Goal: Task Accomplishment & Management: Manage account settings

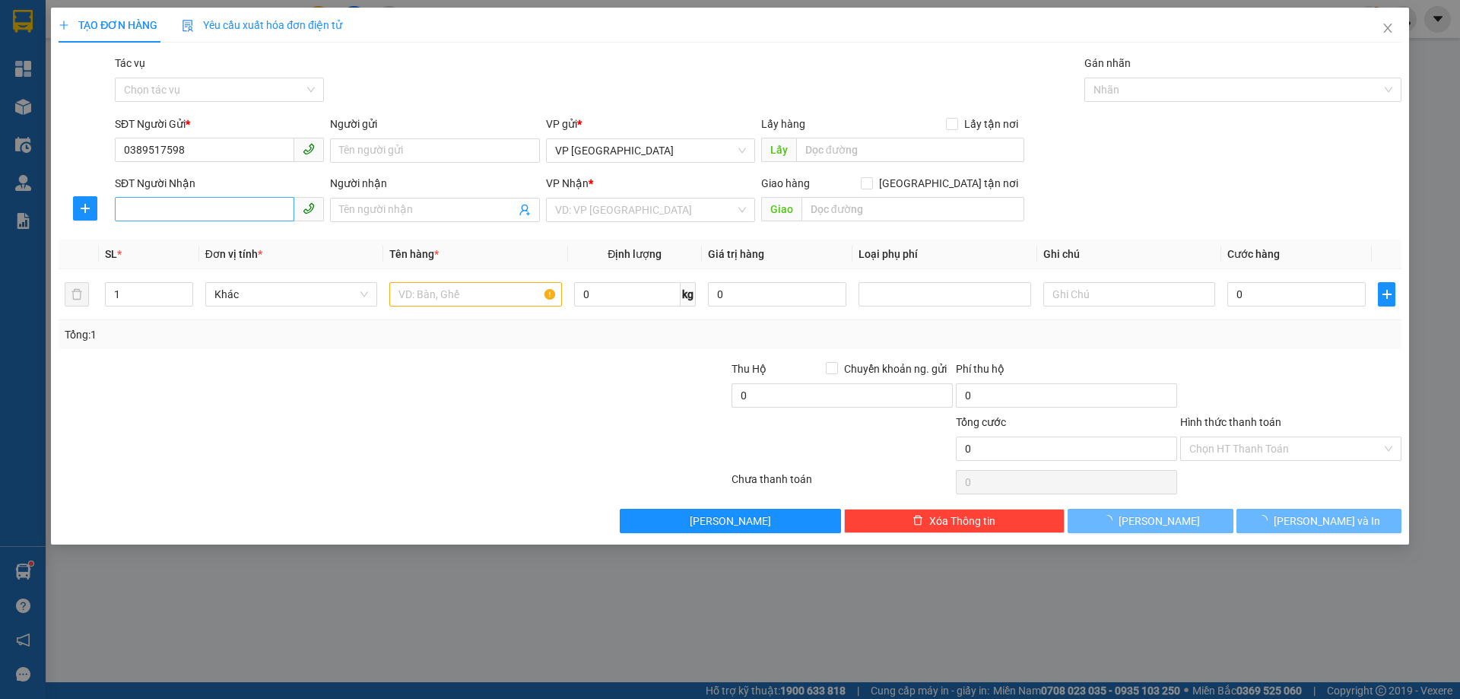
type input "0389517598"
click at [167, 209] on input "SĐT Người Nhận" at bounding box center [204, 209] width 179 height 24
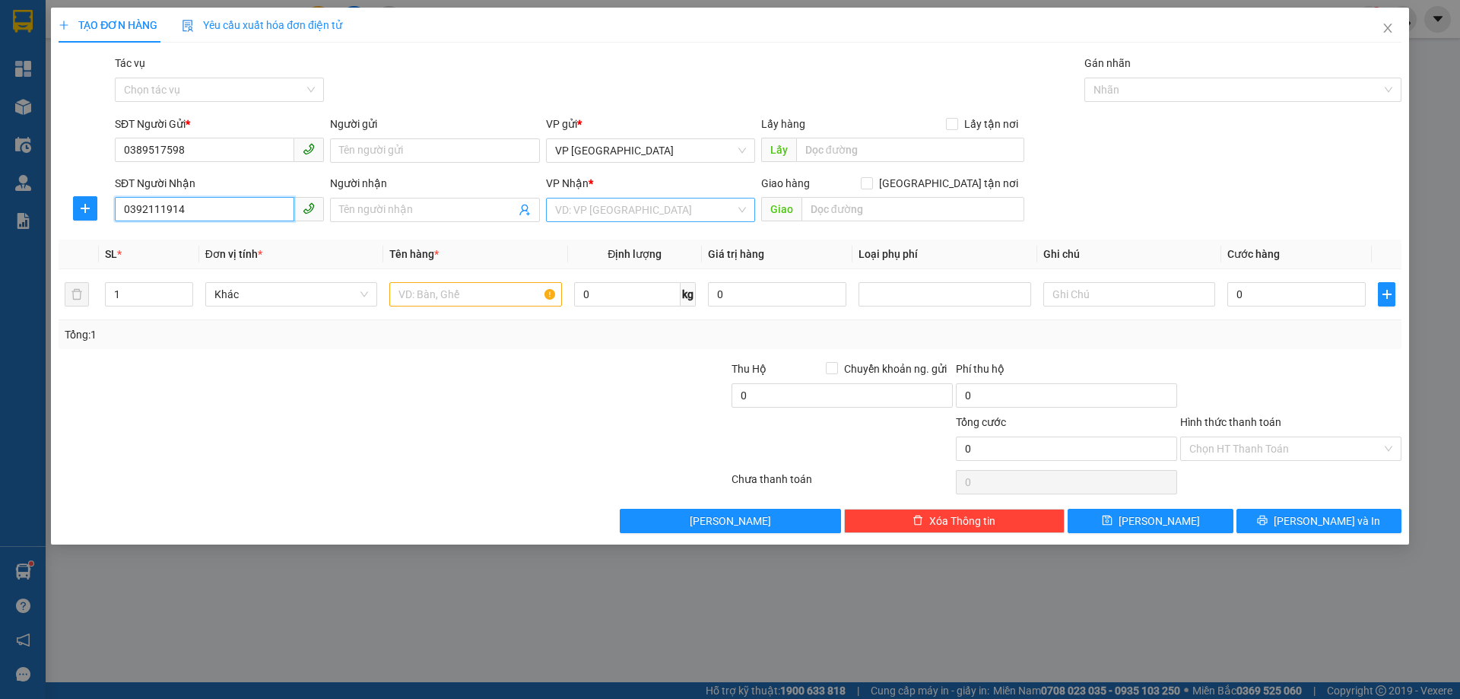
type input "0392111914"
click at [693, 208] on input "search" at bounding box center [645, 209] width 180 height 23
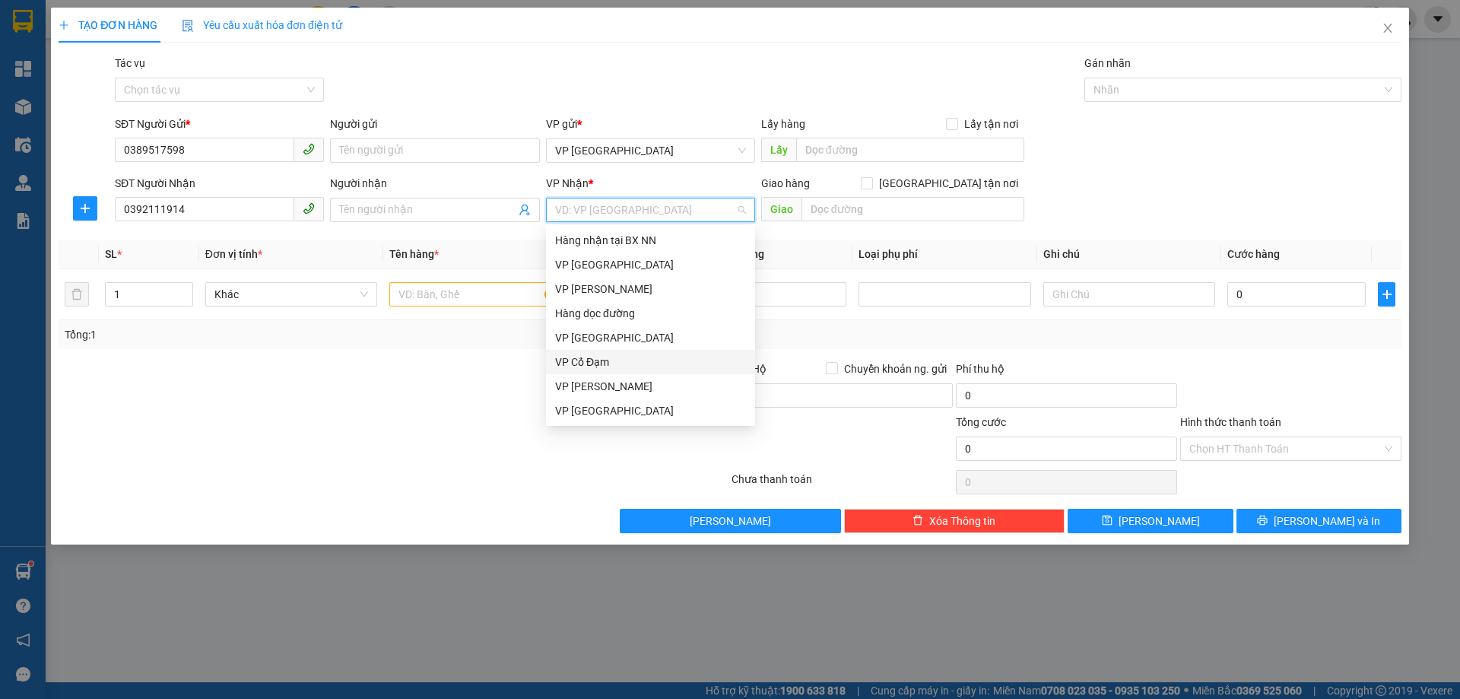
click at [665, 360] on div "VP Cổ Đạm" at bounding box center [650, 362] width 191 height 17
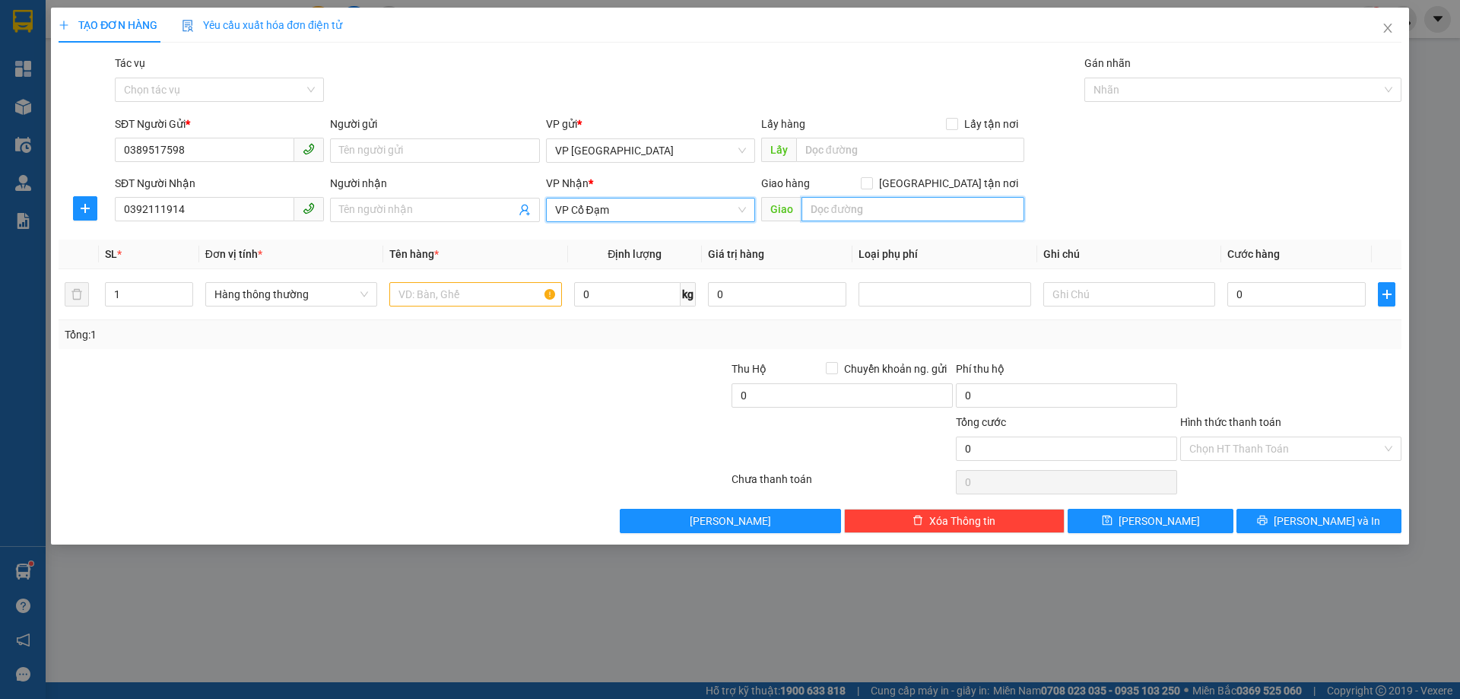
click at [812, 216] on input "text" at bounding box center [913, 209] width 223 height 24
type input "CHỢ CƯƠNG GIÁN"
click at [465, 297] on input "text" at bounding box center [475, 294] width 172 height 24
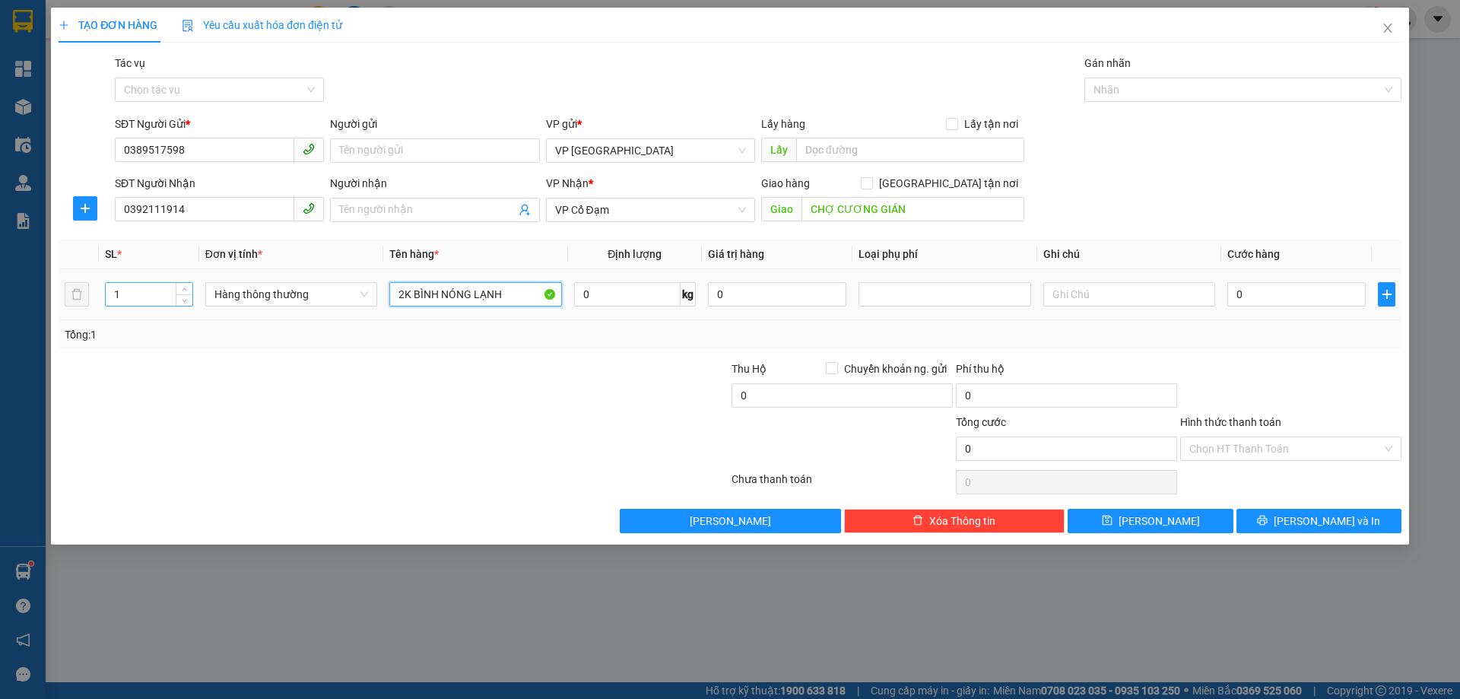
type input "2K BÌNH NÓNG LẠNH"
drag, startPoint x: 120, startPoint y: 293, endPoint x: 112, endPoint y: 294, distance: 8.5
click at [112, 294] on input "1" at bounding box center [149, 294] width 87 height 23
type input "2"
click at [1270, 300] on input "0" at bounding box center [1296, 294] width 138 height 24
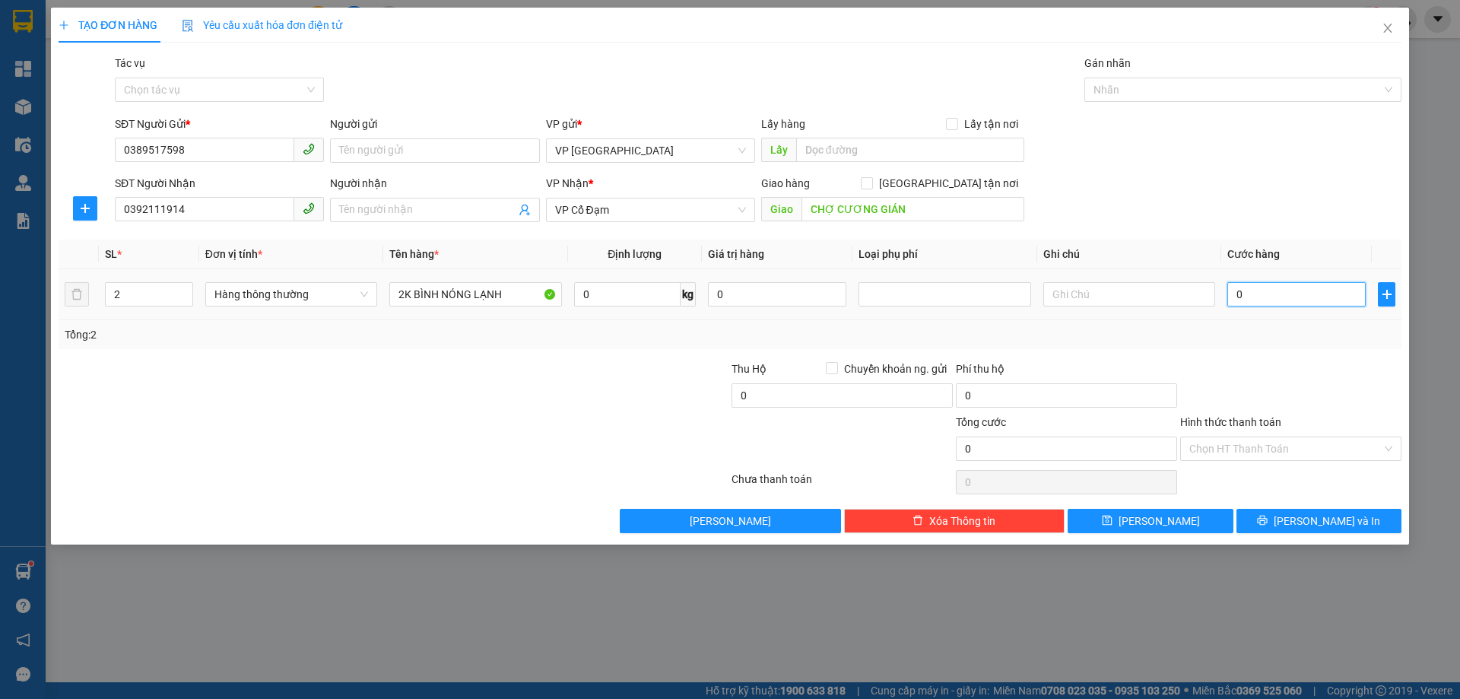
type input "2"
type input "20"
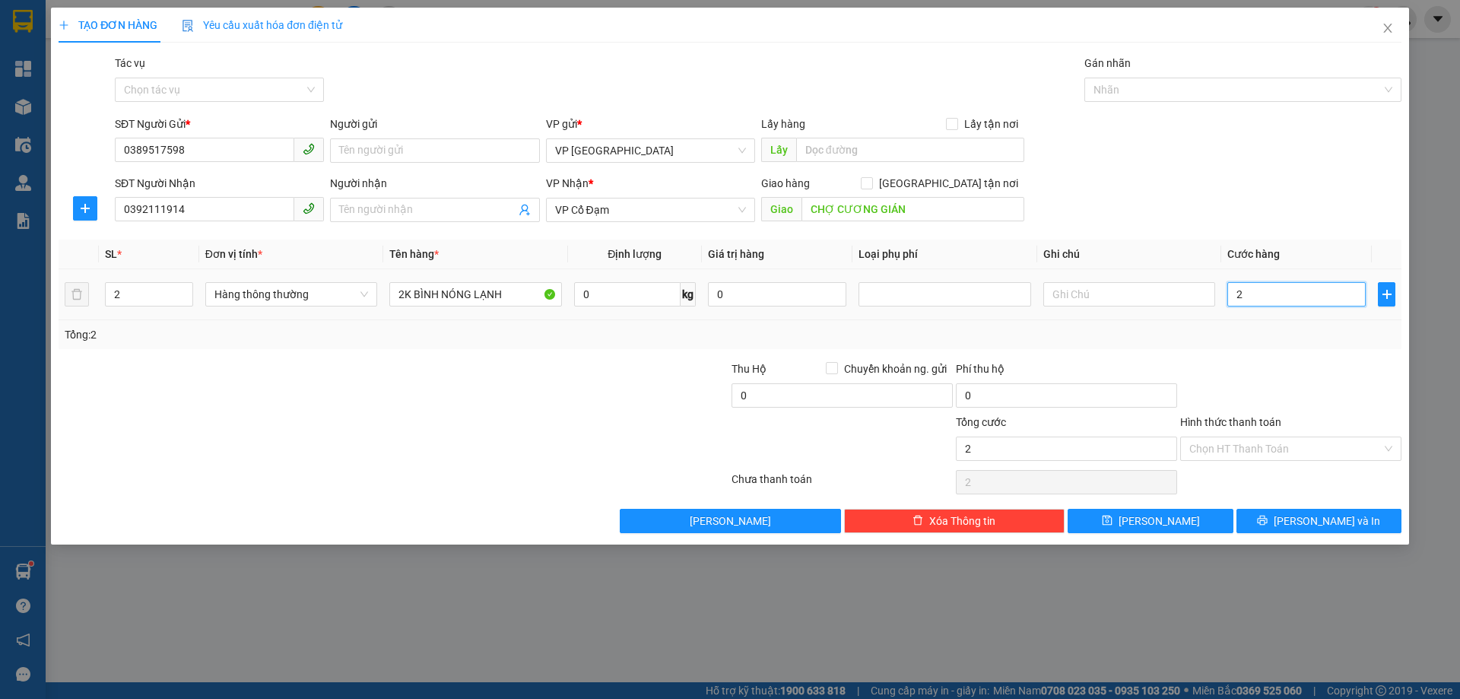
type input "20"
type input "200"
type input "200.000"
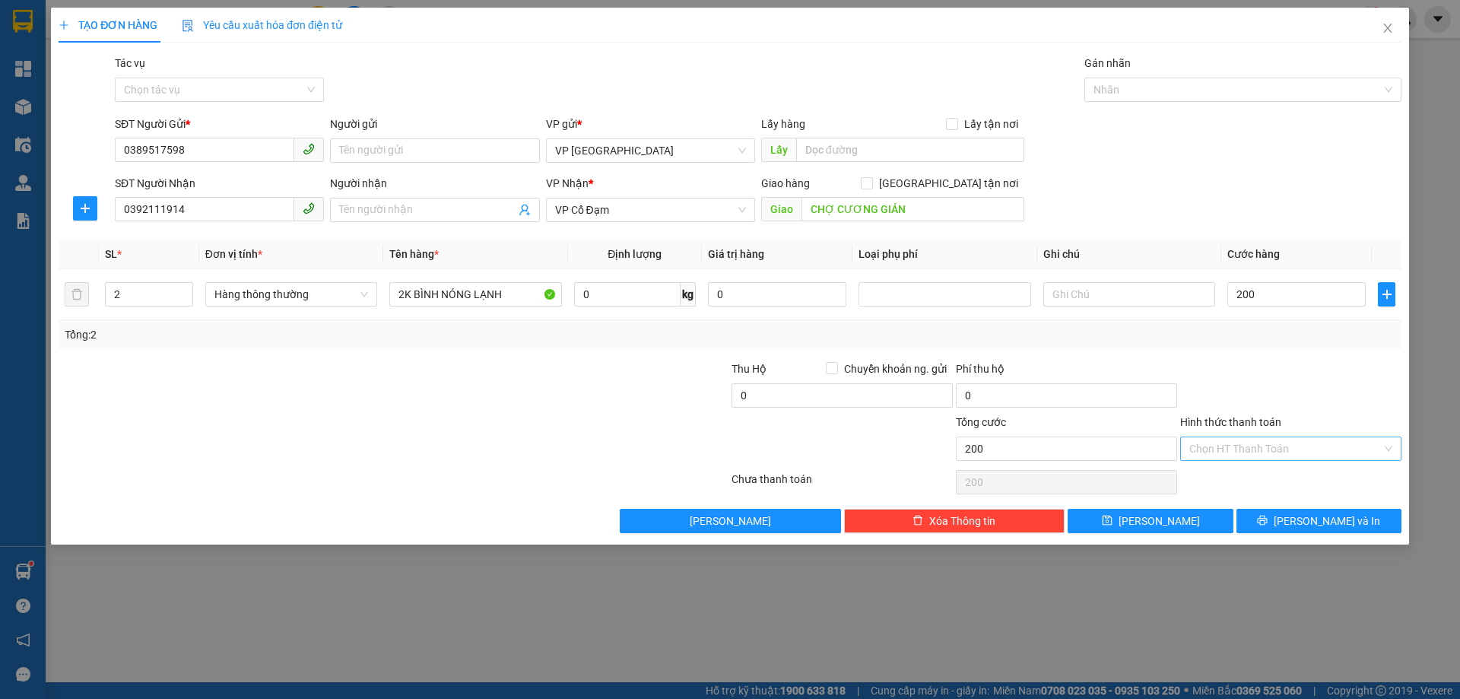
type input "200.000"
click at [1286, 459] on input "Hình thức thanh toán" at bounding box center [1285, 448] width 192 height 23
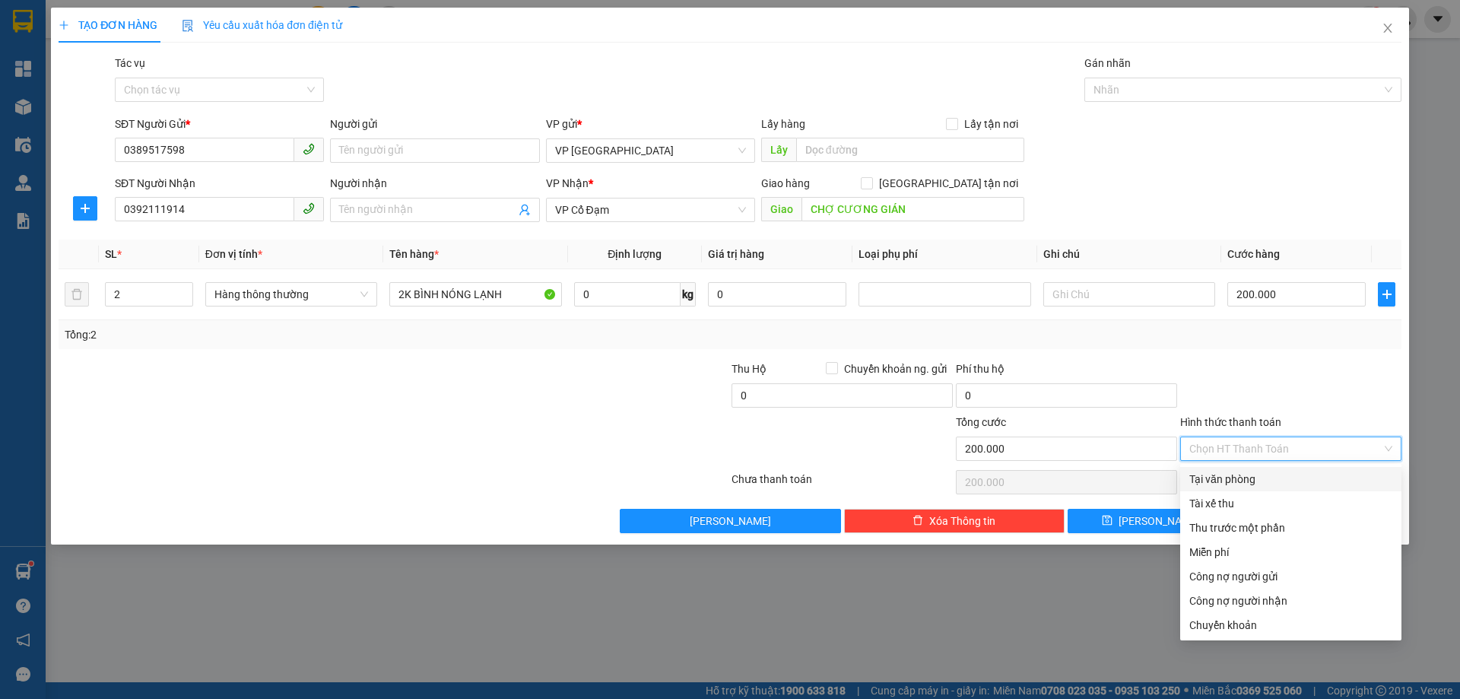
click at [1250, 485] on div "Tại văn phòng" at bounding box center [1290, 479] width 203 height 17
type input "0"
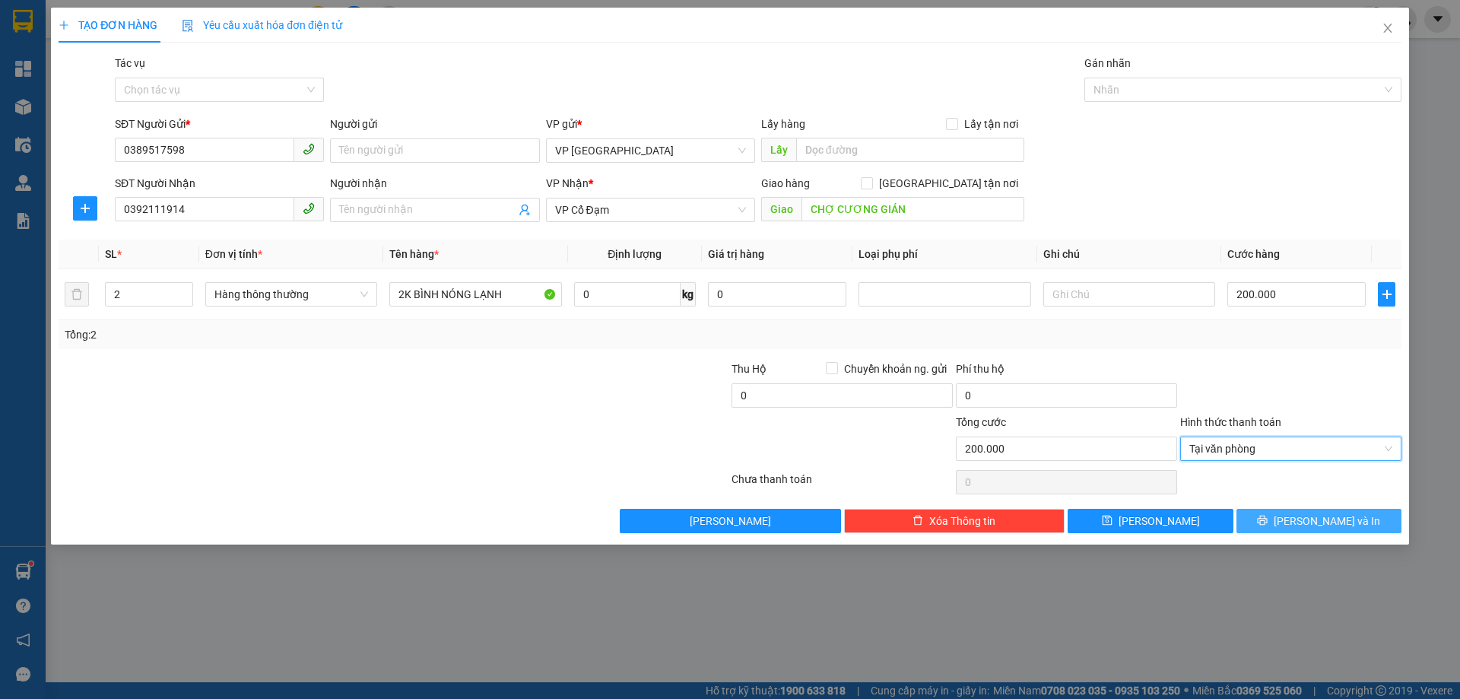
click at [1268, 517] on icon "printer" at bounding box center [1262, 520] width 11 height 11
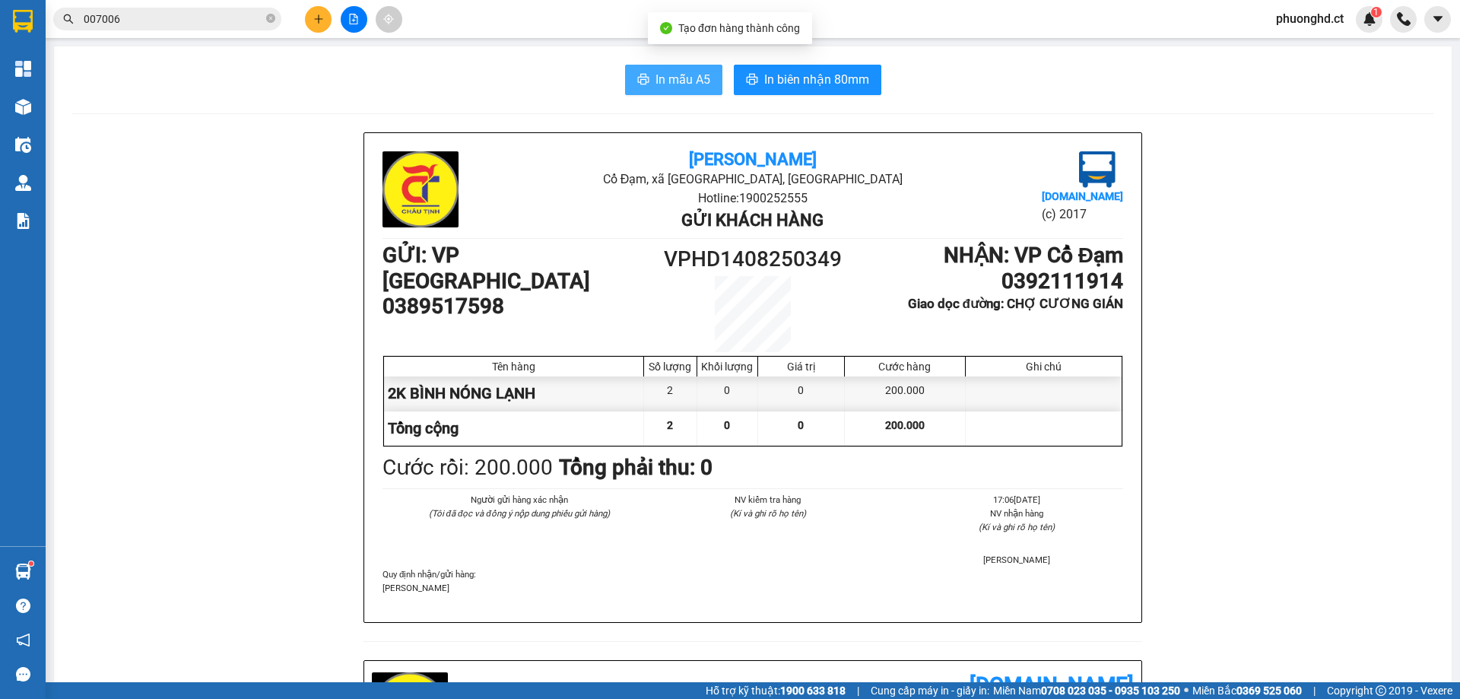
click at [656, 79] on span "In mẫu A5" at bounding box center [683, 79] width 55 height 19
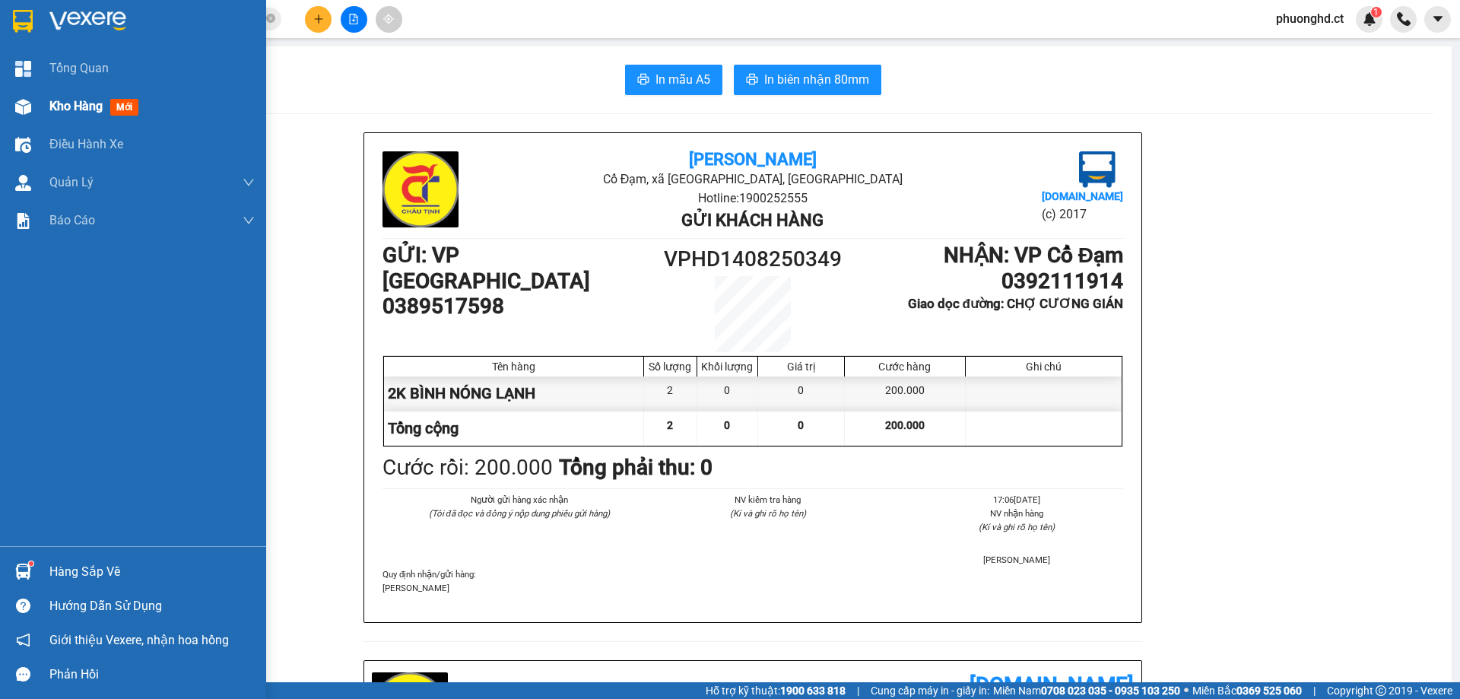
click at [27, 112] on img at bounding box center [23, 107] width 16 height 16
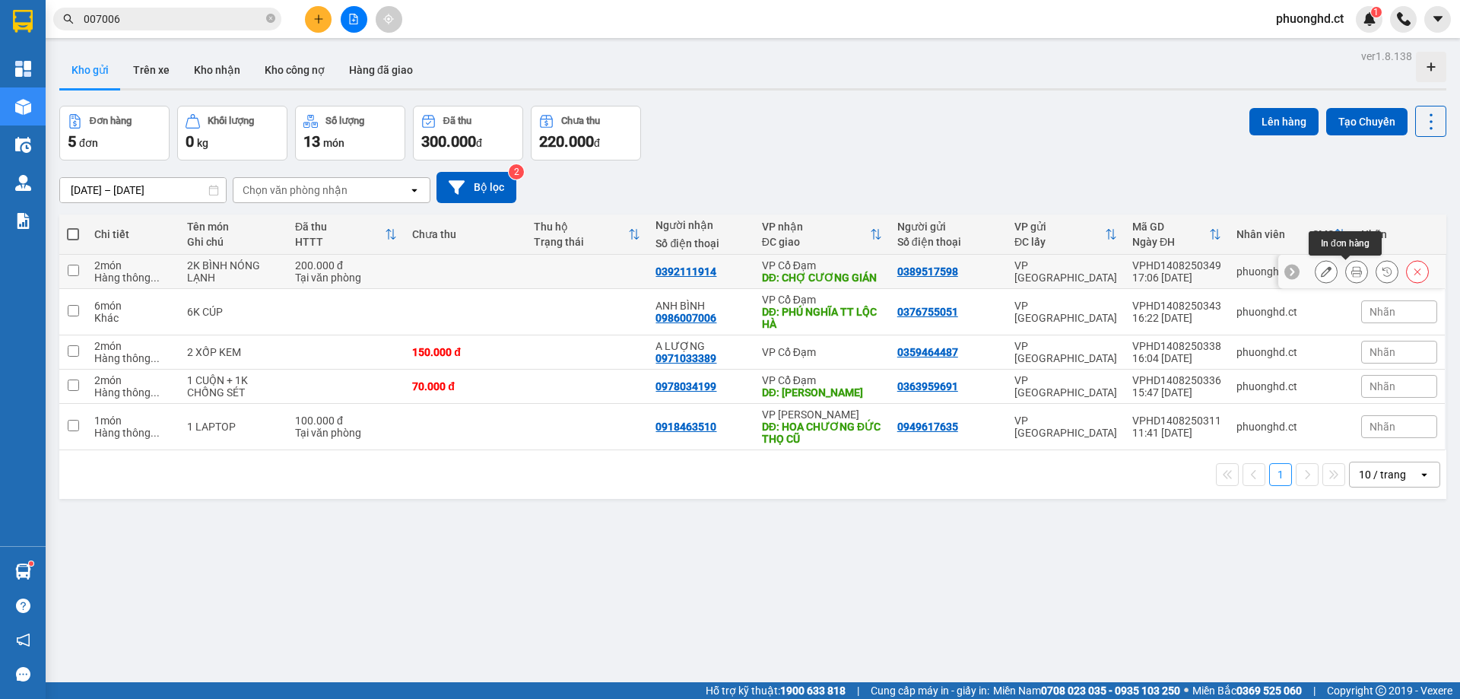
click at [1351, 274] on icon at bounding box center [1356, 271] width 11 height 11
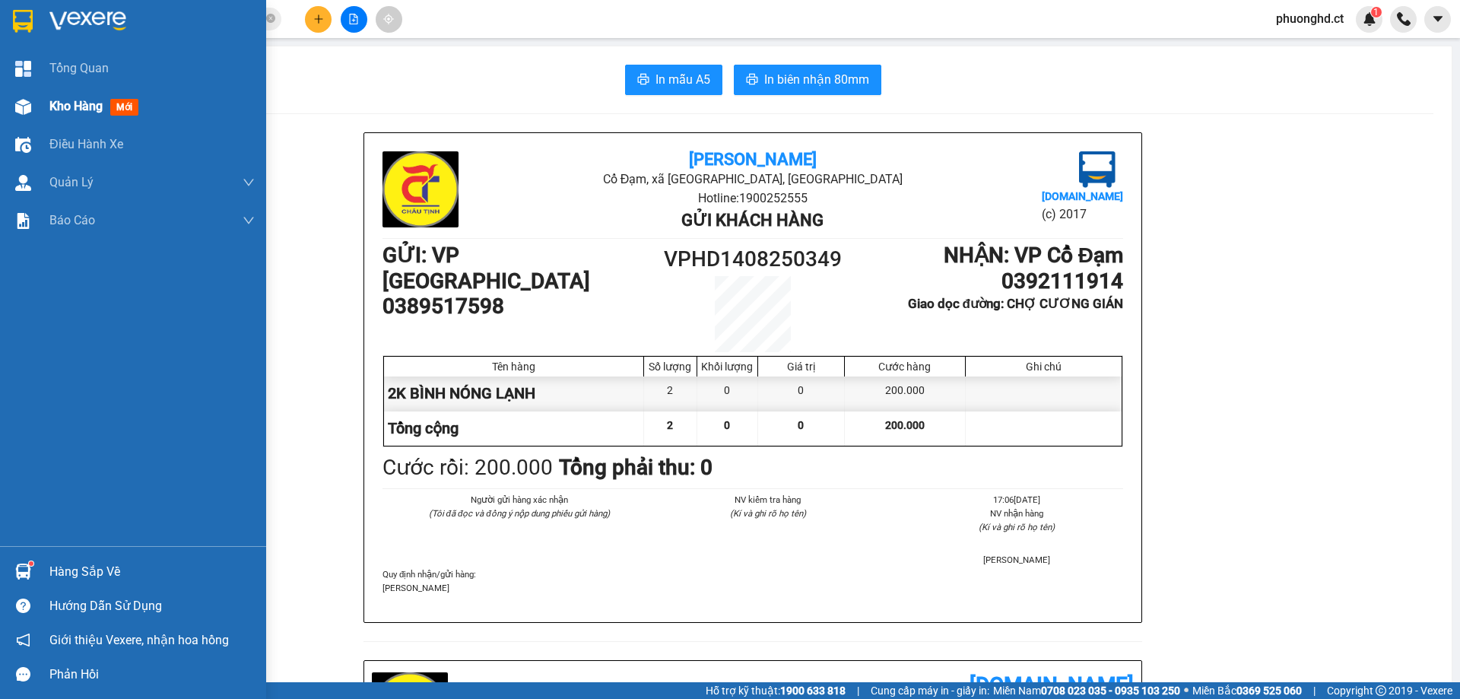
click at [3, 112] on div "Kho hàng mới" at bounding box center [133, 106] width 266 height 38
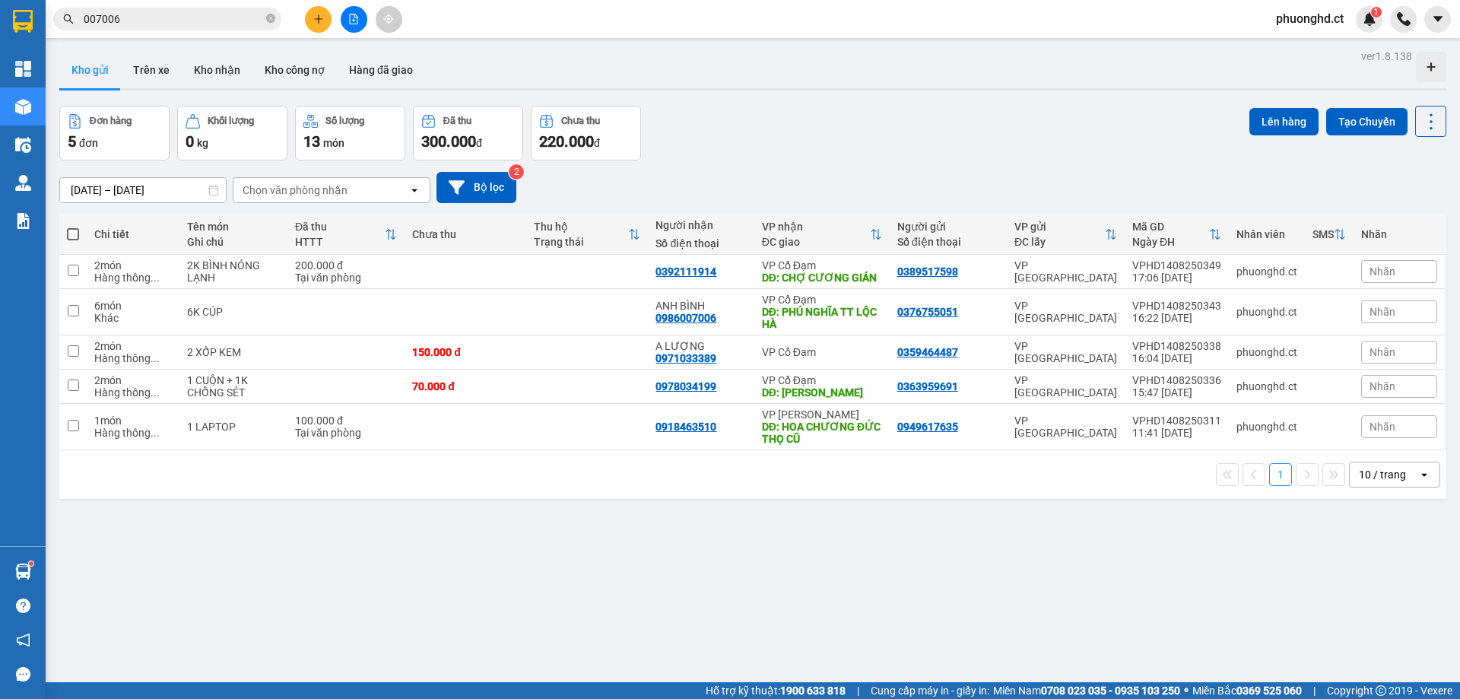
click at [1291, 11] on span "phuonghd.ct" at bounding box center [1310, 18] width 92 height 19
click at [1300, 51] on span "Đăng xuất" at bounding box center [1317, 47] width 64 height 17
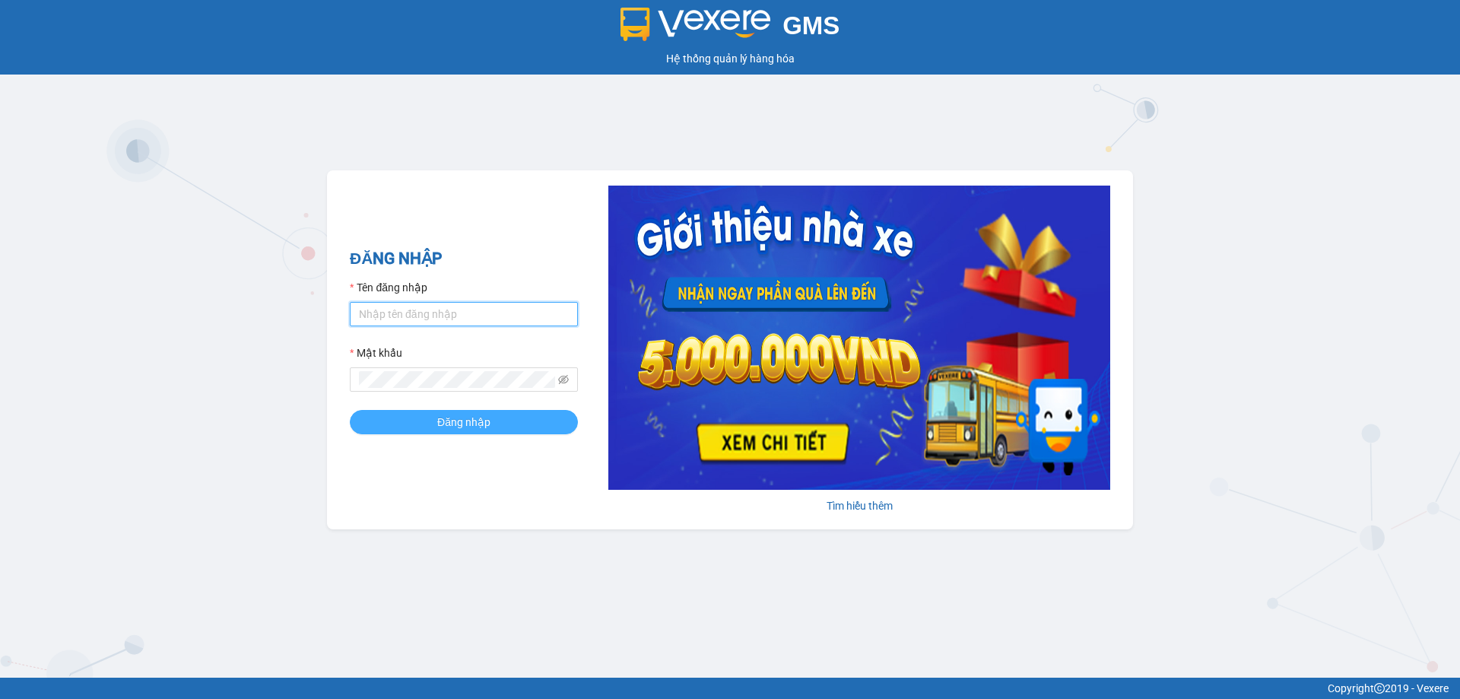
type input "phuonghd.ct"
click at [516, 413] on button "Đăng nhập" at bounding box center [464, 422] width 228 height 24
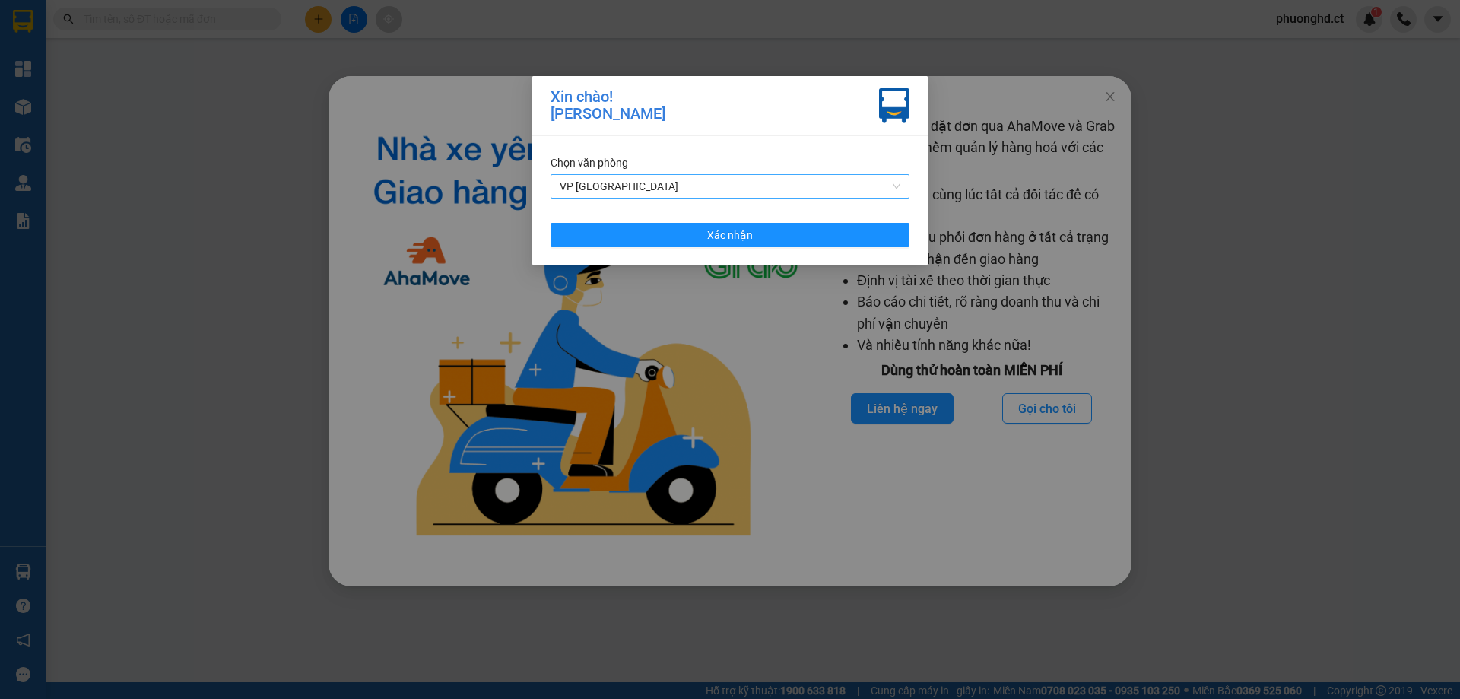
click at [702, 190] on span "VP [GEOGRAPHIC_DATA]" at bounding box center [730, 186] width 341 height 23
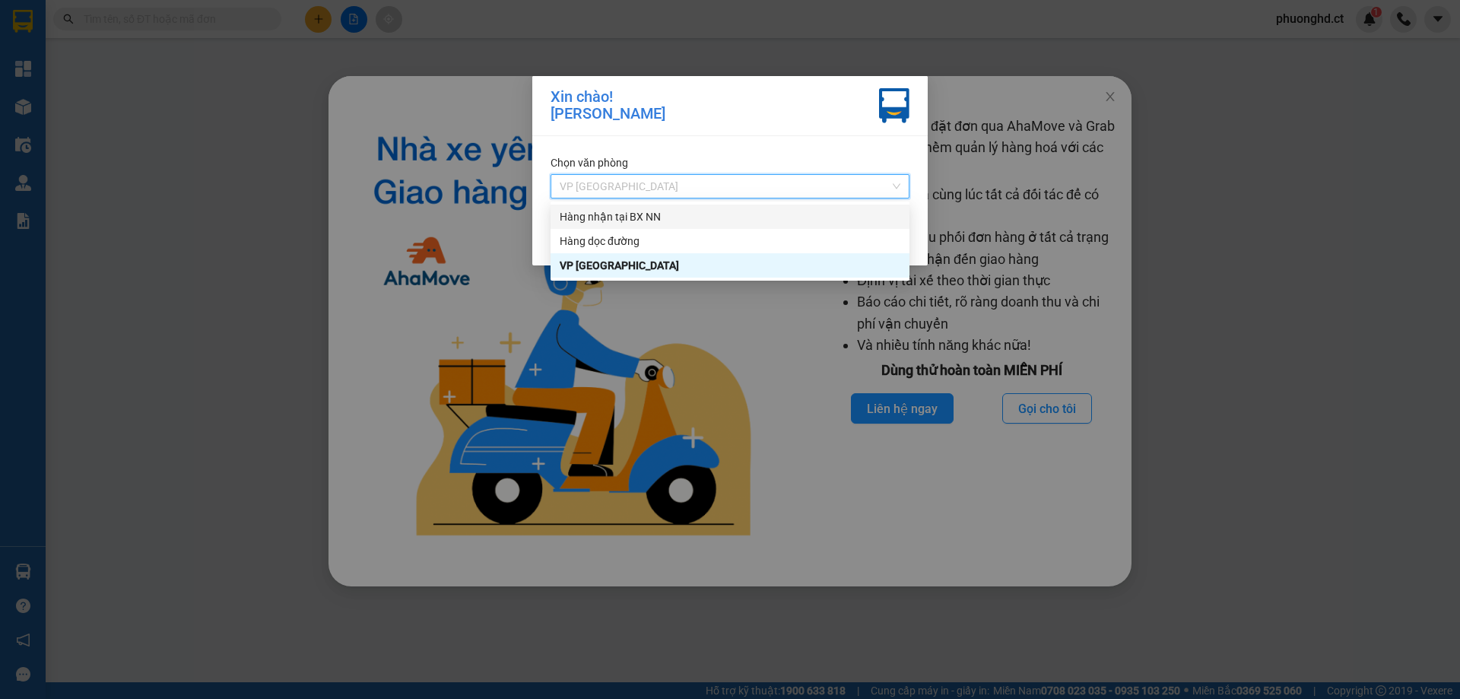
click at [693, 211] on div "Hàng nhận tại BX NN" at bounding box center [730, 216] width 341 height 17
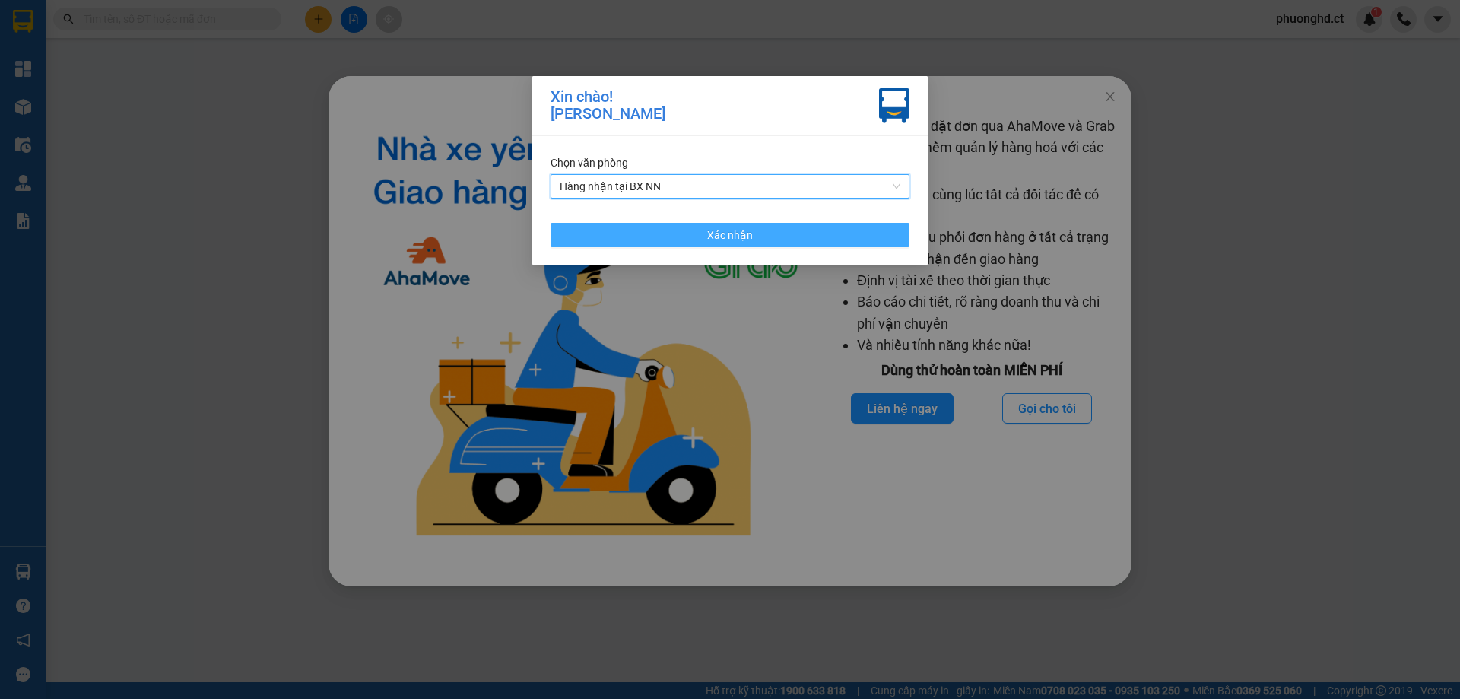
click at [686, 239] on button "Xác nhận" at bounding box center [730, 235] width 359 height 24
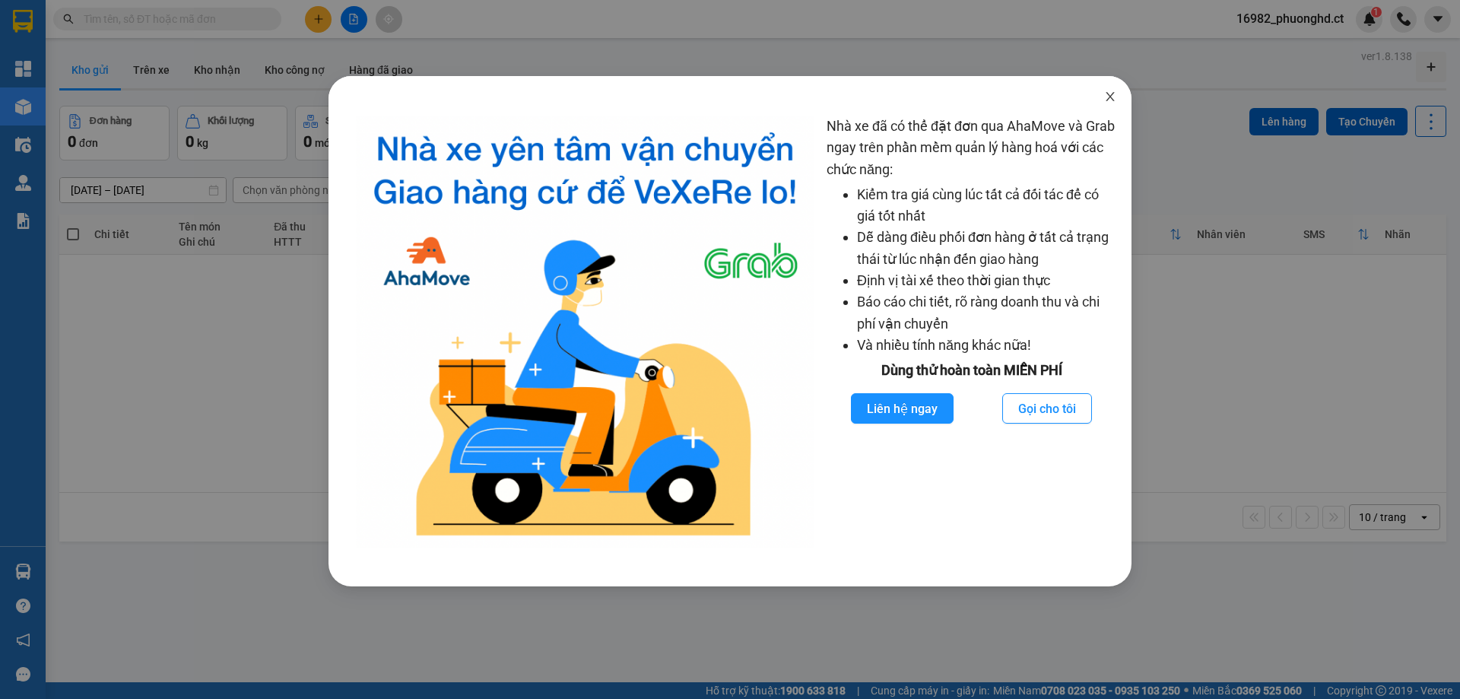
click at [1107, 97] on icon "close" at bounding box center [1110, 97] width 12 height 12
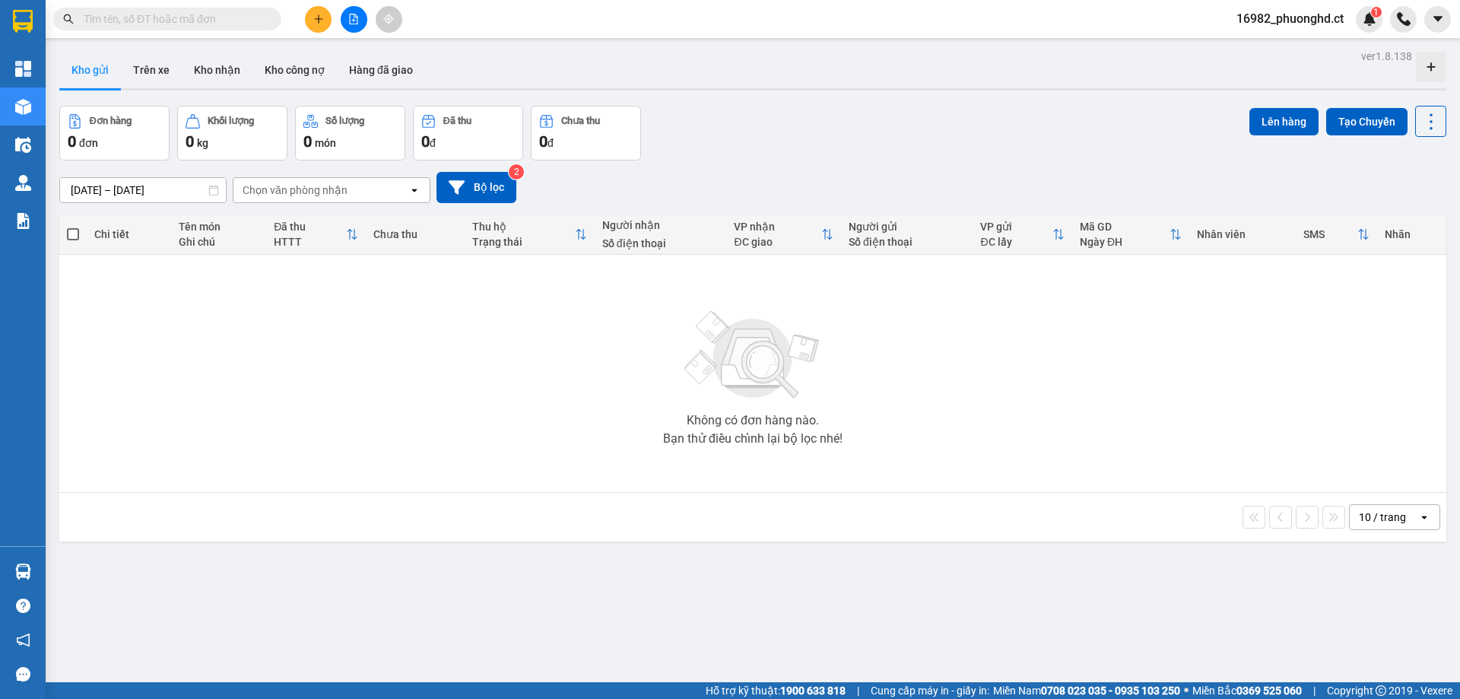
click at [1251, 10] on span "16982_phuonghd.ct" at bounding box center [1290, 18] width 132 height 19
click at [1256, 43] on span "Đăng xuất" at bounding box center [1296, 47] width 100 height 17
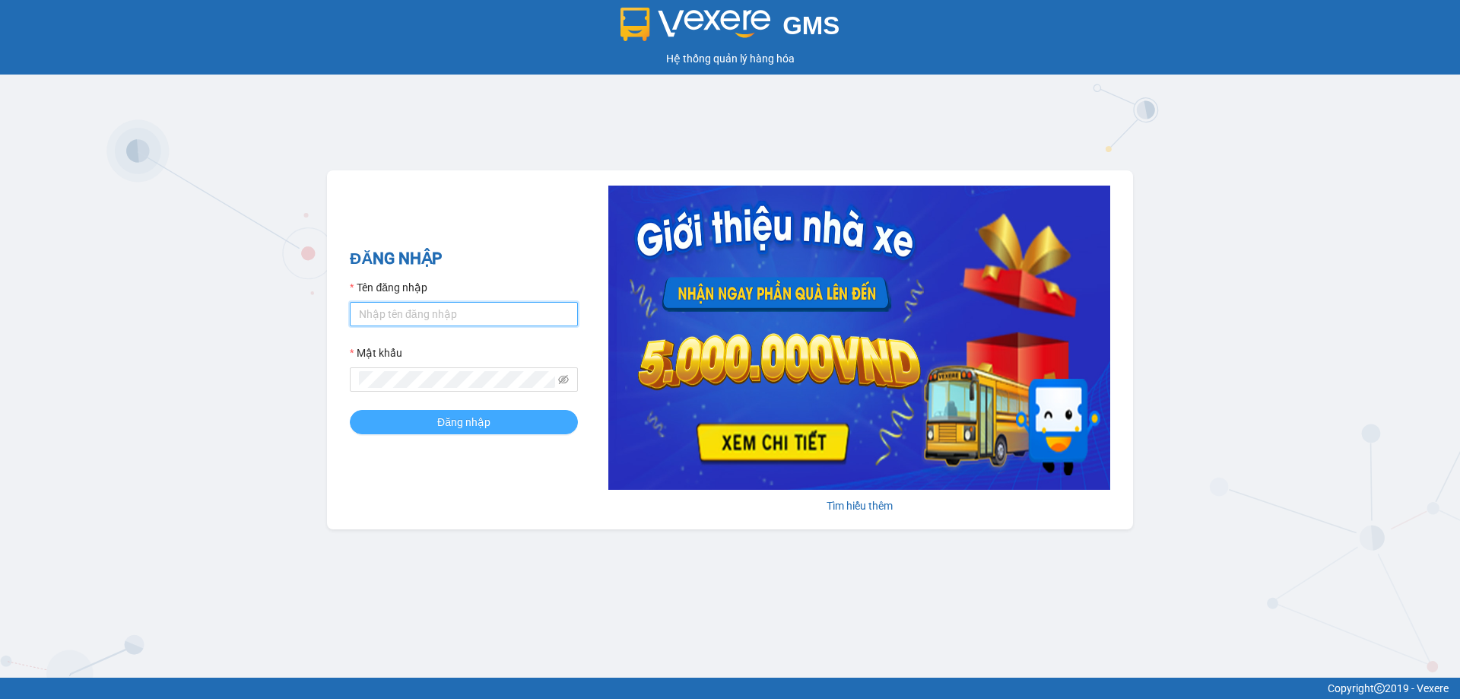
type input "phuonghd.ct"
click at [448, 425] on span "Đăng nhập" at bounding box center [463, 422] width 53 height 17
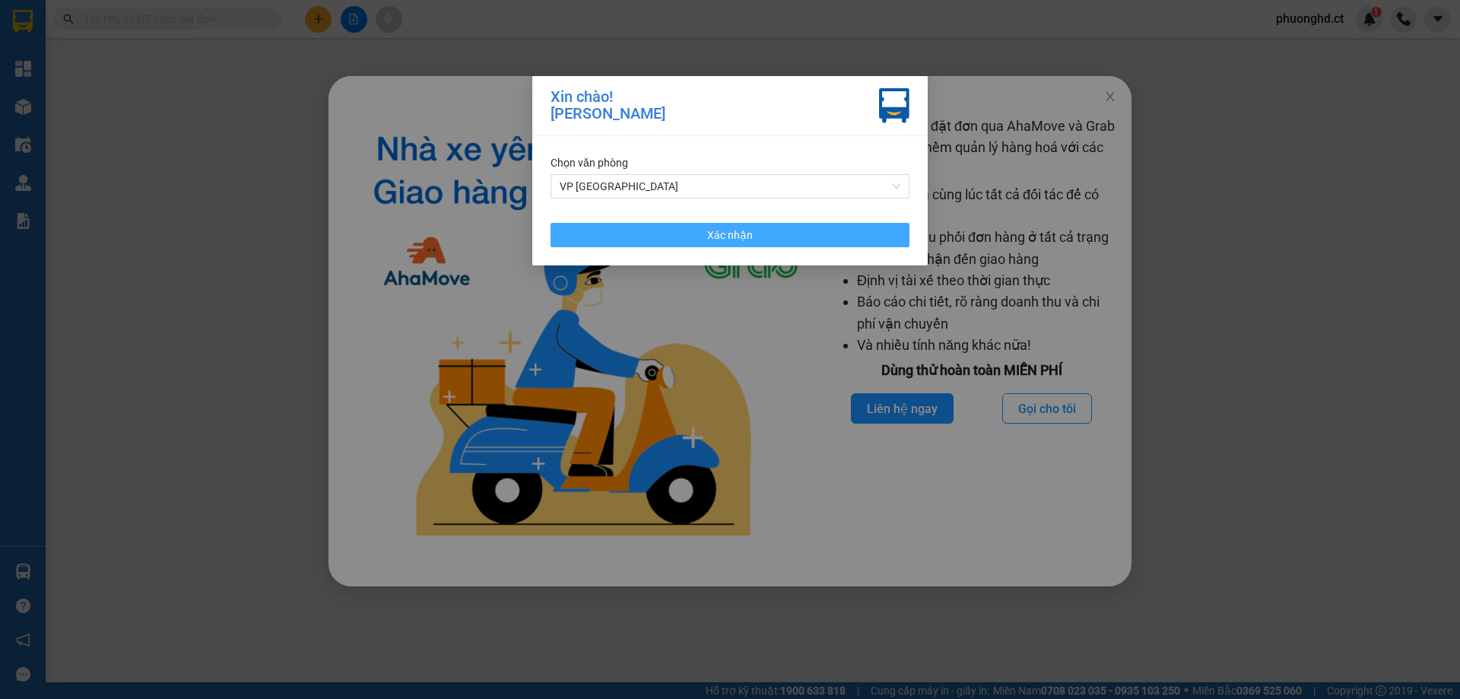
click at [840, 228] on button "Xác nhận" at bounding box center [730, 235] width 359 height 24
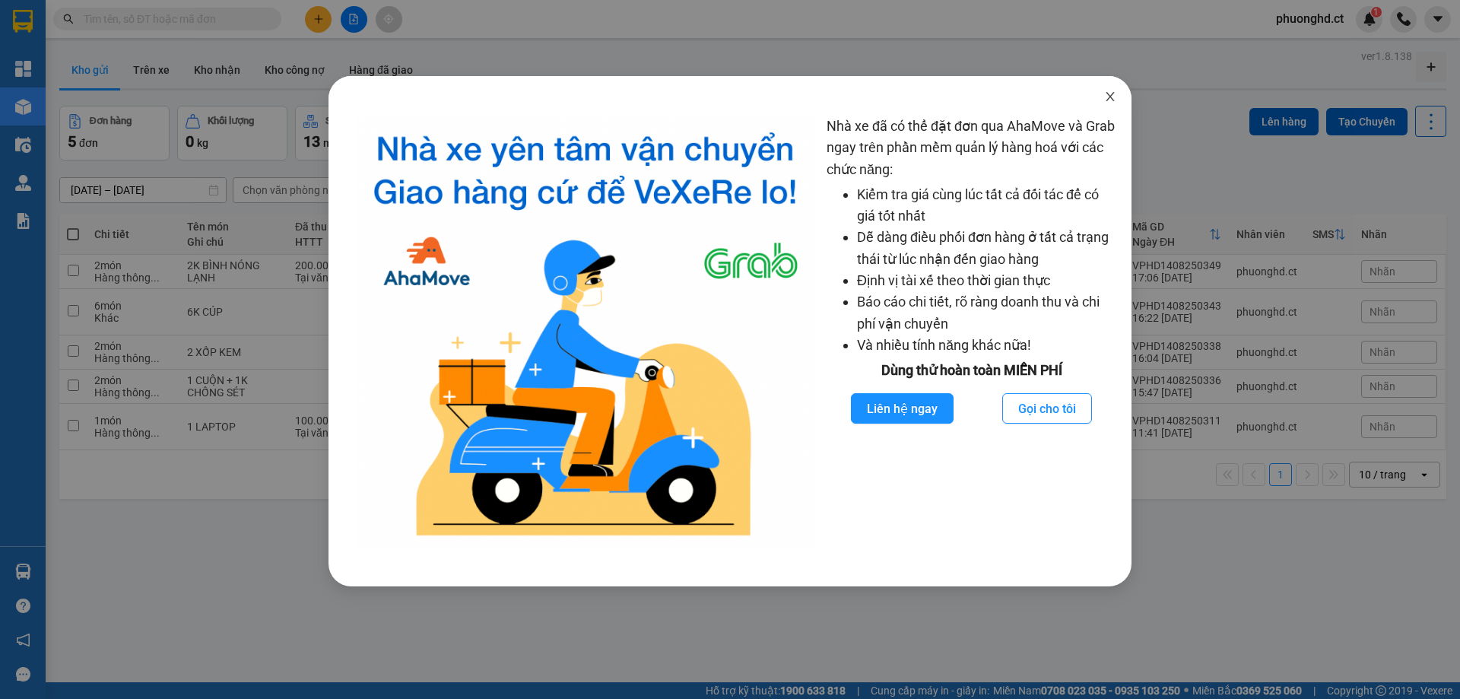
click at [1112, 100] on icon "close" at bounding box center [1110, 96] width 8 height 9
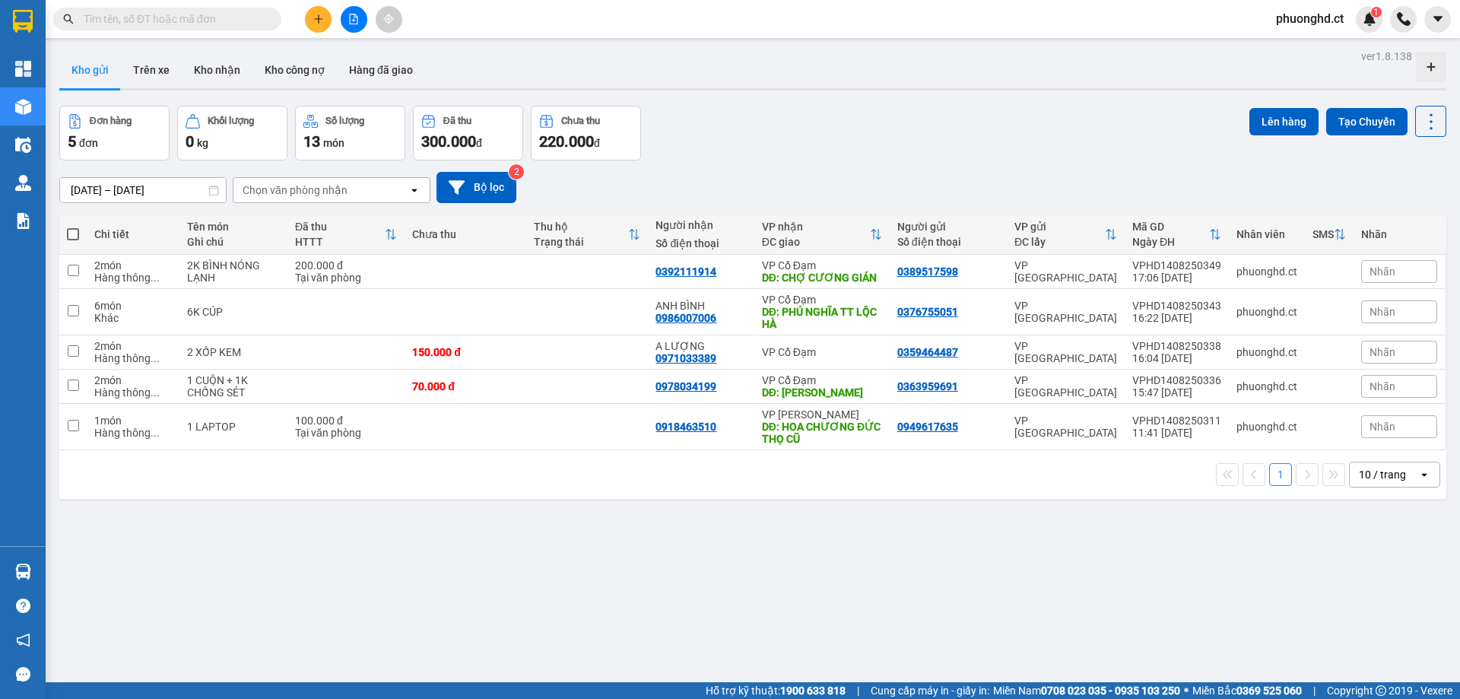
click at [1282, 24] on span "phuonghd.ct" at bounding box center [1310, 18] width 92 height 19
click at [1281, 43] on li "Đăng xuất" at bounding box center [1309, 47] width 97 height 24
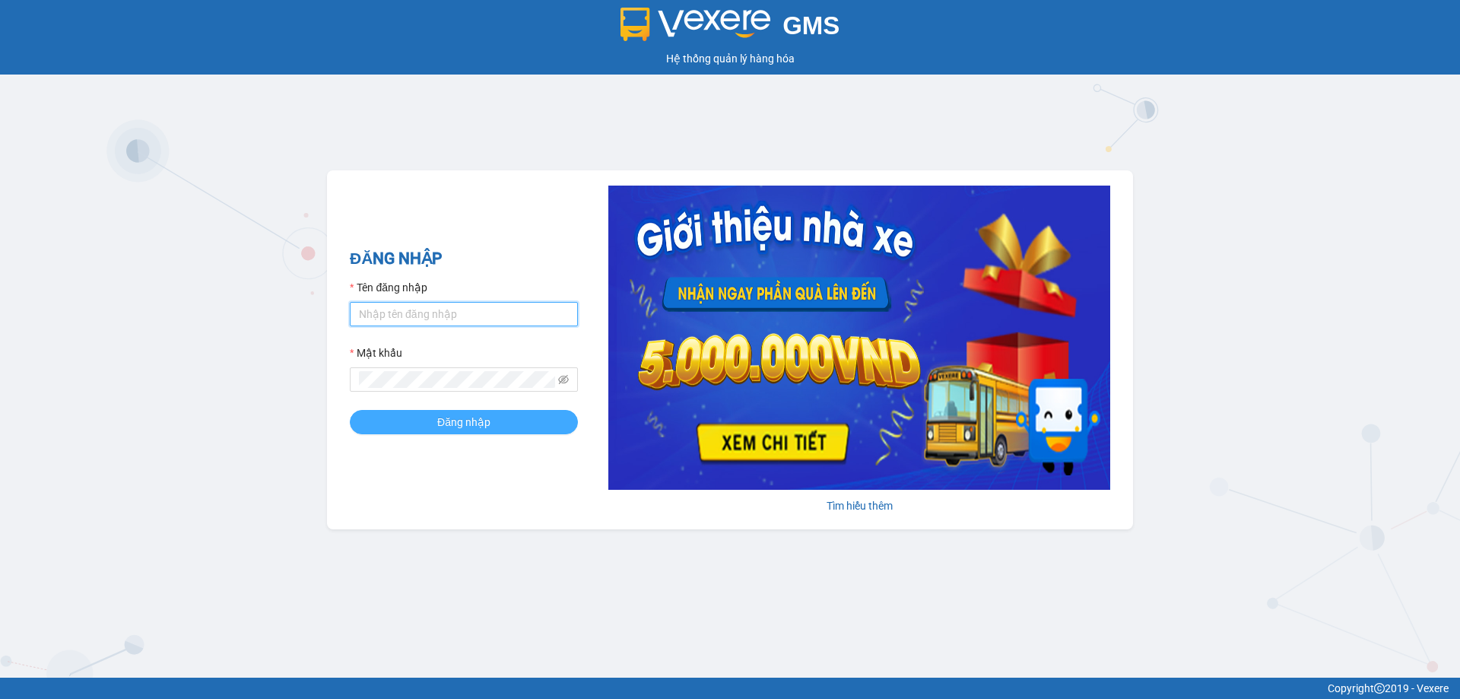
type input "phuonghd.ct"
click at [503, 414] on button "Đăng nhập" at bounding box center [464, 422] width 228 height 24
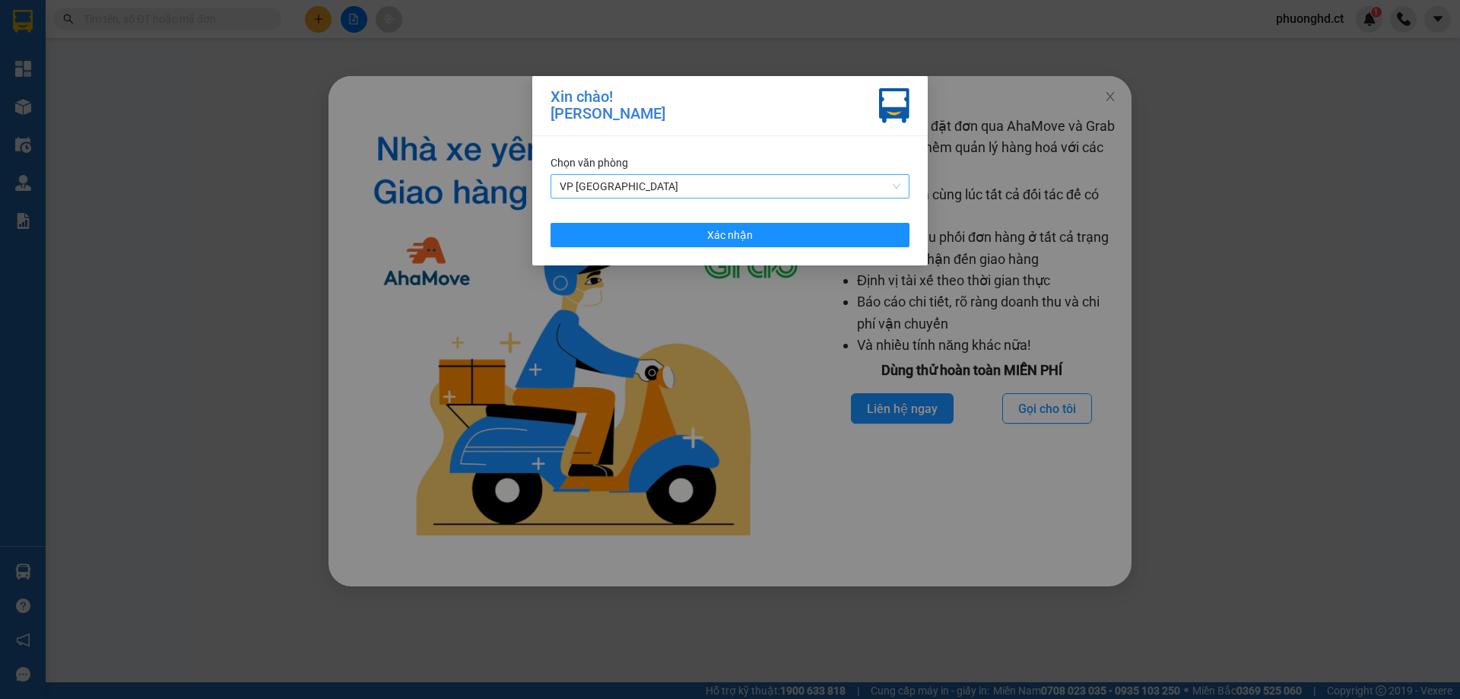
click at [857, 195] on span "VP [GEOGRAPHIC_DATA]" at bounding box center [730, 186] width 341 height 23
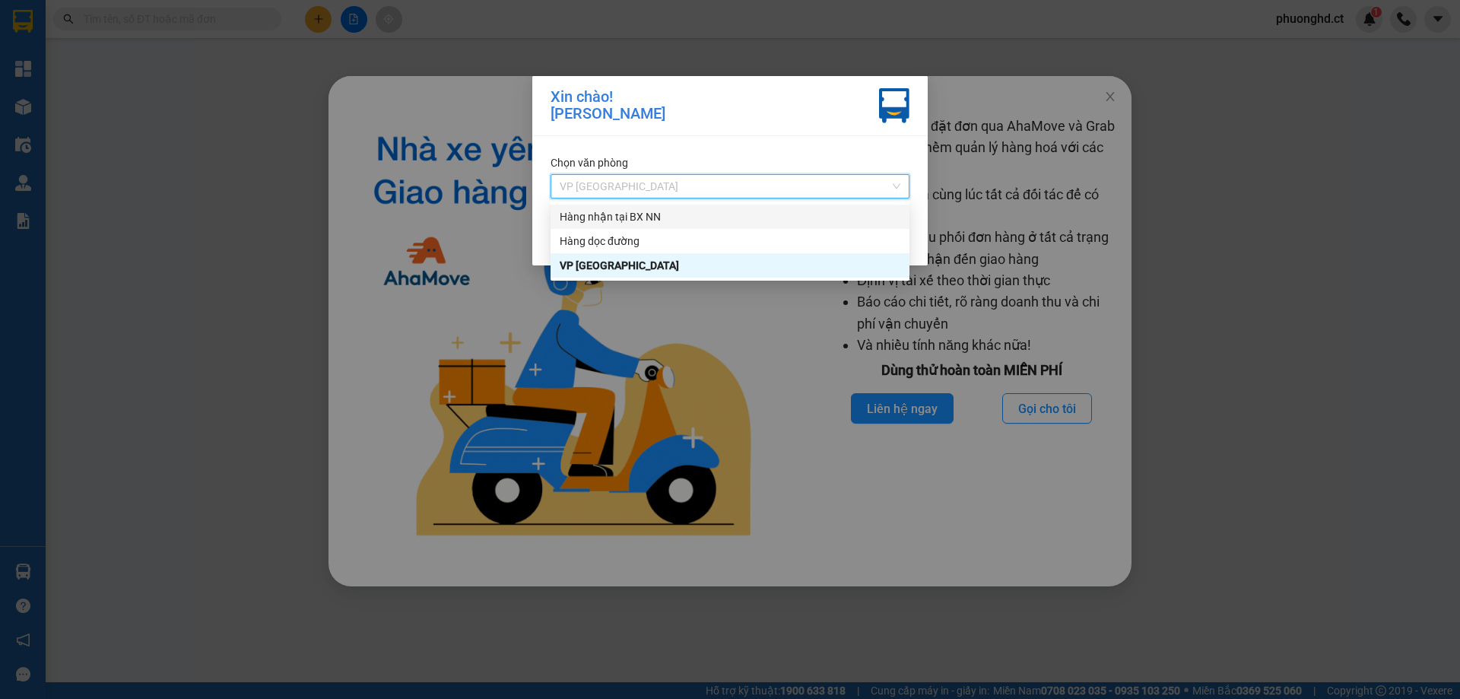
click at [839, 210] on div "Hàng nhận tại BX NN" at bounding box center [730, 216] width 341 height 17
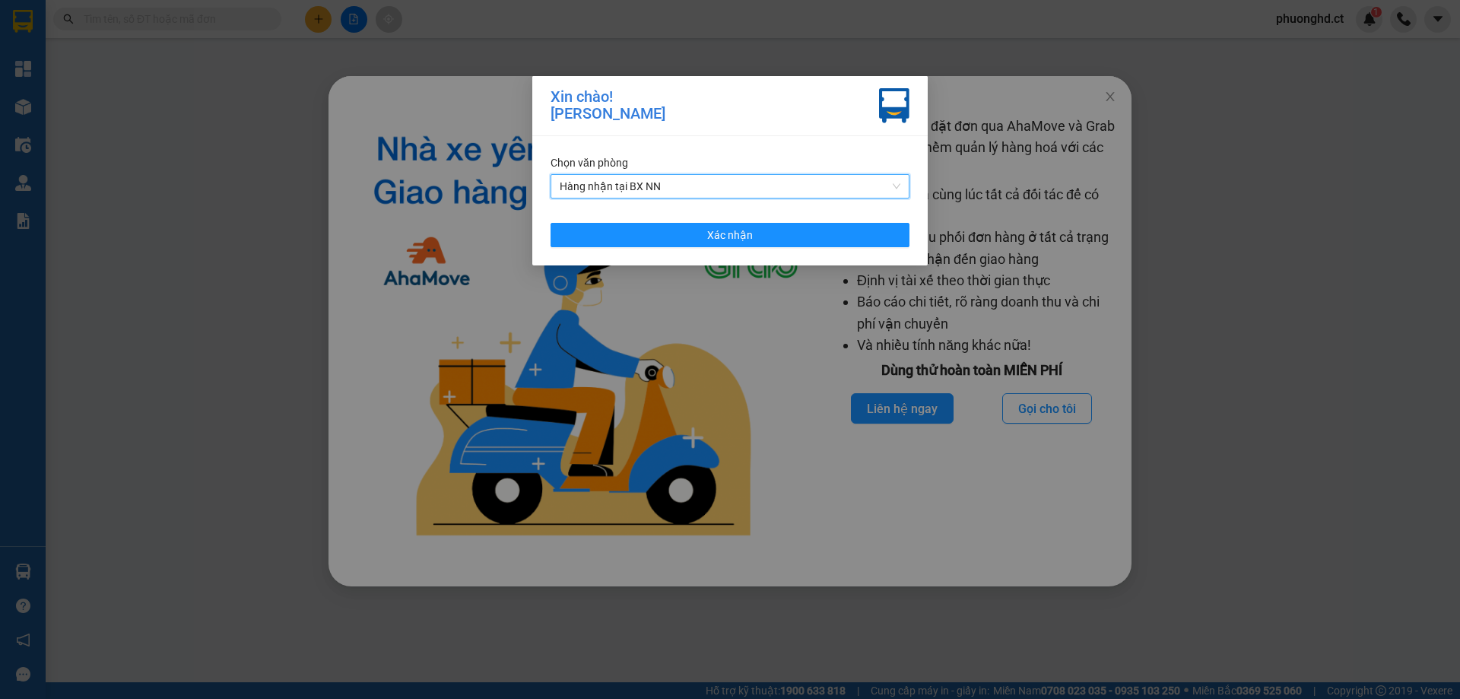
click at [843, 211] on div "Chọn văn phòng Hàng nhận tại BX NN Hàng nhận tại BX NN Xác nhận" at bounding box center [729, 200] width 395 height 129
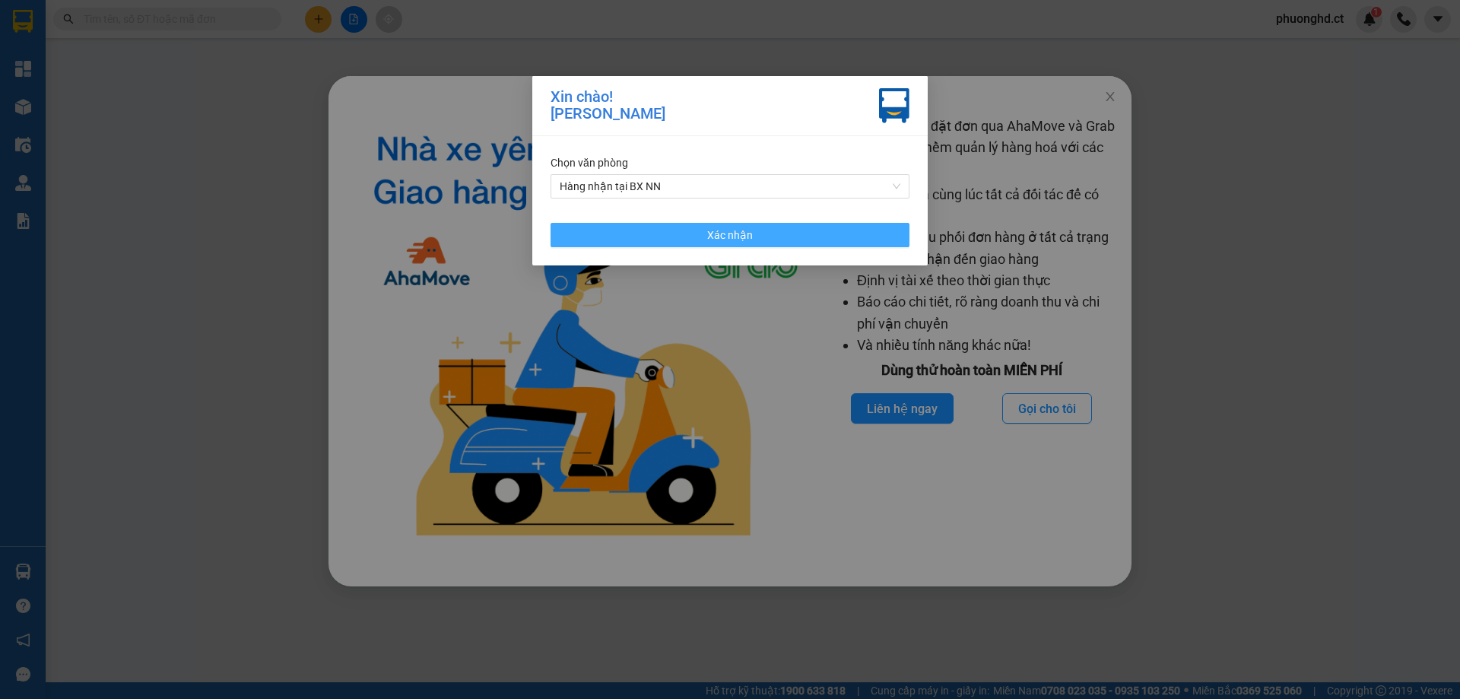
click at [843, 233] on button "Xác nhận" at bounding box center [730, 235] width 359 height 24
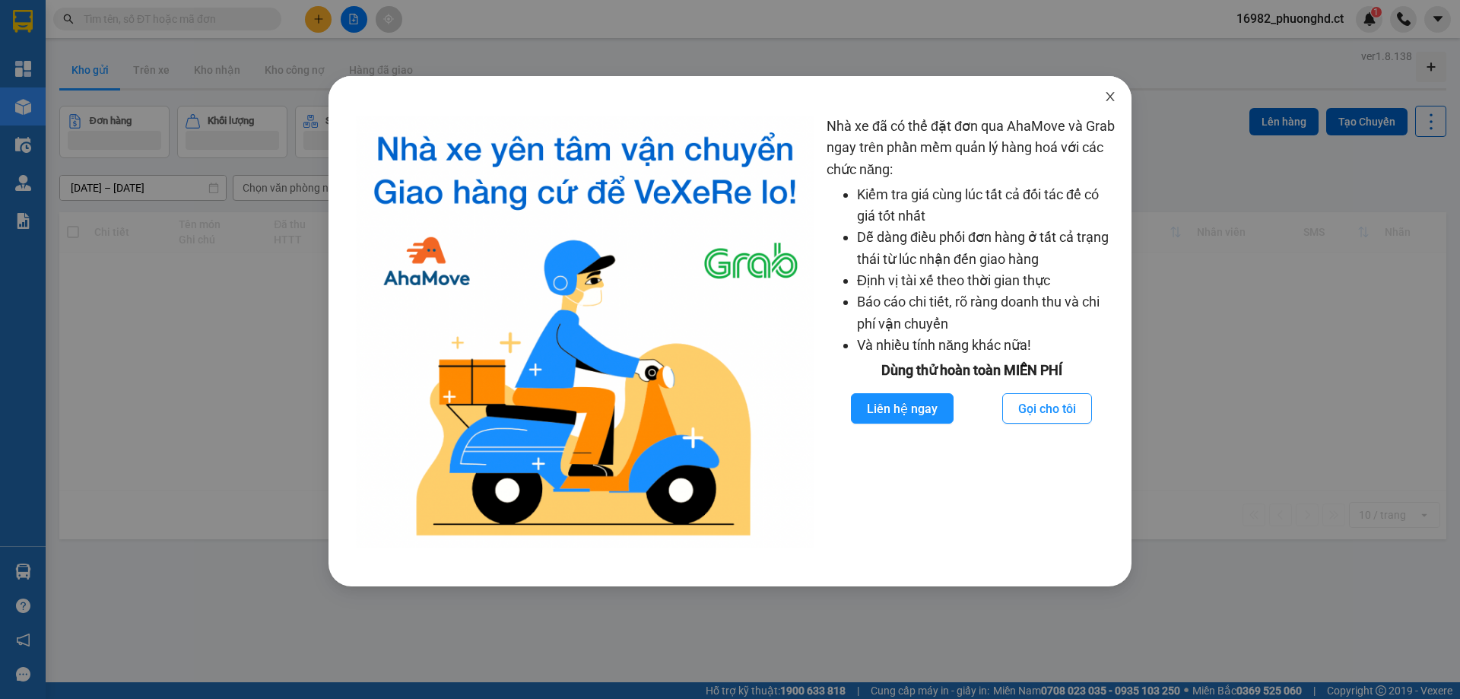
click at [1108, 94] on icon "close" at bounding box center [1110, 97] width 12 height 12
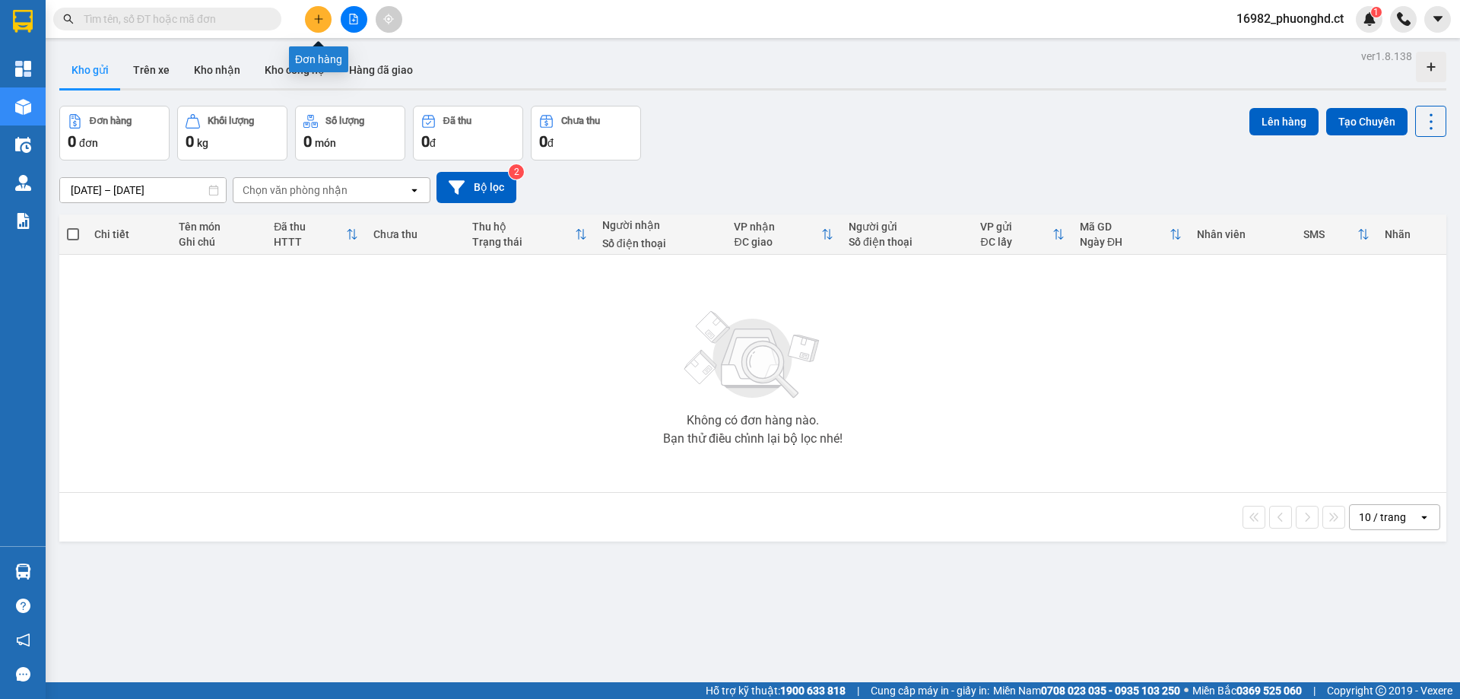
click at [313, 18] on icon "plus" at bounding box center [318, 19] width 11 height 11
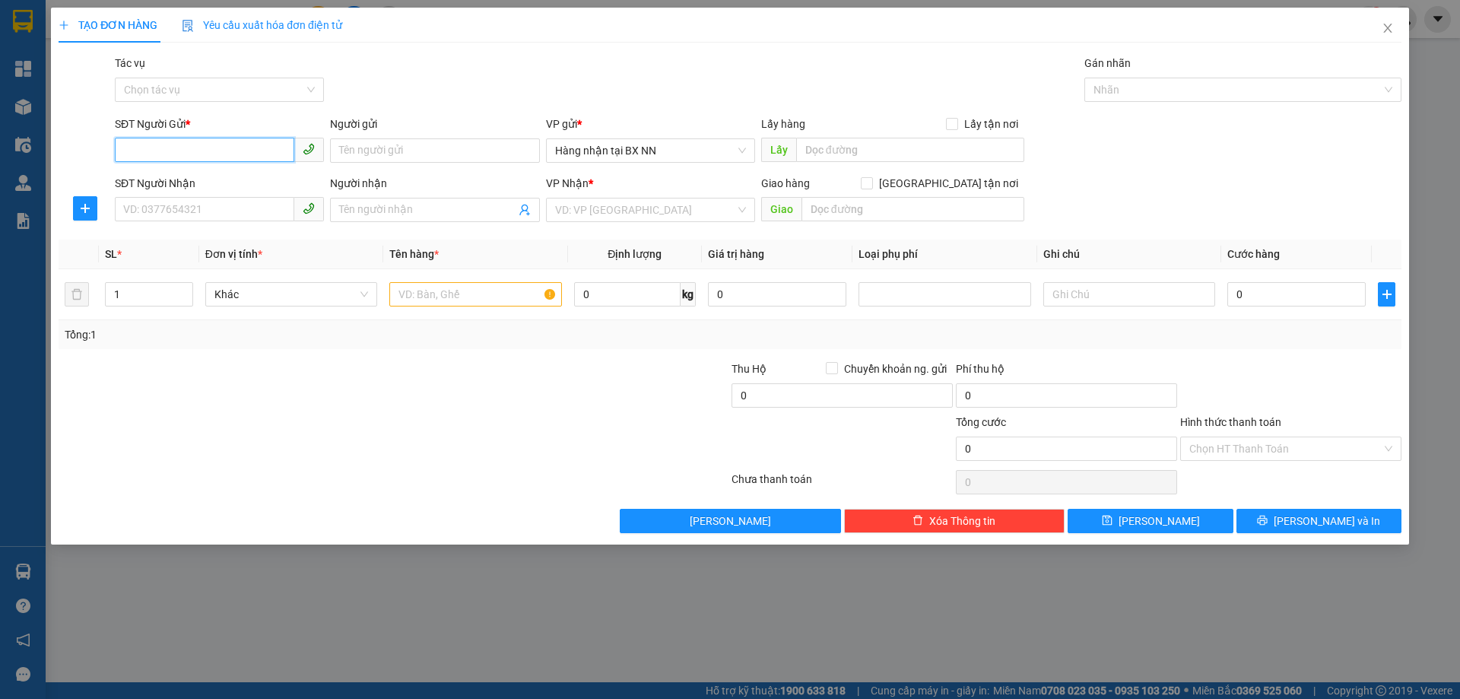
paste input "0000000000"
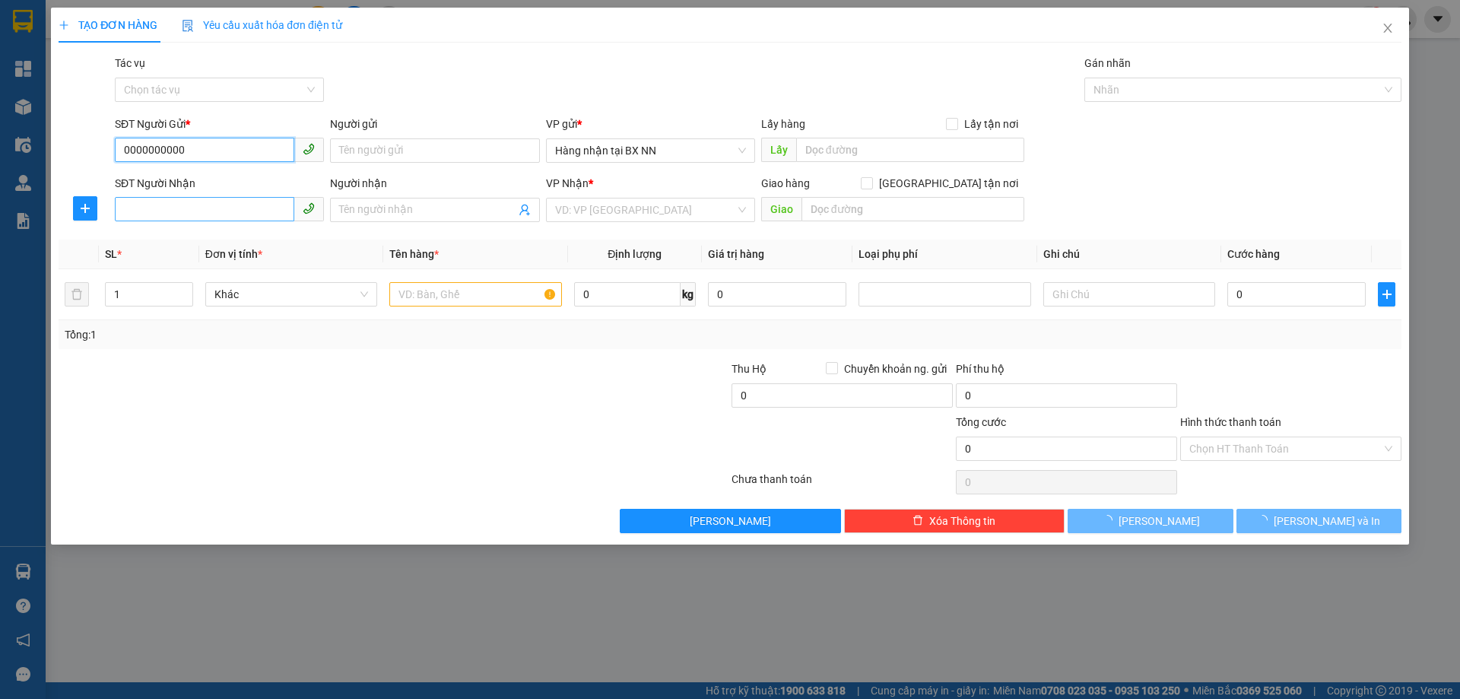
type input "0000000000"
drag, startPoint x: 268, startPoint y: 207, endPoint x: 291, endPoint y: 189, distance: 29.2
click at [270, 204] on input "SĐT Người Nhận" at bounding box center [204, 209] width 179 height 24
type input "0977332182"
click at [635, 203] on input "search" at bounding box center [645, 209] width 180 height 23
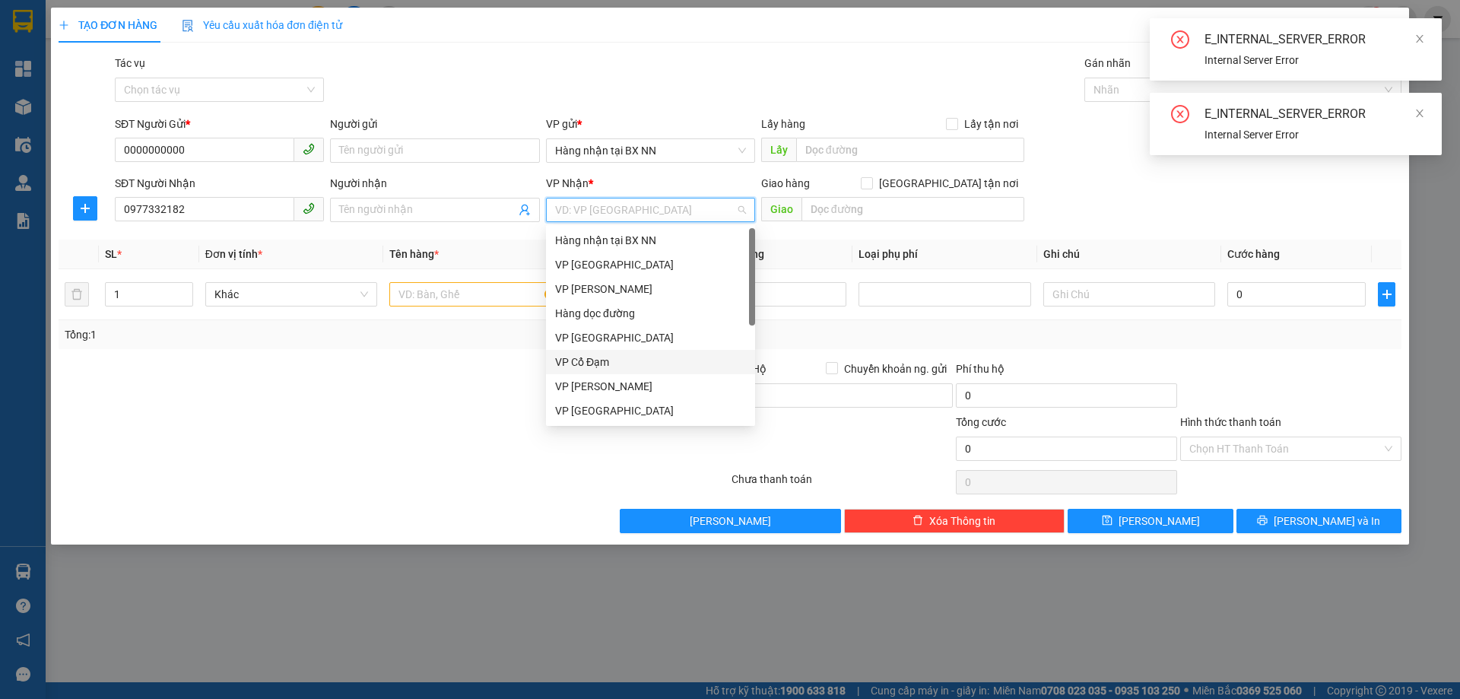
click at [608, 357] on div "VP Cổ Đạm" at bounding box center [650, 362] width 191 height 17
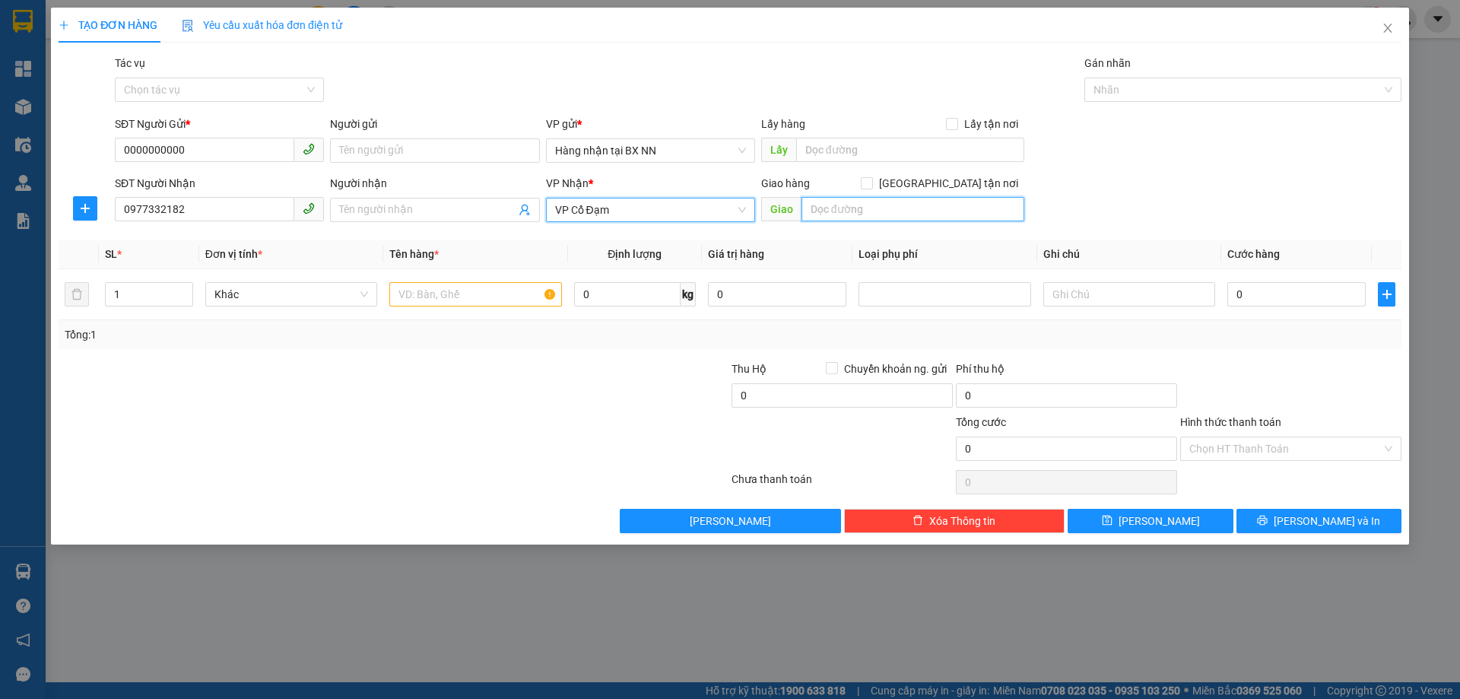
click at [849, 203] on input "text" at bounding box center [913, 209] width 223 height 24
type input "X THÀNH"
click at [436, 302] on input "text" at bounding box center [475, 294] width 172 height 24
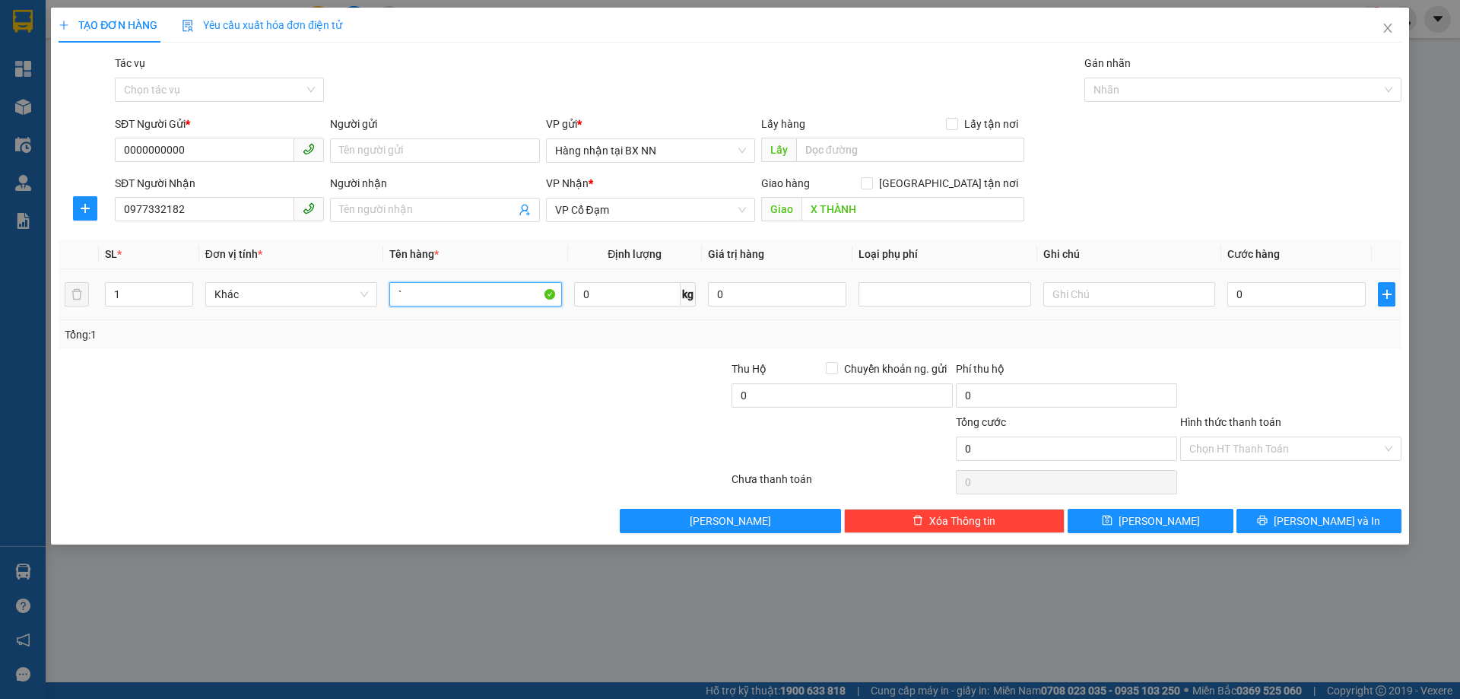
type input "`"
type input "Q"
type input "1T SƠN"
click at [1148, 522] on button "Lưu" at bounding box center [1150, 521] width 165 height 24
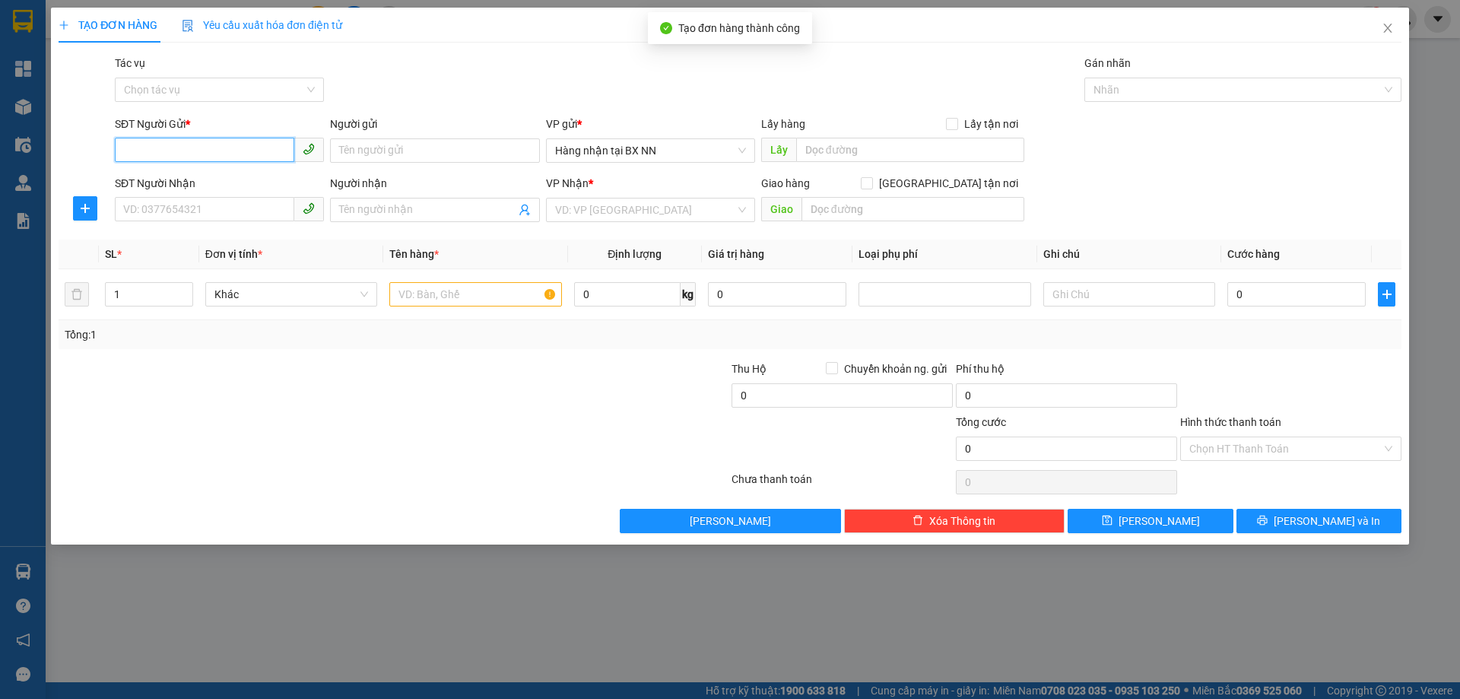
click at [230, 155] on input "SĐT Người Gửi *" at bounding box center [204, 150] width 179 height 24
paste input "0000000000"
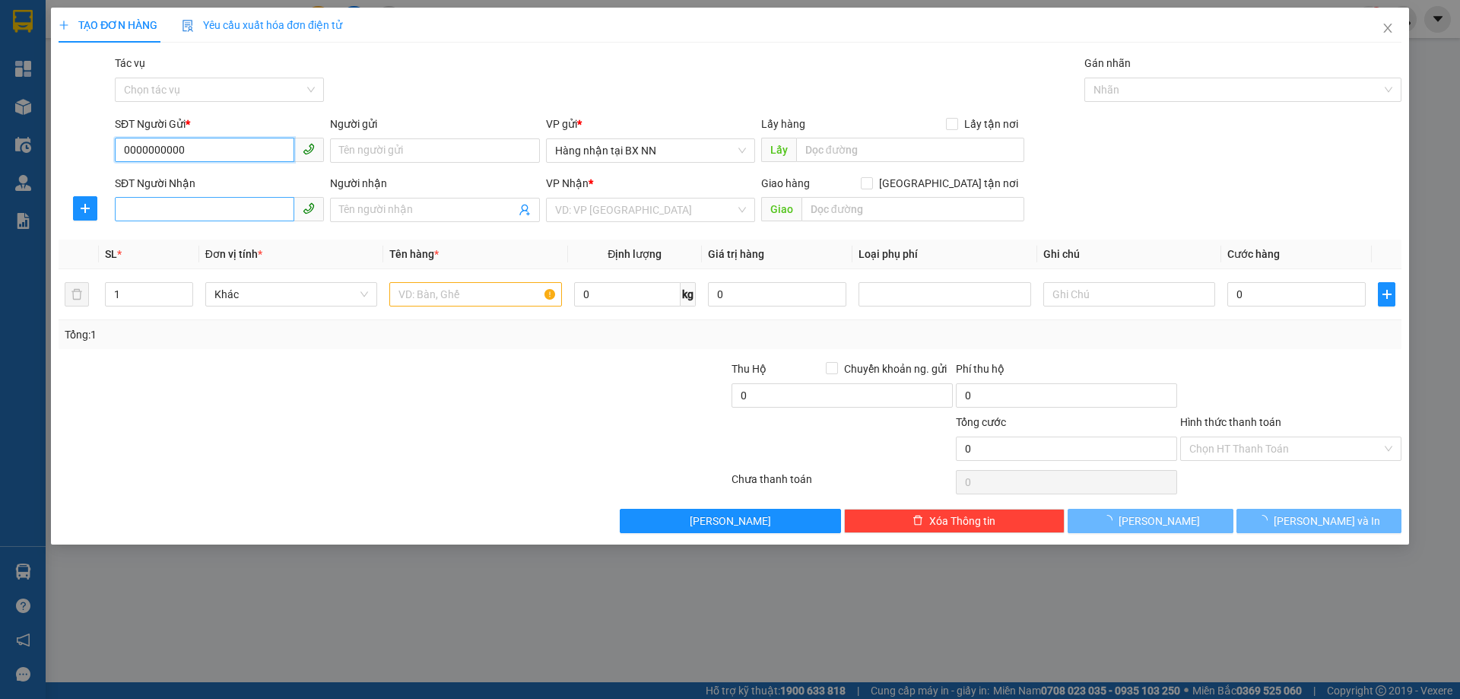
type input "0000000000"
click at [200, 210] on input "SĐT Người Nhận" at bounding box center [204, 209] width 179 height 24
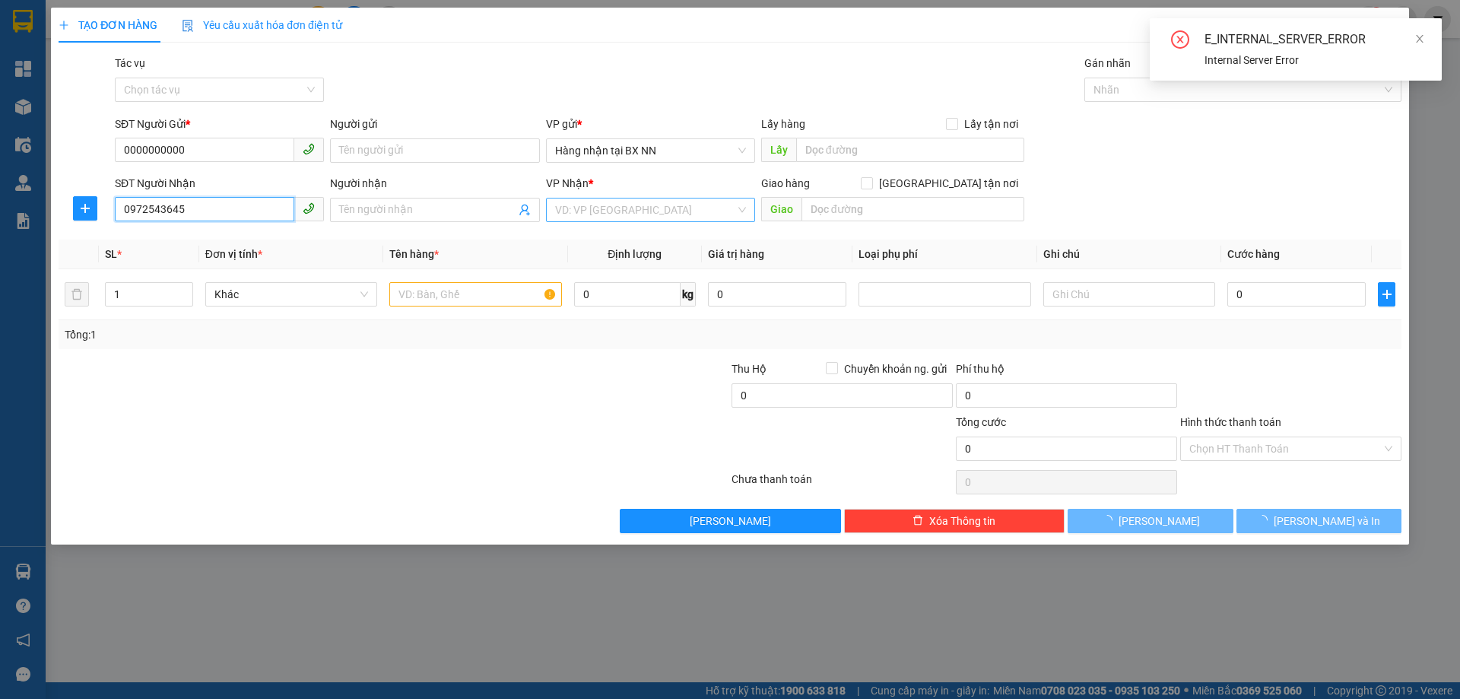
type input "0972543645"
click at [583, 216] on input "search" at bounding box center [645, 209] width 180 height 23
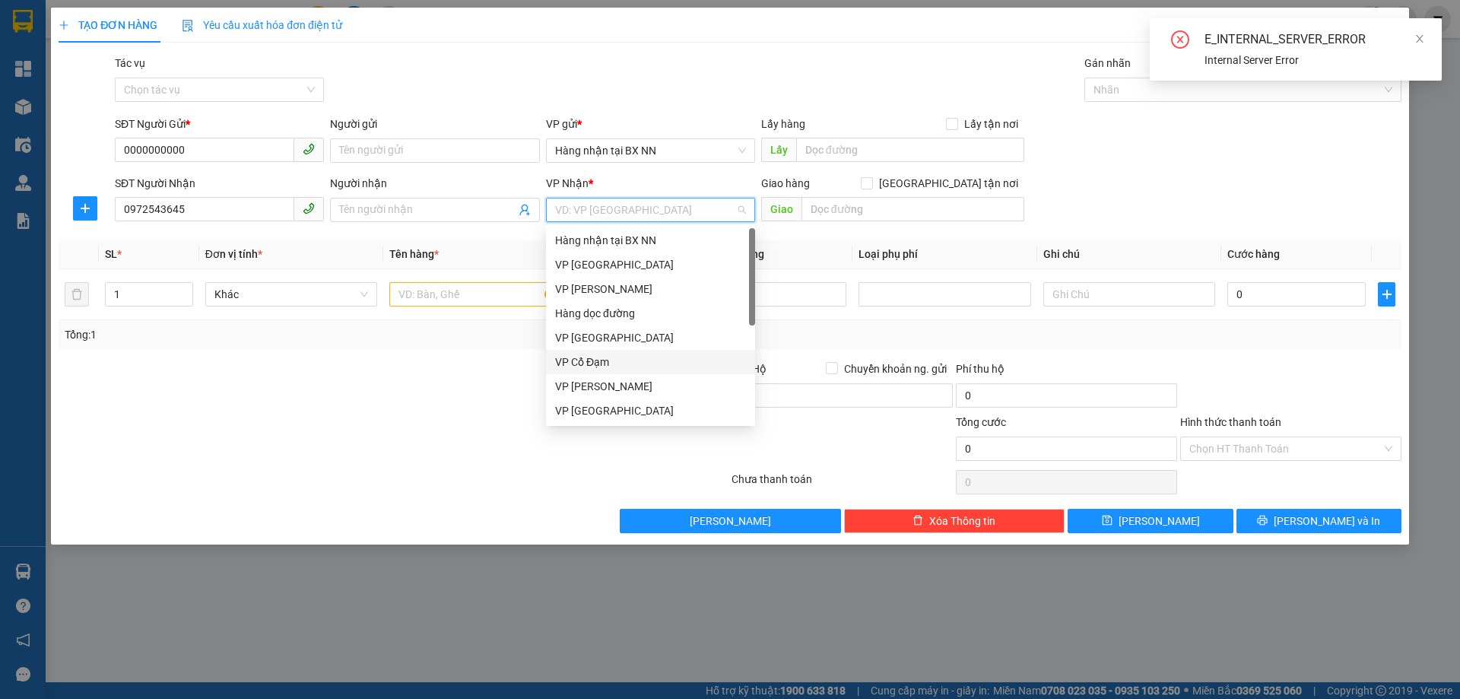
click at [626, 360] on div "VP Cổ Đạm" at bounding box center [650, 362] width 191 height 17
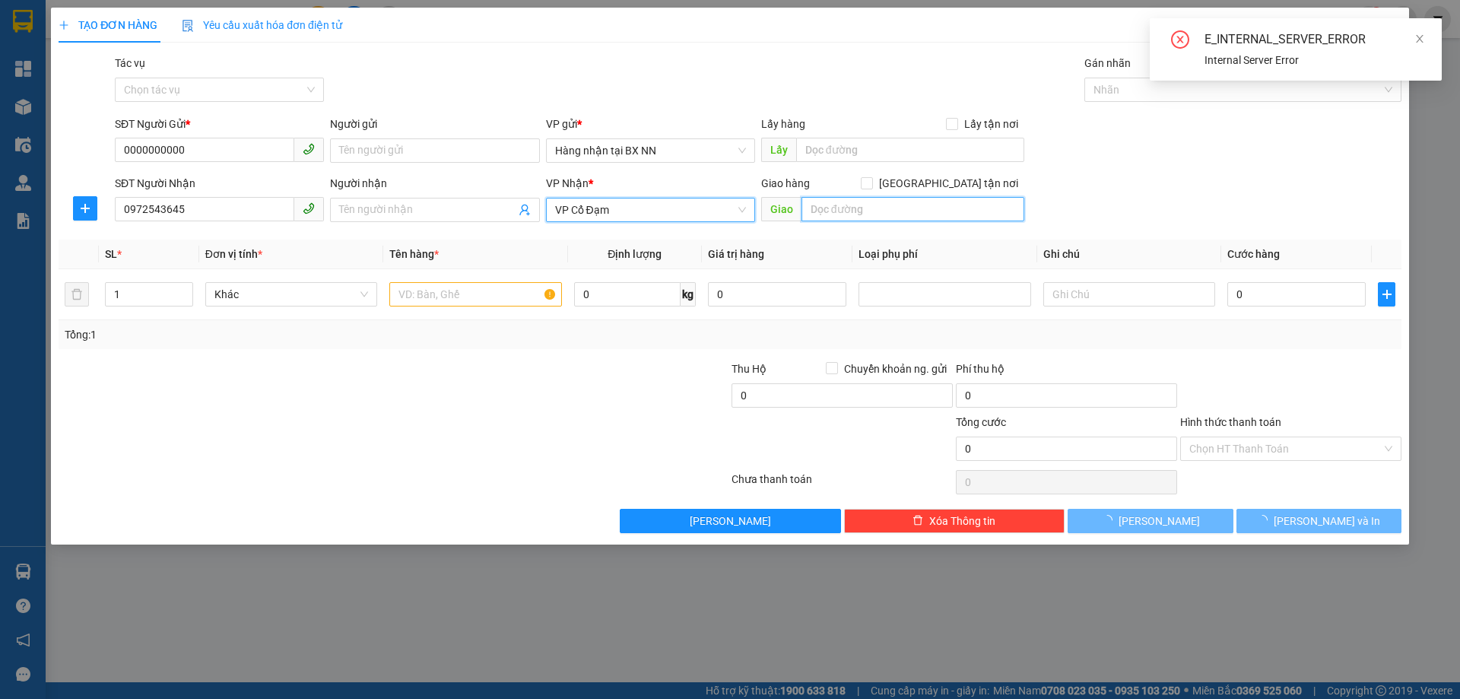
click at [959, 202] on input "text" at bounding box center [913, 209] width 223 height 24
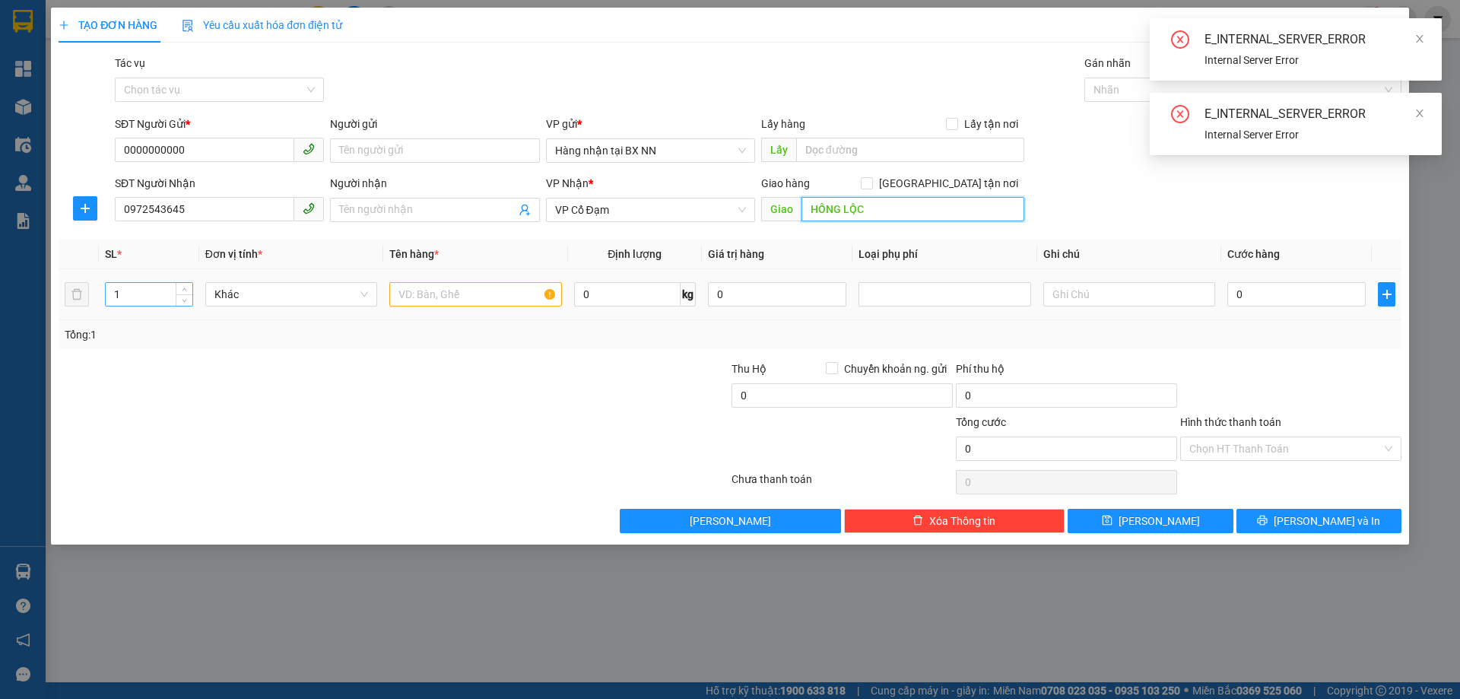
type input "HỒNG LỘC"
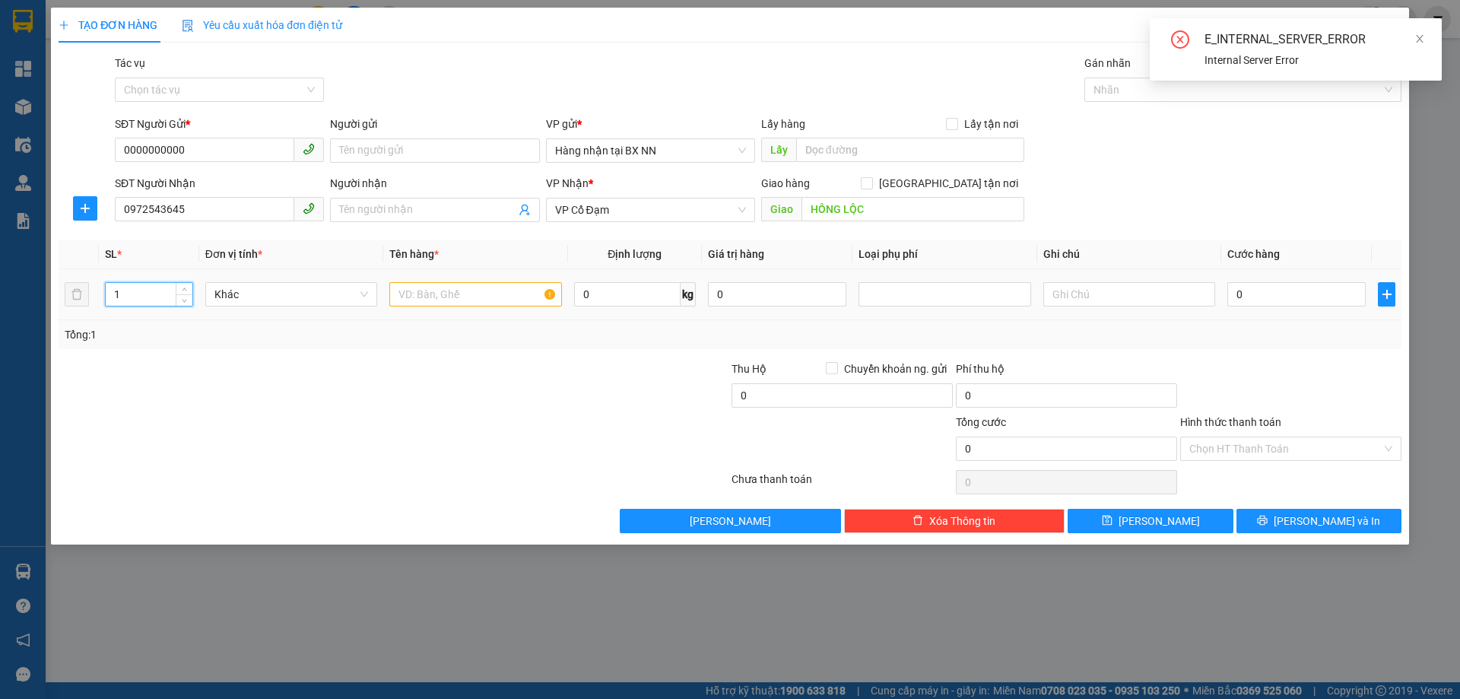
drag, startPoint x: 114, startPoint y: 301, endPoint x: 125, endPoint y: 303, distance: 11.5
click at [125, 303] on input "1" at bounding box center [149, 294] width 87 height 23
type input "4"
click at [435, 291] on input "text" at bounding box center [475, 294] width 172 height 24
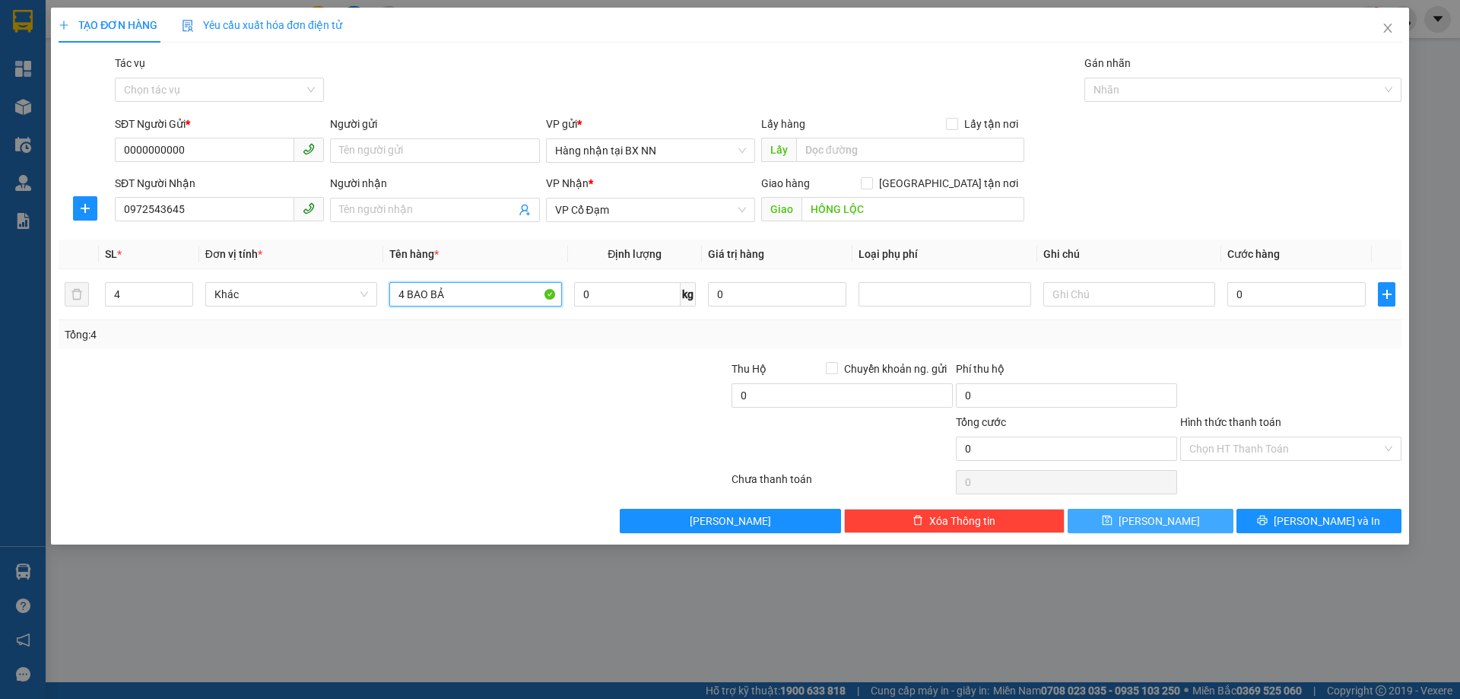
type input "4 BAO BẢ"
click at [1112, 522] on icon "save" at bounding box center [1107, 521] width 10 height 10
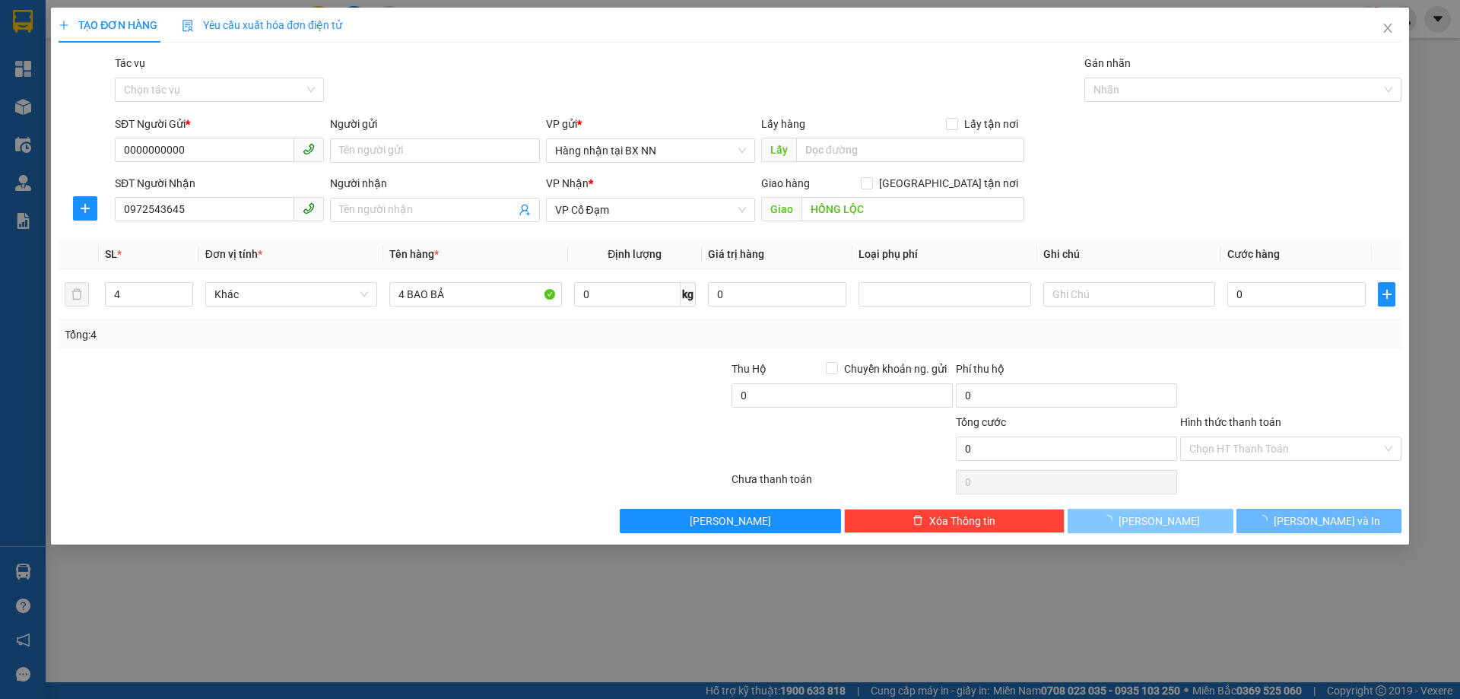
type input "1"
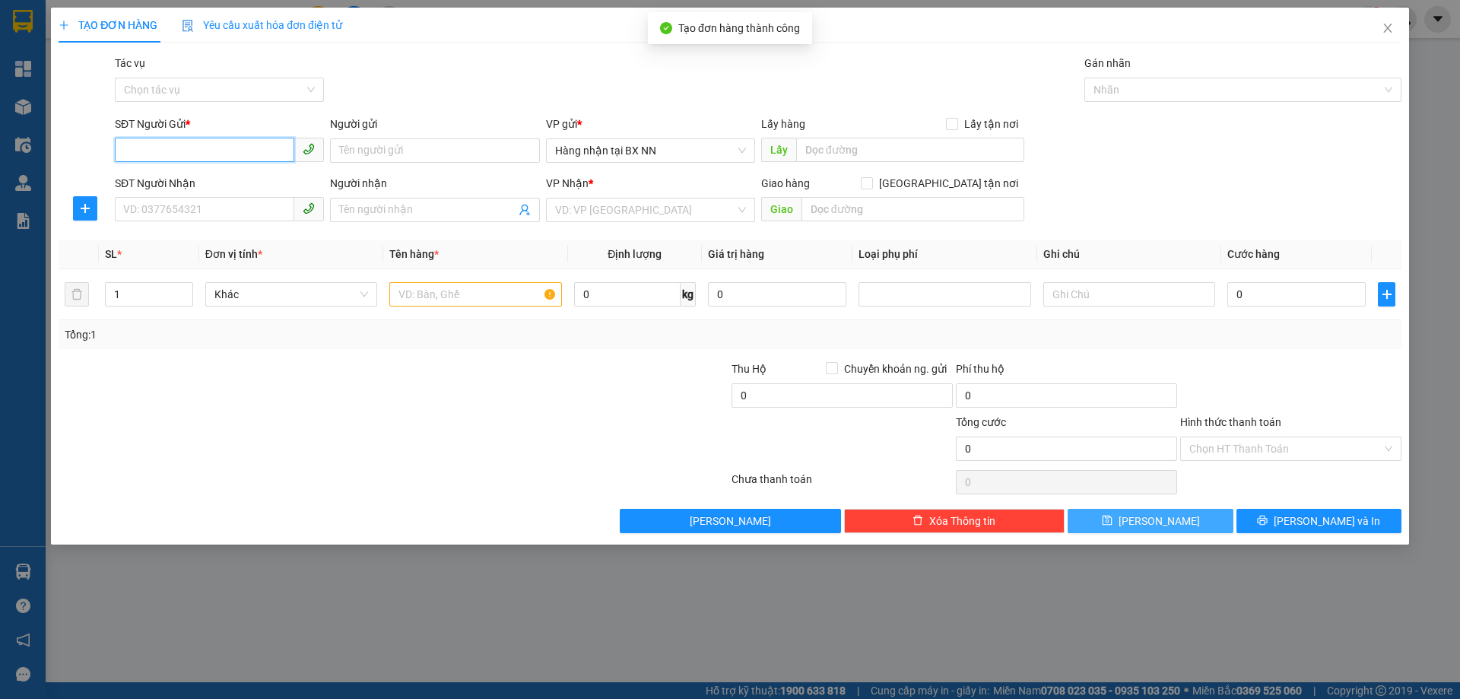
click at [220, 144] on input "SĐT Người Gửi *" at bounding box center [204, 150] width 179 height 24
paste input "0000000000"
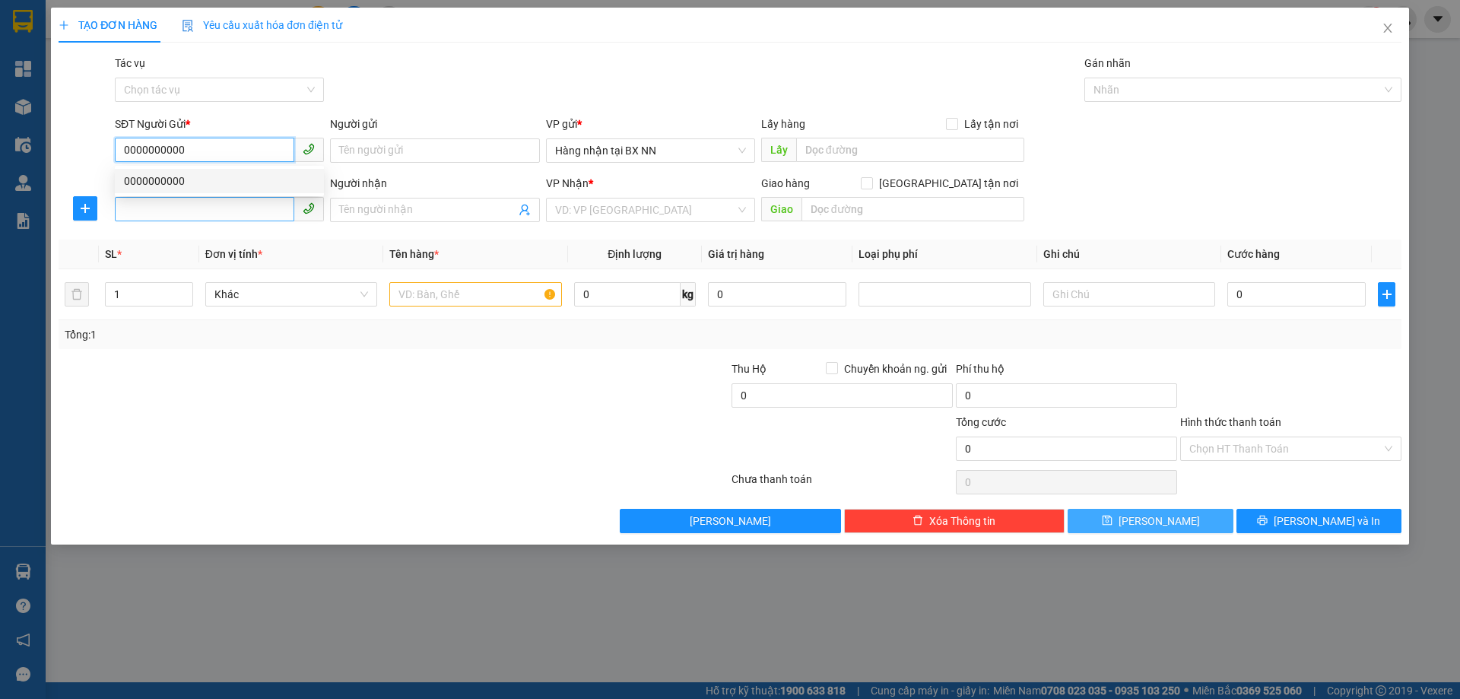
type input "0000000000"
click at [149, 202] on input "SĐT Người Nhận" at bounding box center [204, 209] width 179 height 24
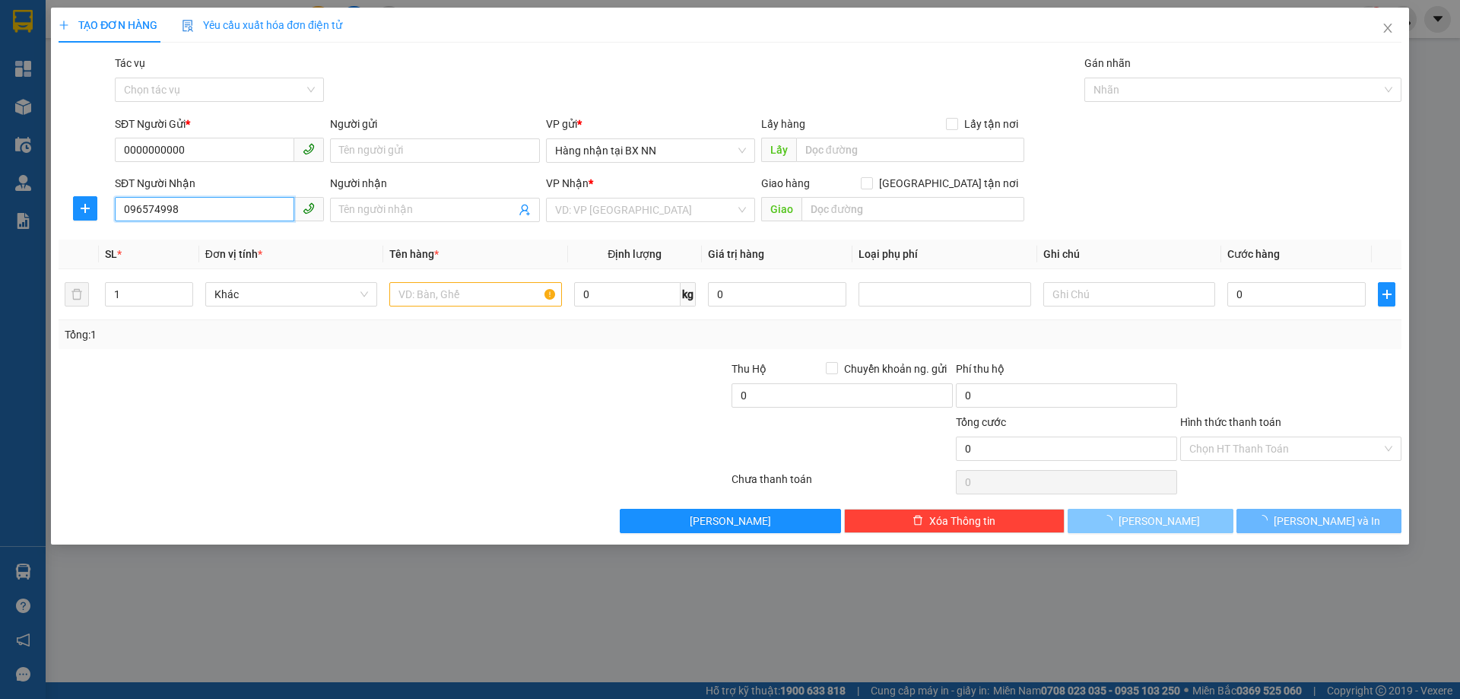
type input "0965749988"
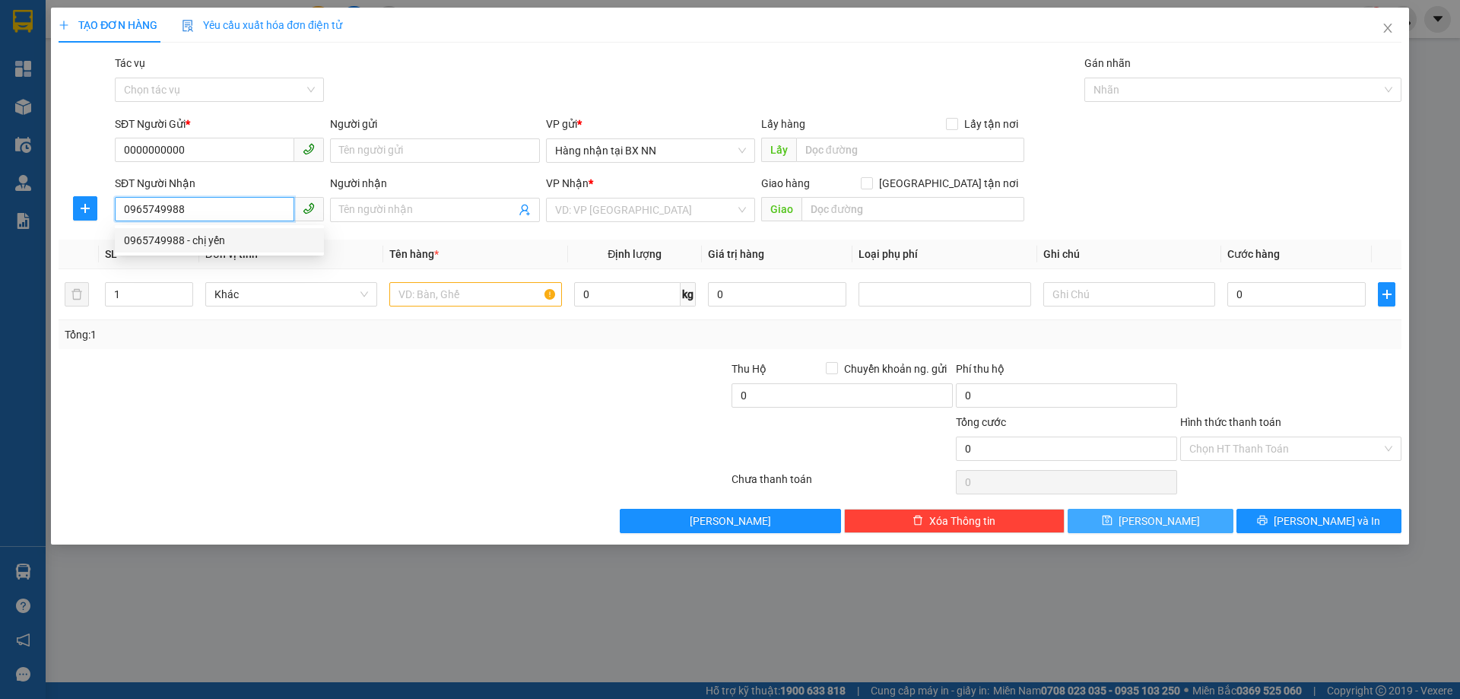
click at [239, 241] on div "0965749988 - chị yến" at bounding box center [219, 240] width 191 height 17
type input "chị yến"
type input "BÌNH LỘC"
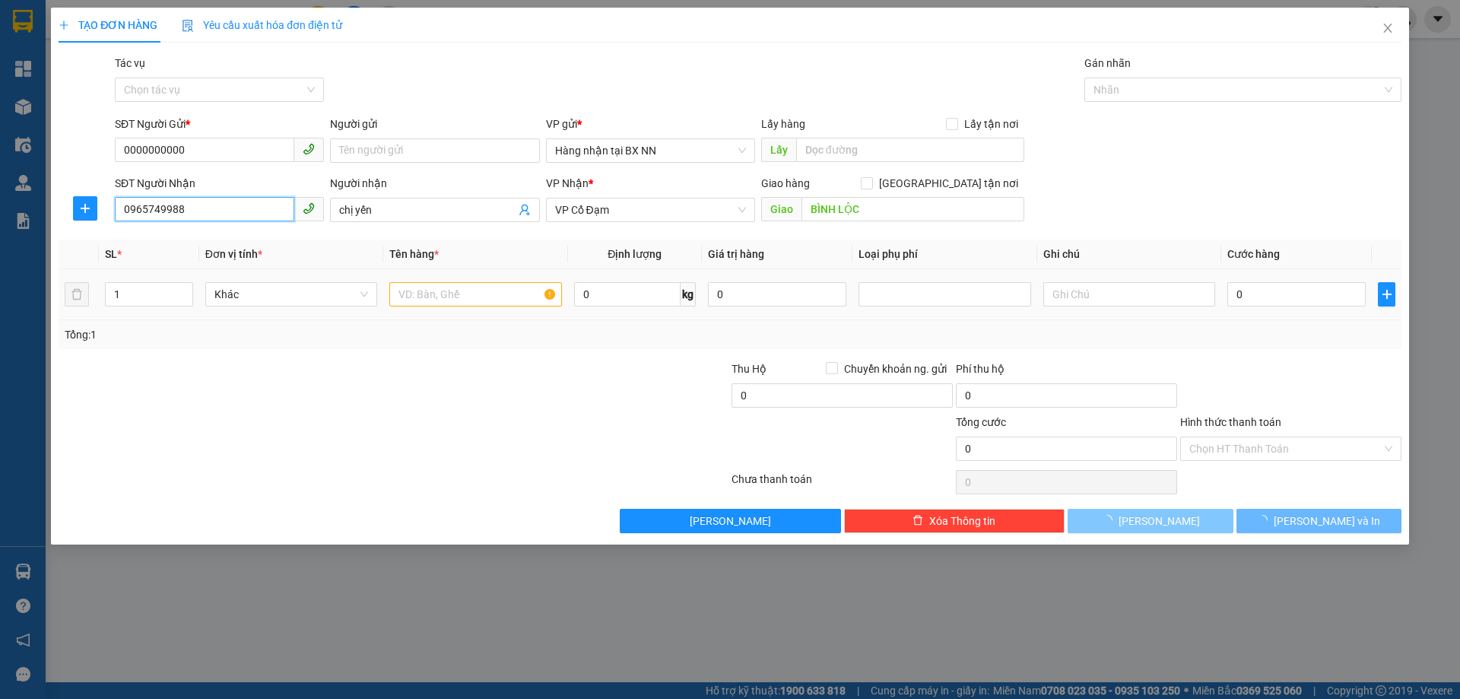
type input "0965749988"
click at [481, 296] on input "text" at bounding box center [475, 294] width 172 height 24
type input "2"
type input "80.000"
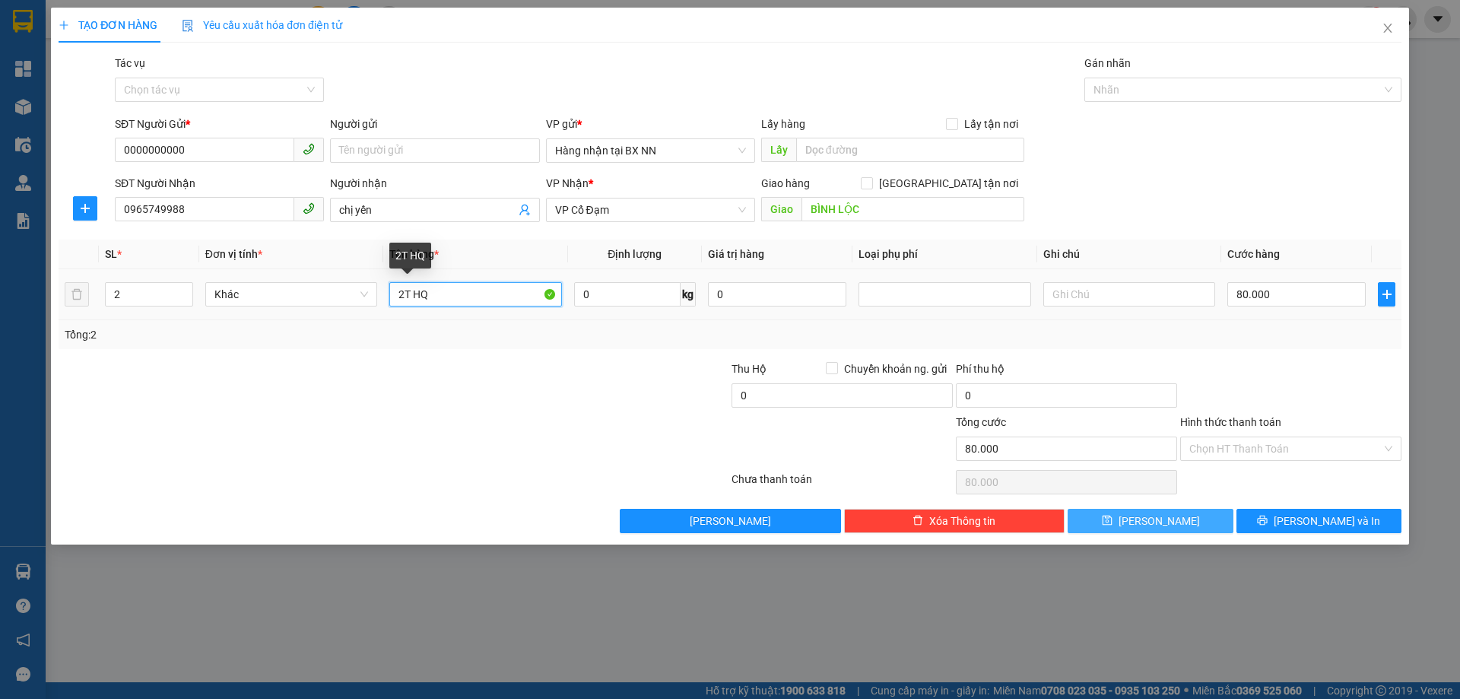
click at [408, 300] on input "2T HQ" at bounding box center [475, 294] width 172 height 24
drag, startPoint x: 404, startPoint y: 296, endPoint x: 441, endPoint y: 298, distance: 37.3
click at [441, 298] on input "2T HQ" at bounding box center [475, 294] width 172 height 24
type input "2K"
click at [517, 372] on div at bounding box center [618, 386] width 224 height 53
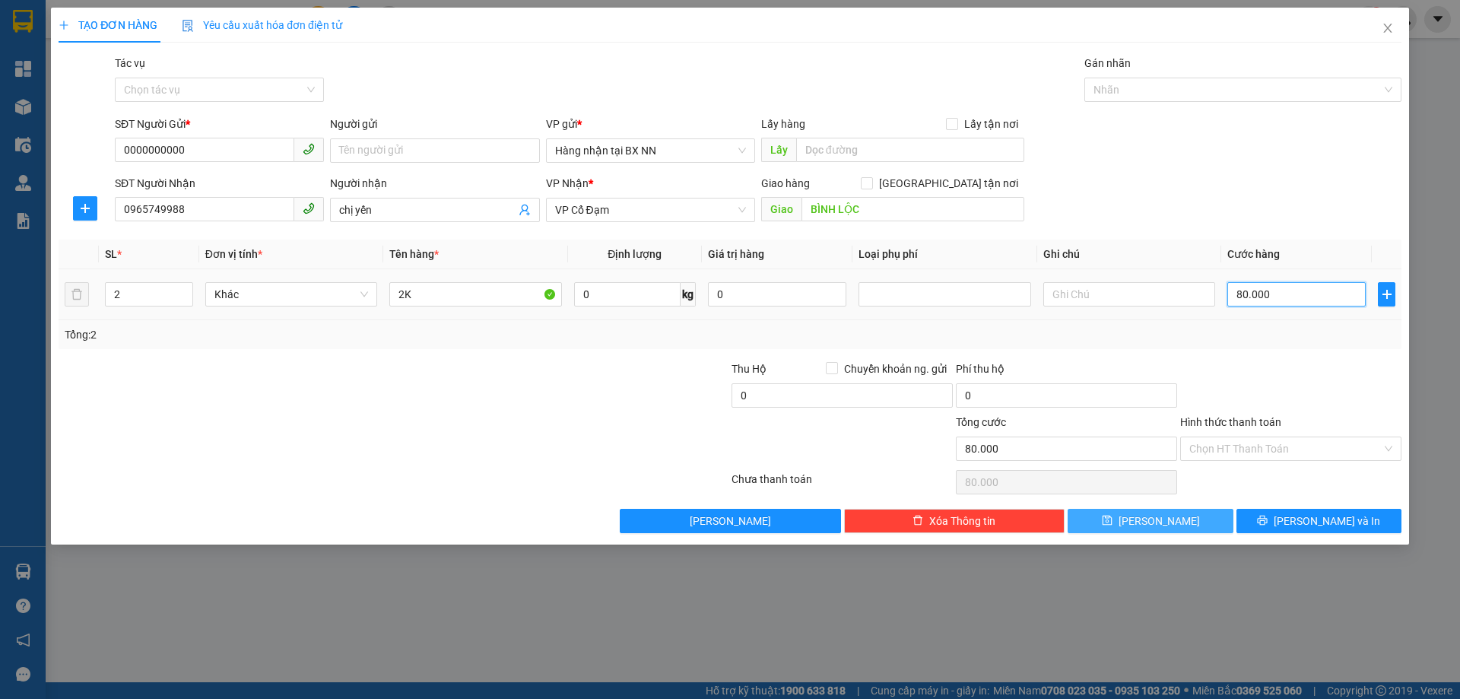
click at [1288, 303] on input "80.000" at bounding box center [1296, 294] width 138 height 24
type input "0"
click at [1150, 520] on span "Lưu" at bounding box center [1159, 521] width 81 height 17
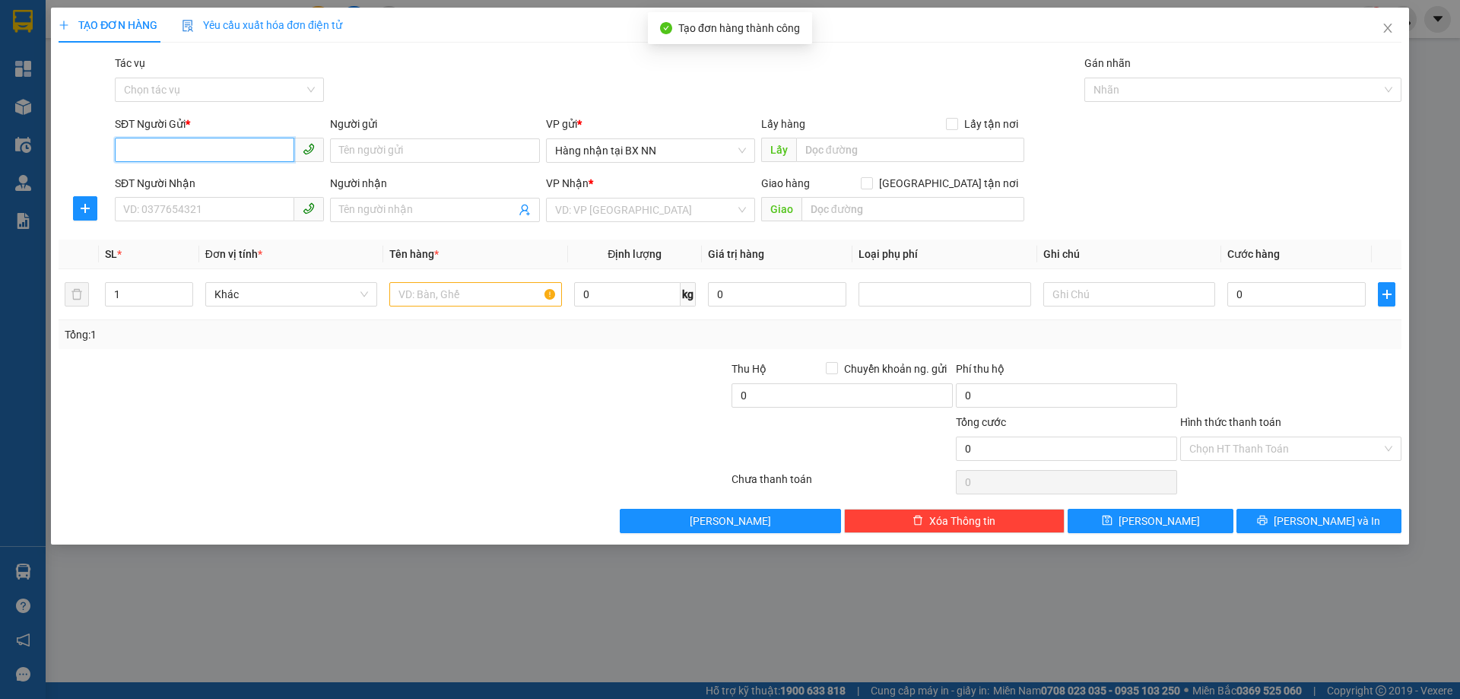
click at [167, 151] on input "SĐT Người Gửi *" at bounding box center [204, 150] width 179 height 24
paste input "0000000000"
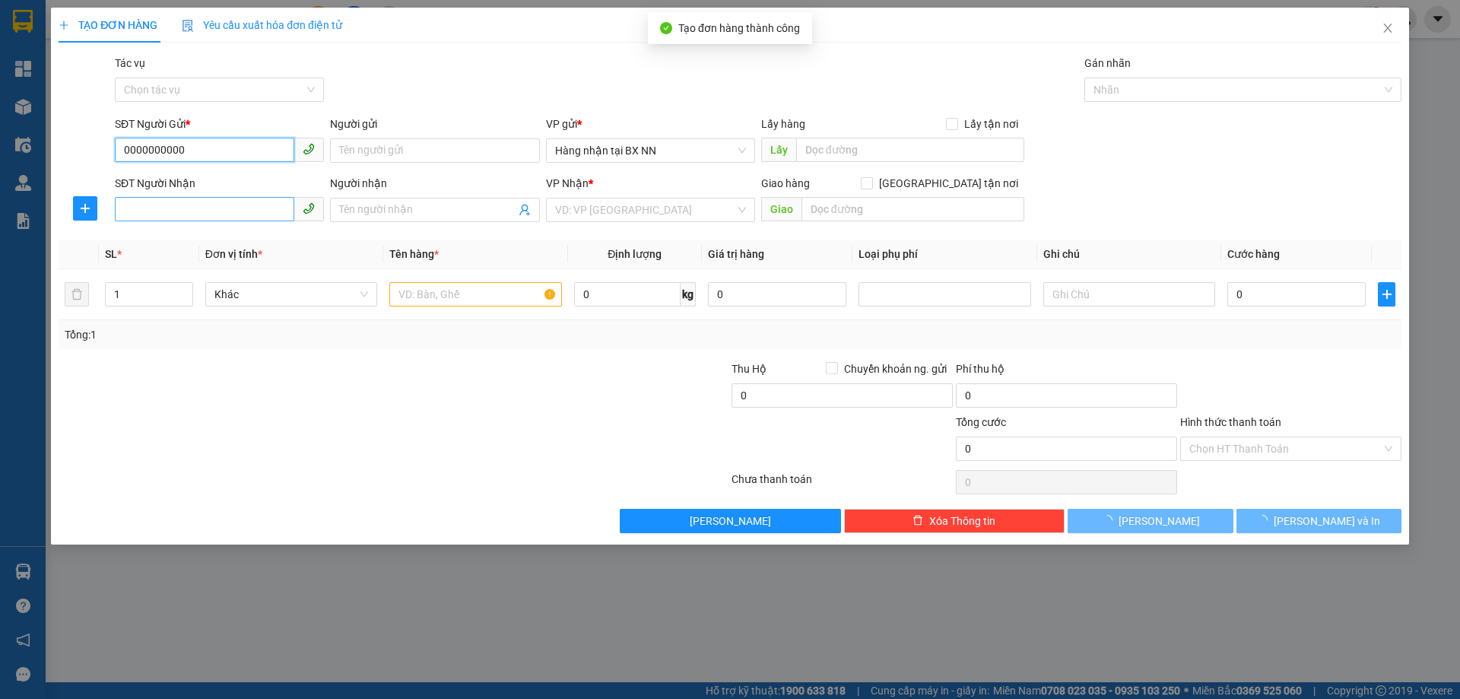
type input "0000000000"
click at [186, 206] on input "SĐT Người Nhận" at bounding box center [204, 209] width 179 height 24
type input "0968260389"
click at [626, 204] on input "search" at bounding box center [645, 209] width 180 height 23
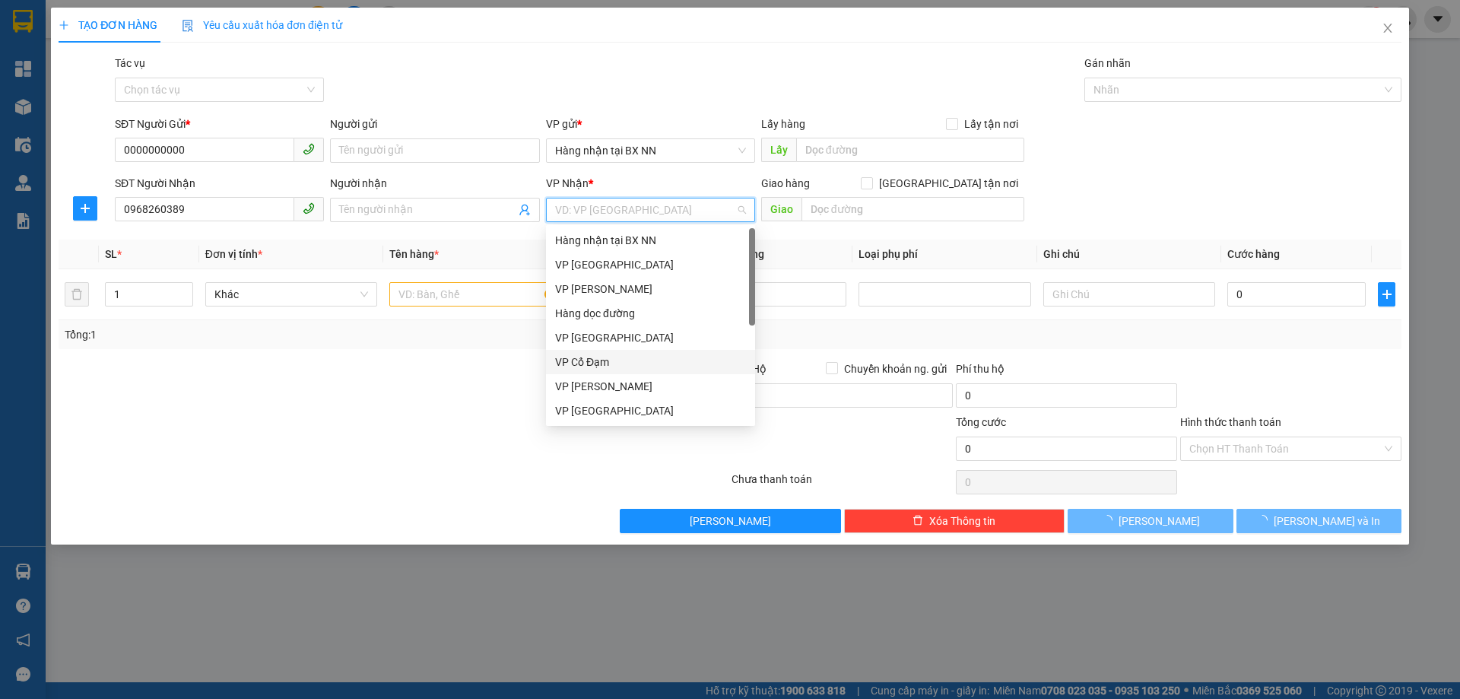
click at [624, 364] on div "VP Cổ Đạm" at bounding box center [650, 362] width 191 height 17
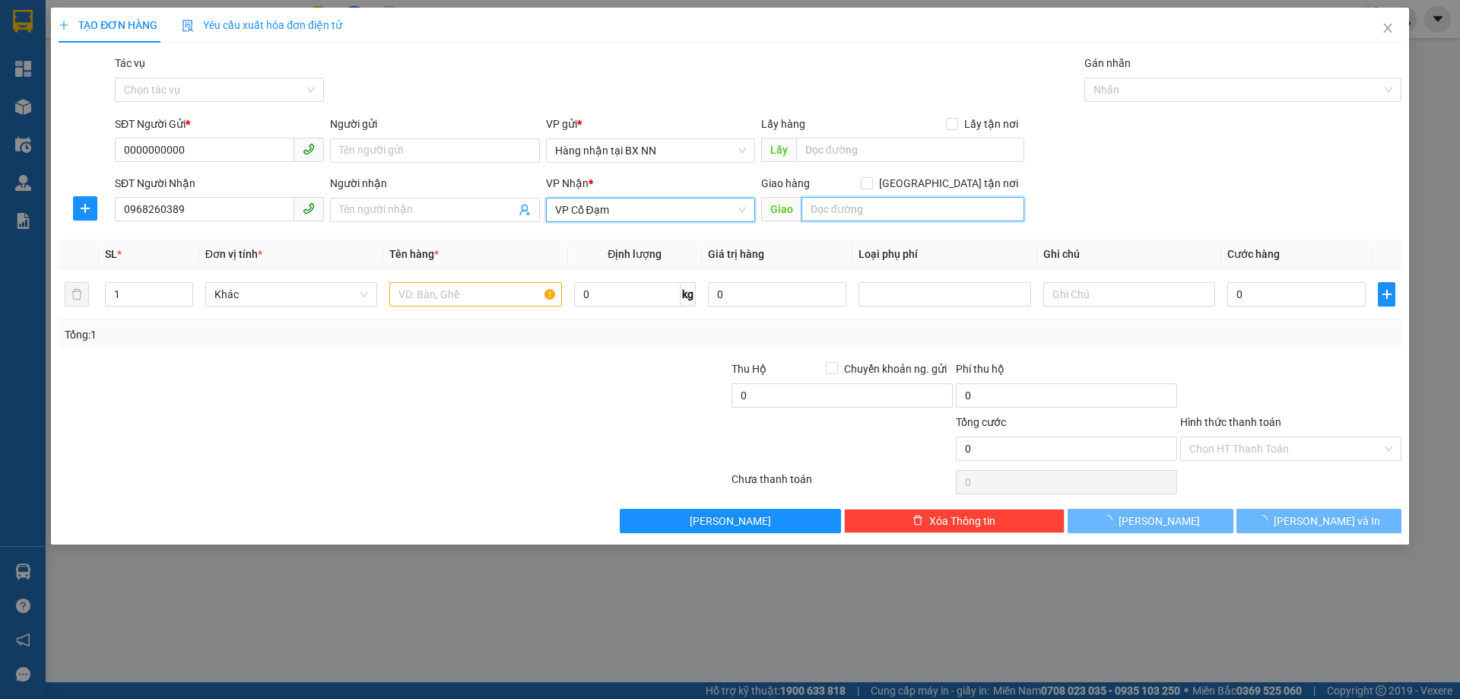
click at [836, 214] on input "text" at bounding box center [913, 209] width 223 height 24
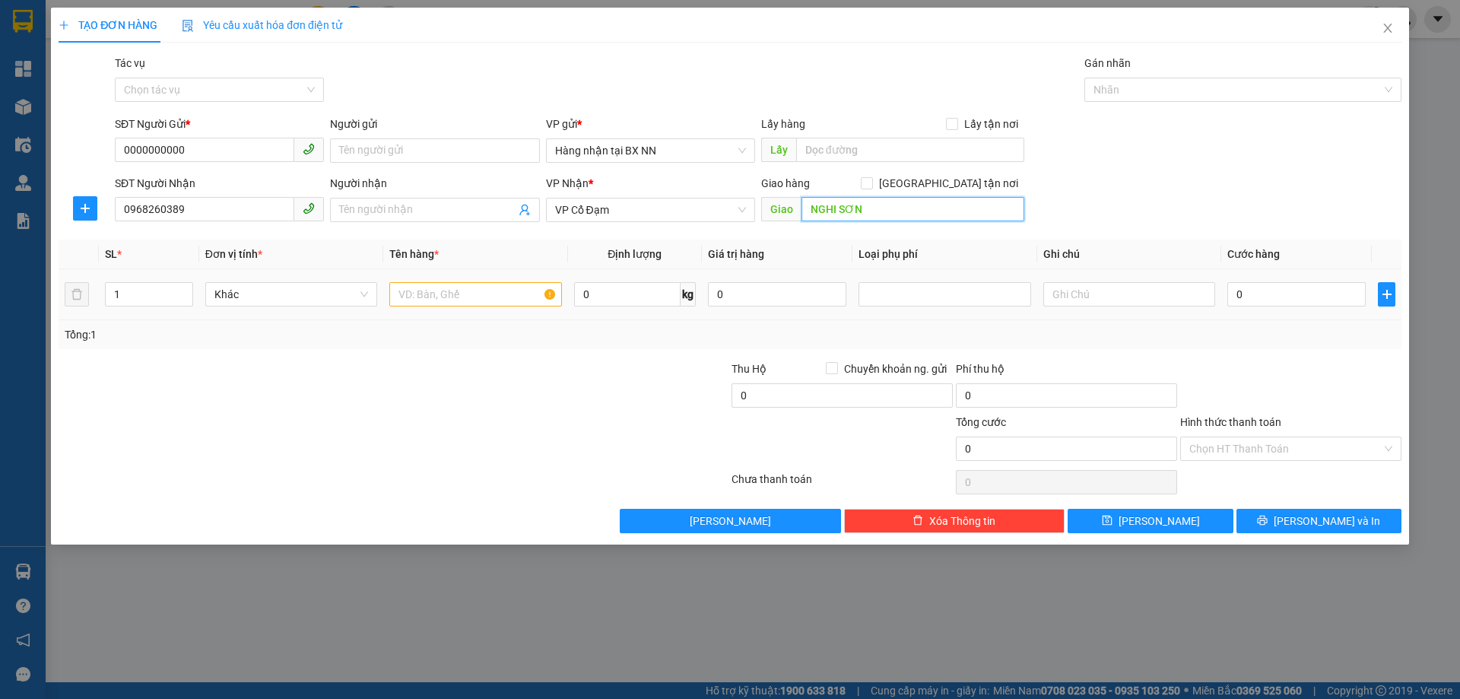
type input "NGHI SƠN"
click at [422, 305] on input "text" at bounding box center [475, 294] width 172 height 24
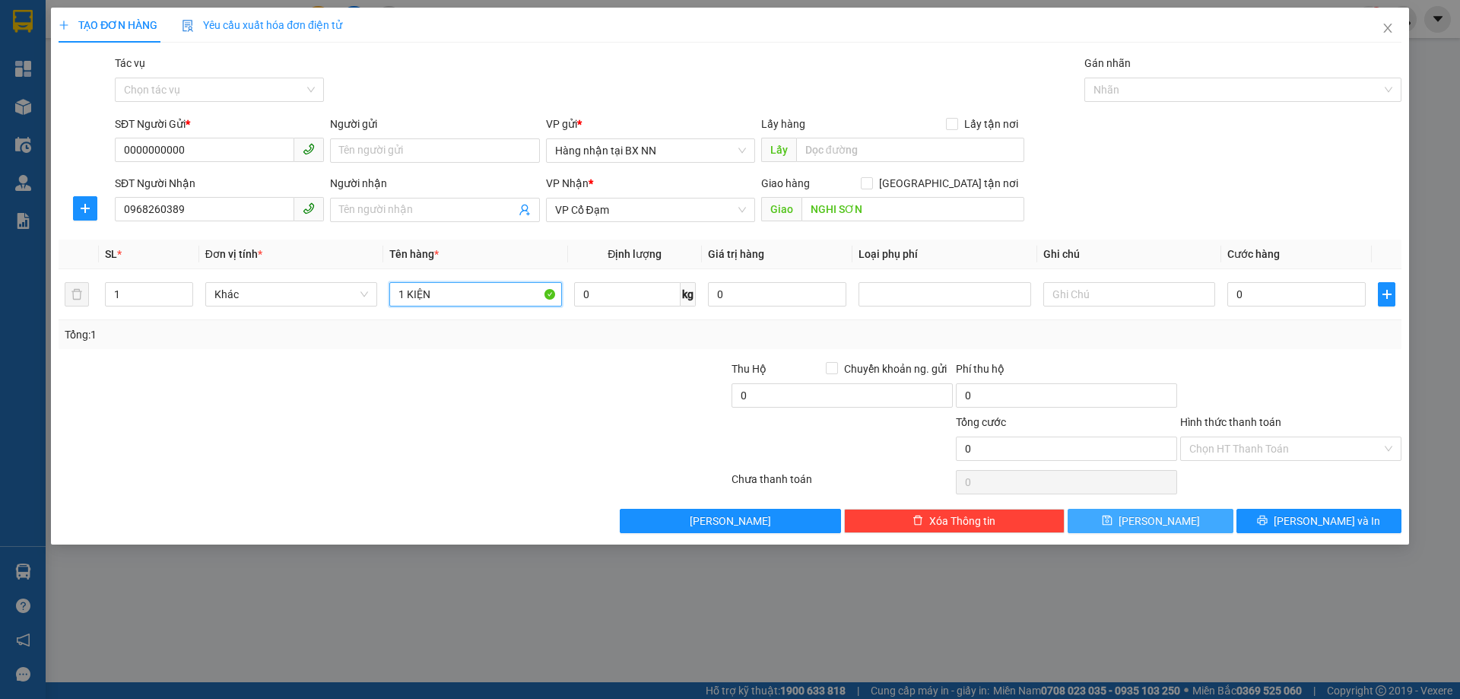
type input "1 KIỆN"
click at [1124, 522] on button "Lưu" at bounding box center [1150, 521] width 165 height 24
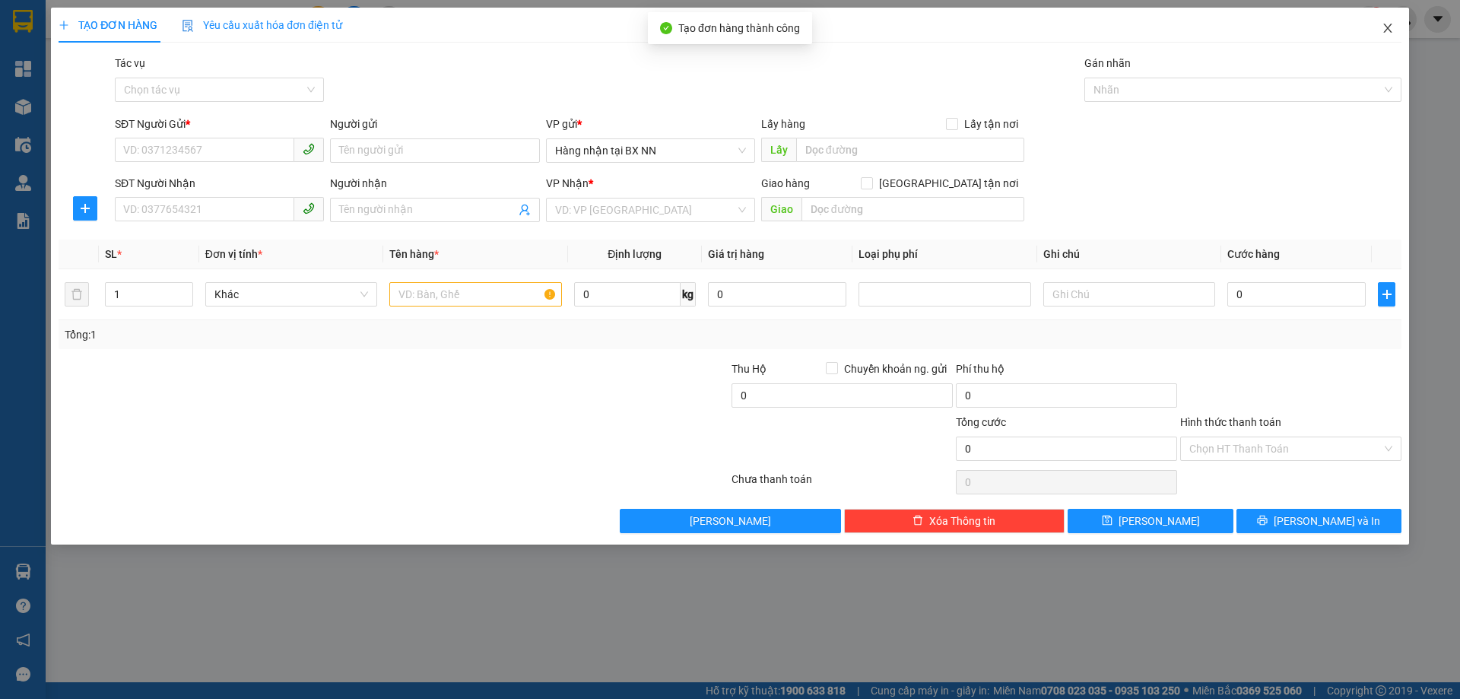
click at [1382, 27] on icon "close" at bounding box center [1388, 28] width 12 height 12
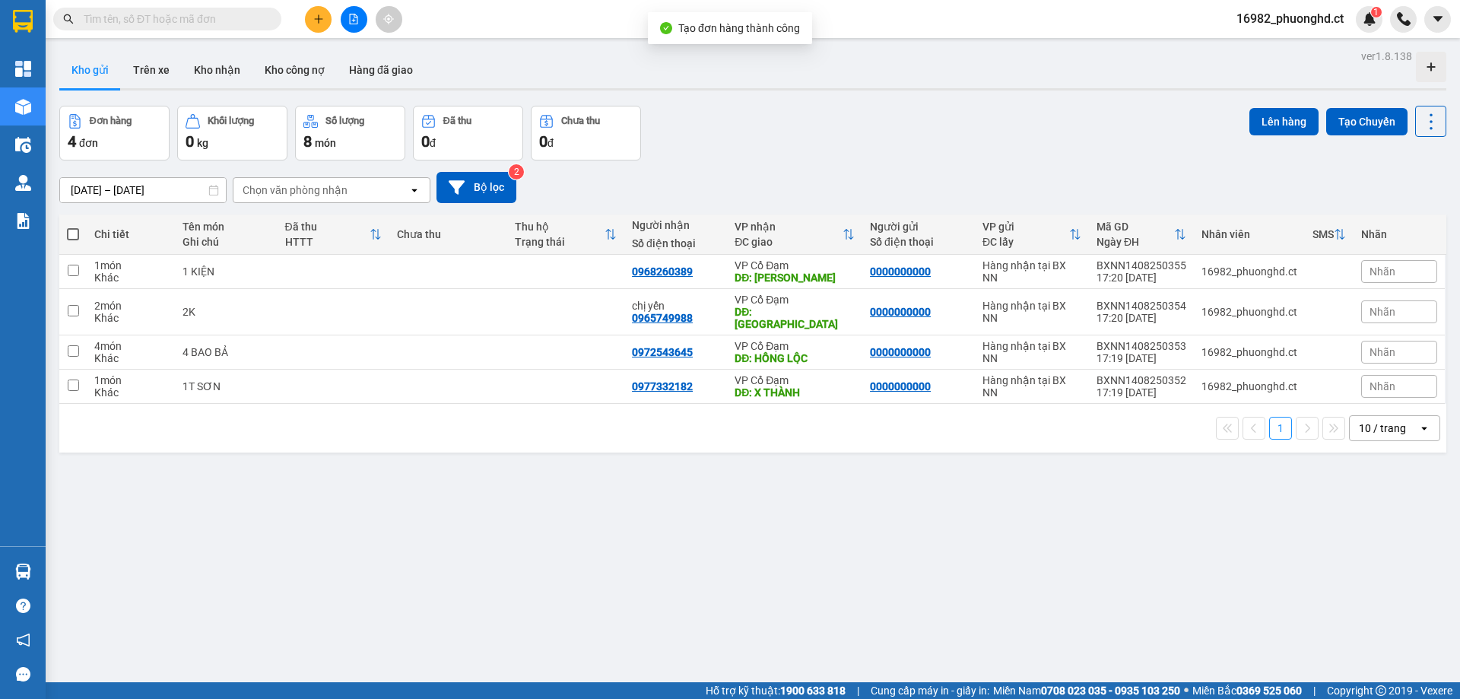
click at [71, 242] on th at bounding box center [72, 234] width 27 height 40
click at [65, 235] on th at bounding box center [72, 234] width 27 height 40
click at [71, 233] on span at bounding box center [73, 234] width 12 height 12
click at [73, 227] on input "checkbox" at bounding box center [73, 227] width 0 height 0
checkbox input "true"
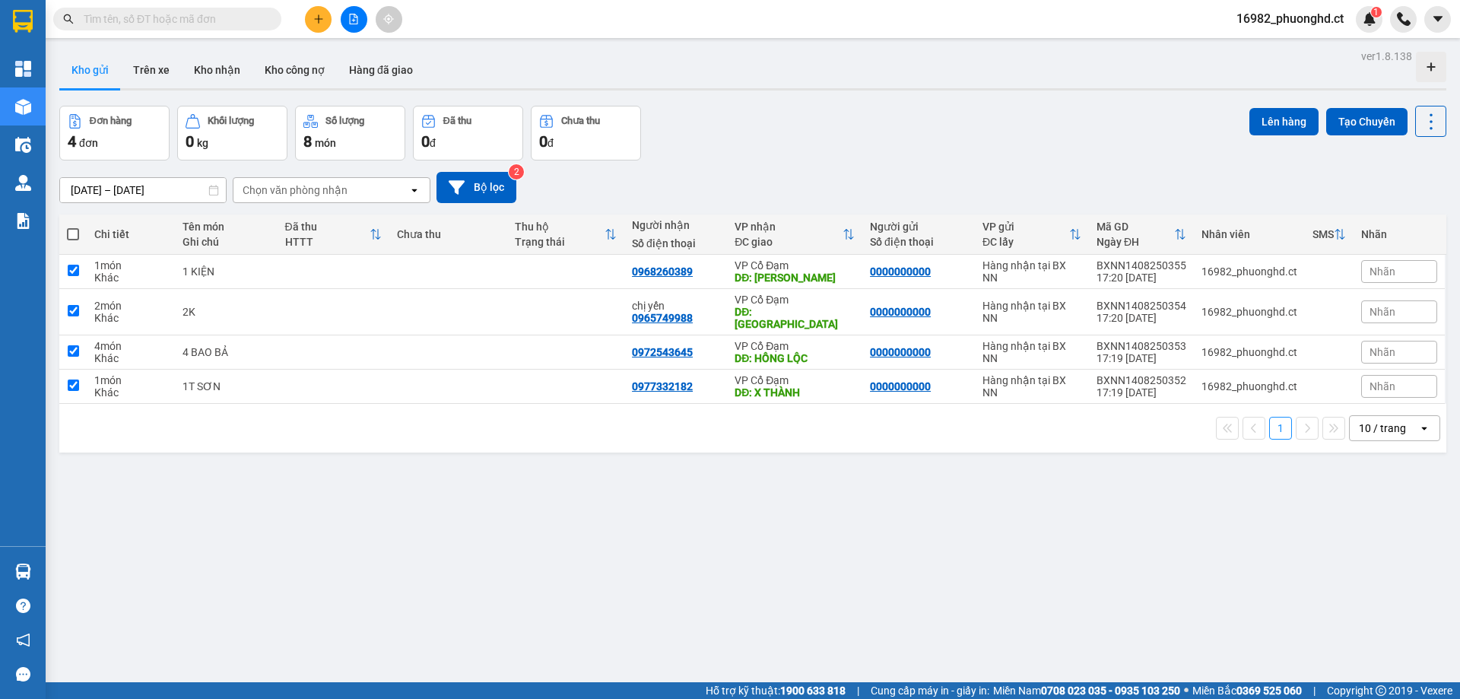
checkbox input "true"
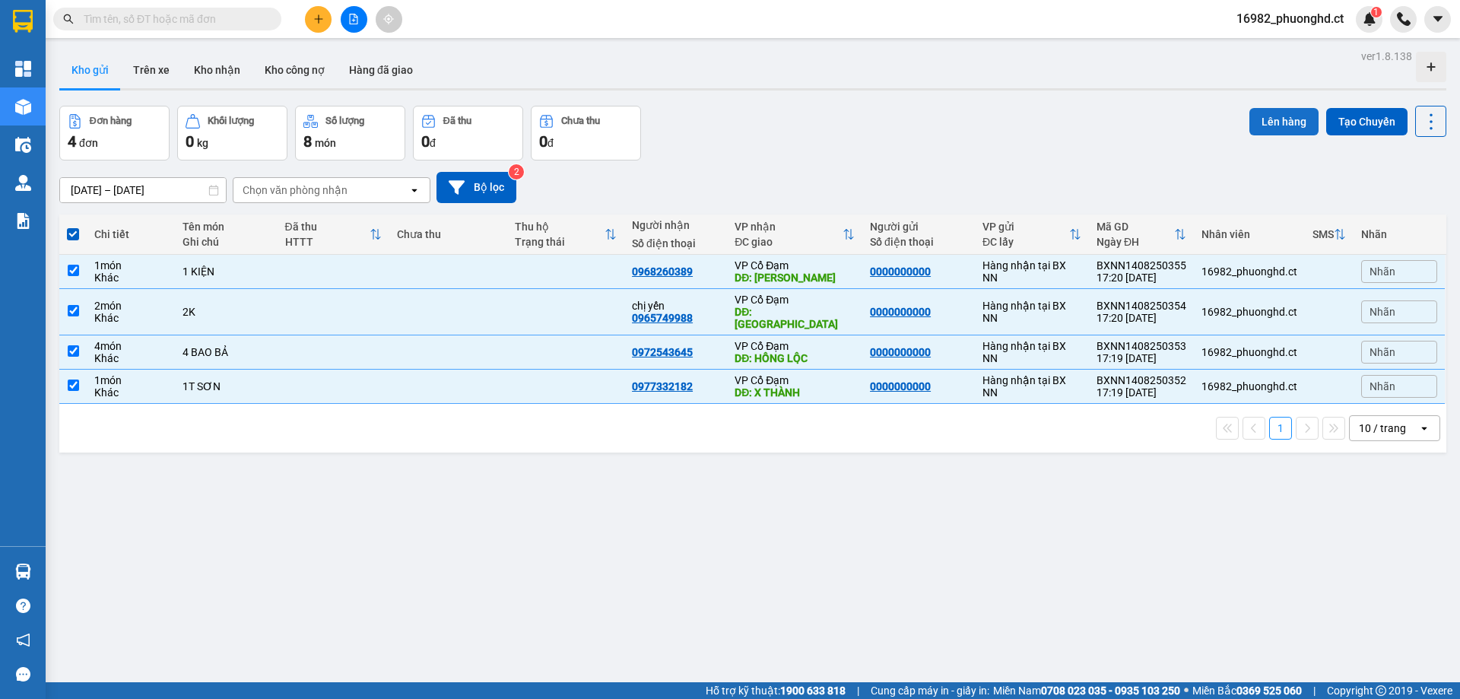
click at [1256, 129] on button "Lên hàng" at bounding box center [1284, 121] width 69 height 27
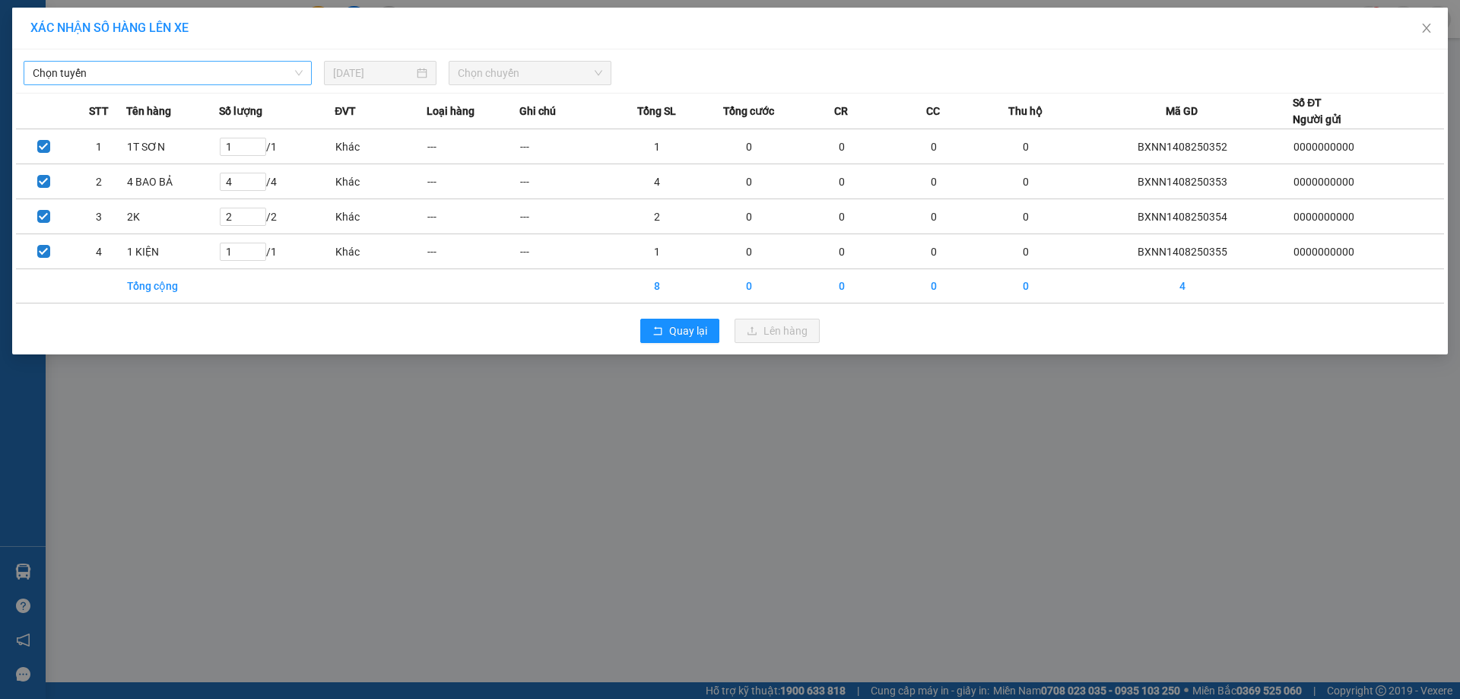
click at [199, 77] on span "Chọn tuyến" at bounding box center [168, 73] width 270 height 23
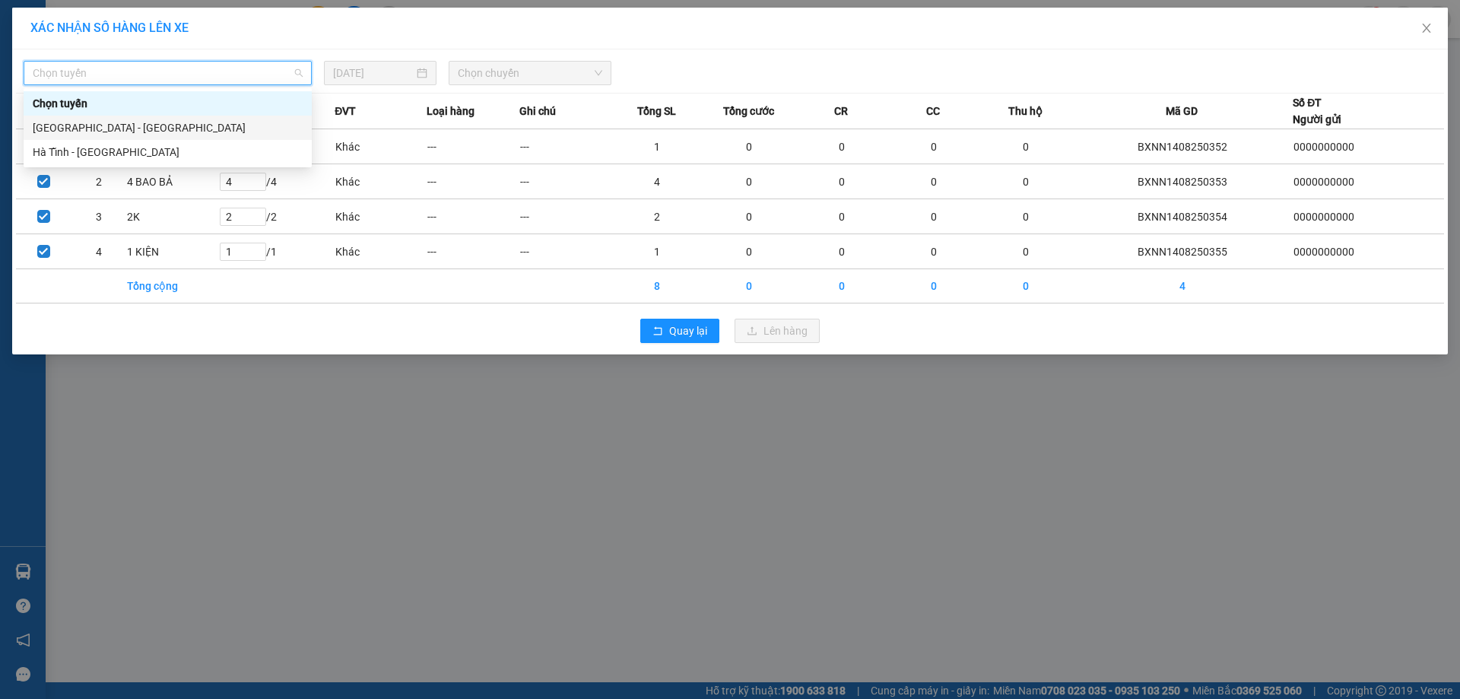
click at [141, 122] on div "Hà Nội - Hà Tĩnh" at bounding box center [168, 127] width 270 height 17
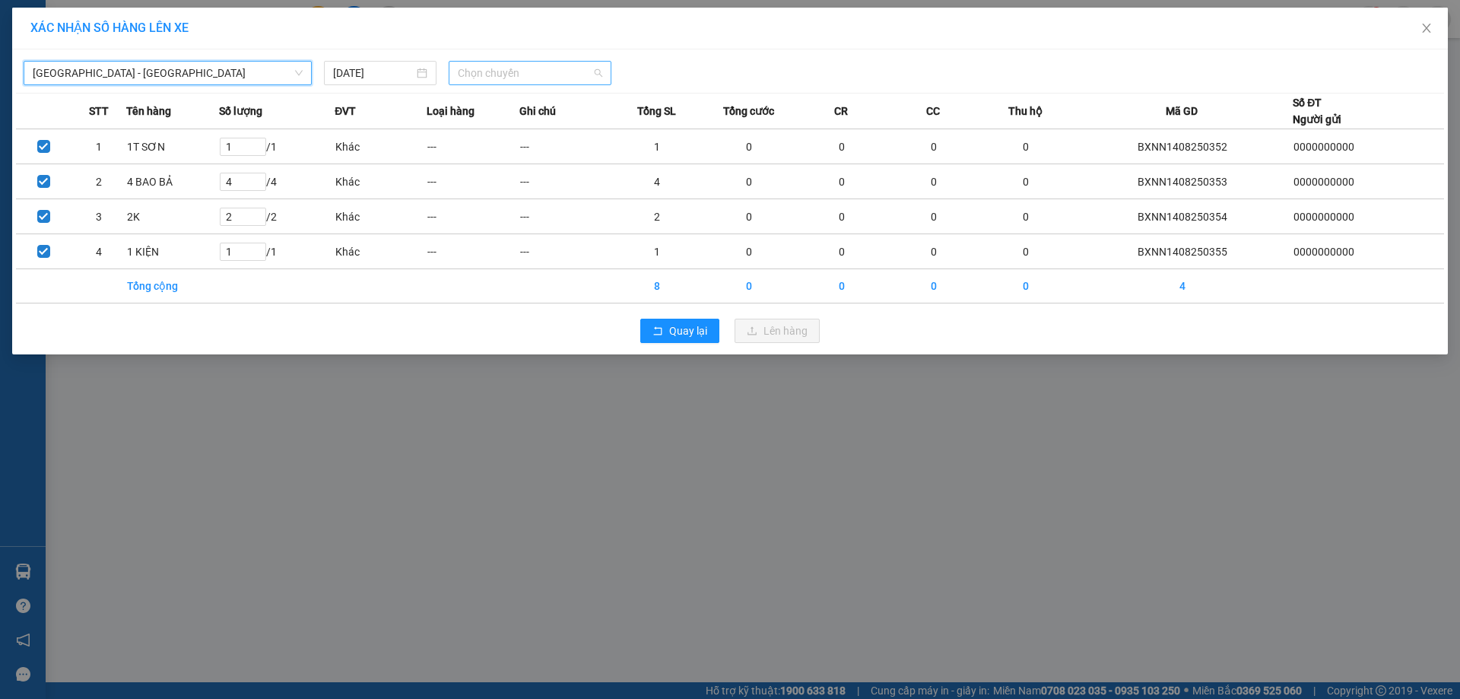
click at [516, 78] on span "Chọn chuyến" at bounding box center [530, 73] width 144 height 23
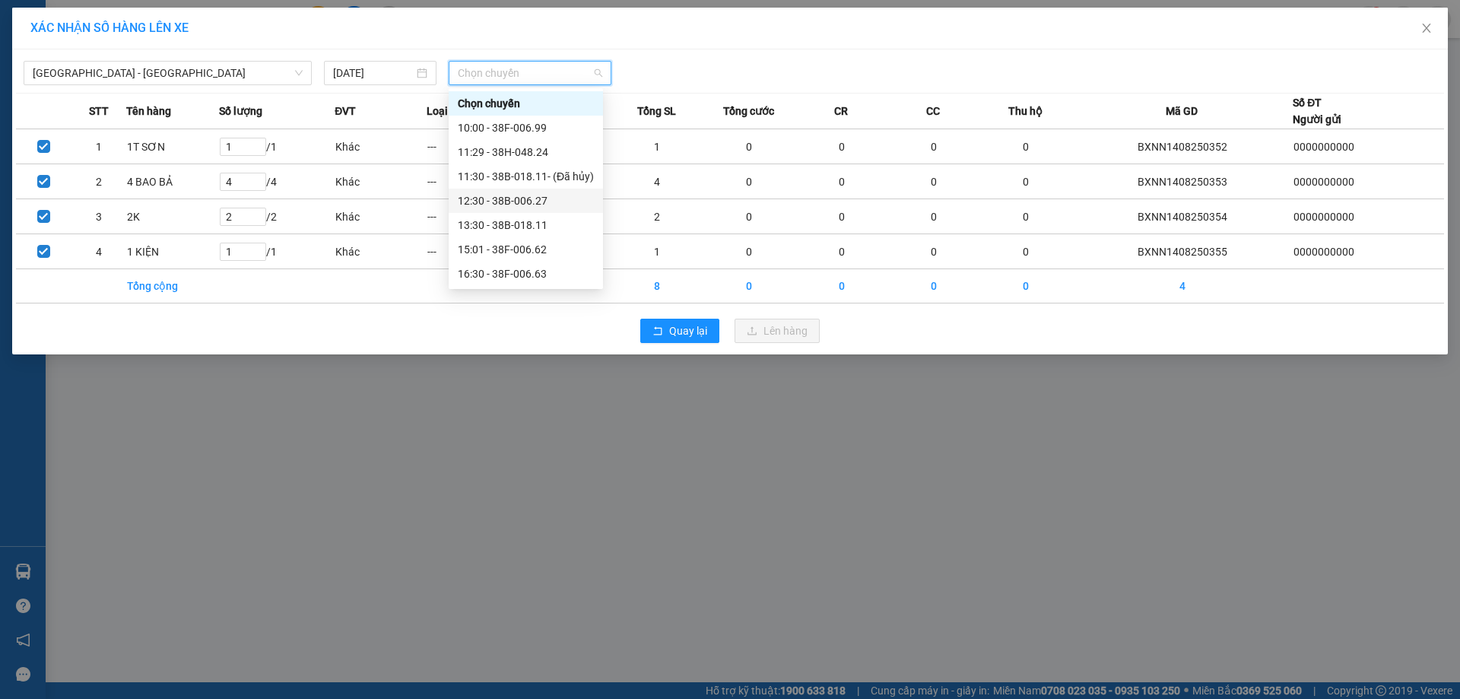
click at [550, 197] on div "12:30 - 38B-006.27" at bounding box center [526, 200] width 136 height 17
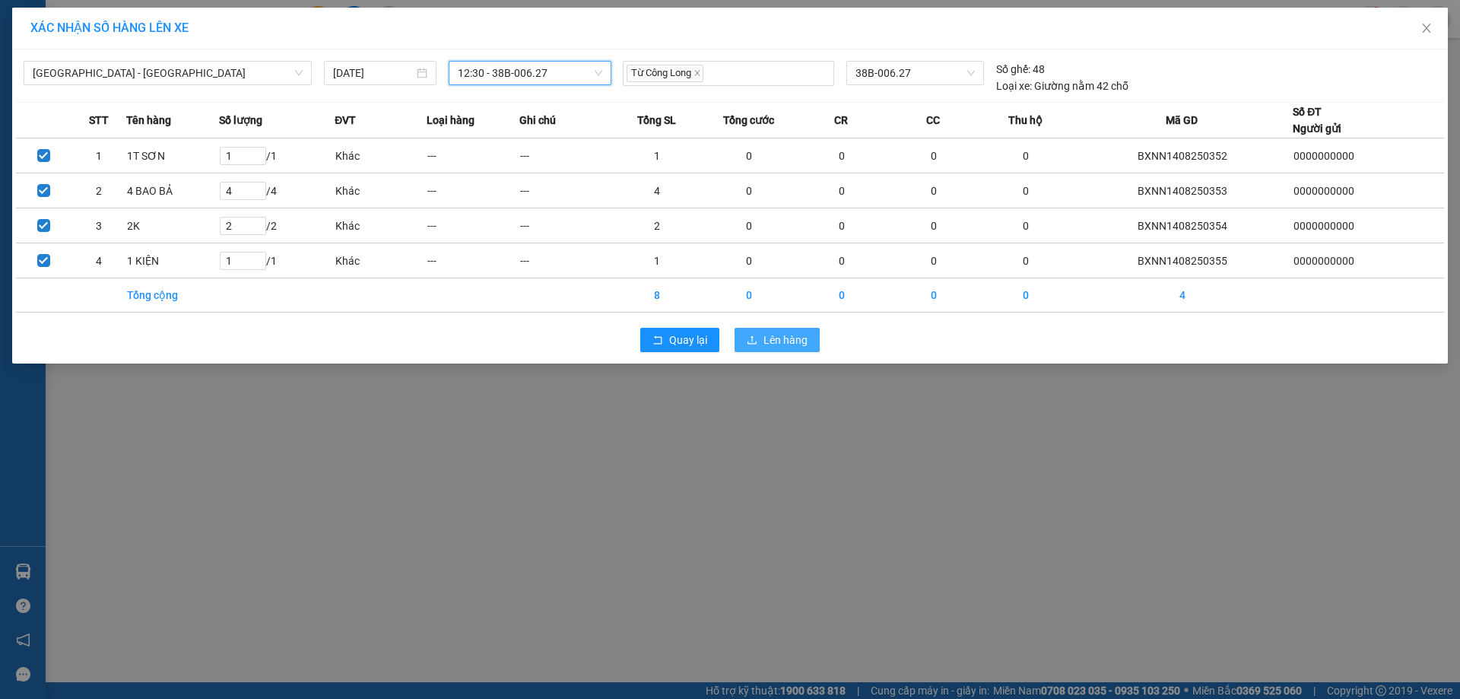
click at [760, 341] on button "Lên hàng" at bounding box center [777, 340] width 85 height 24
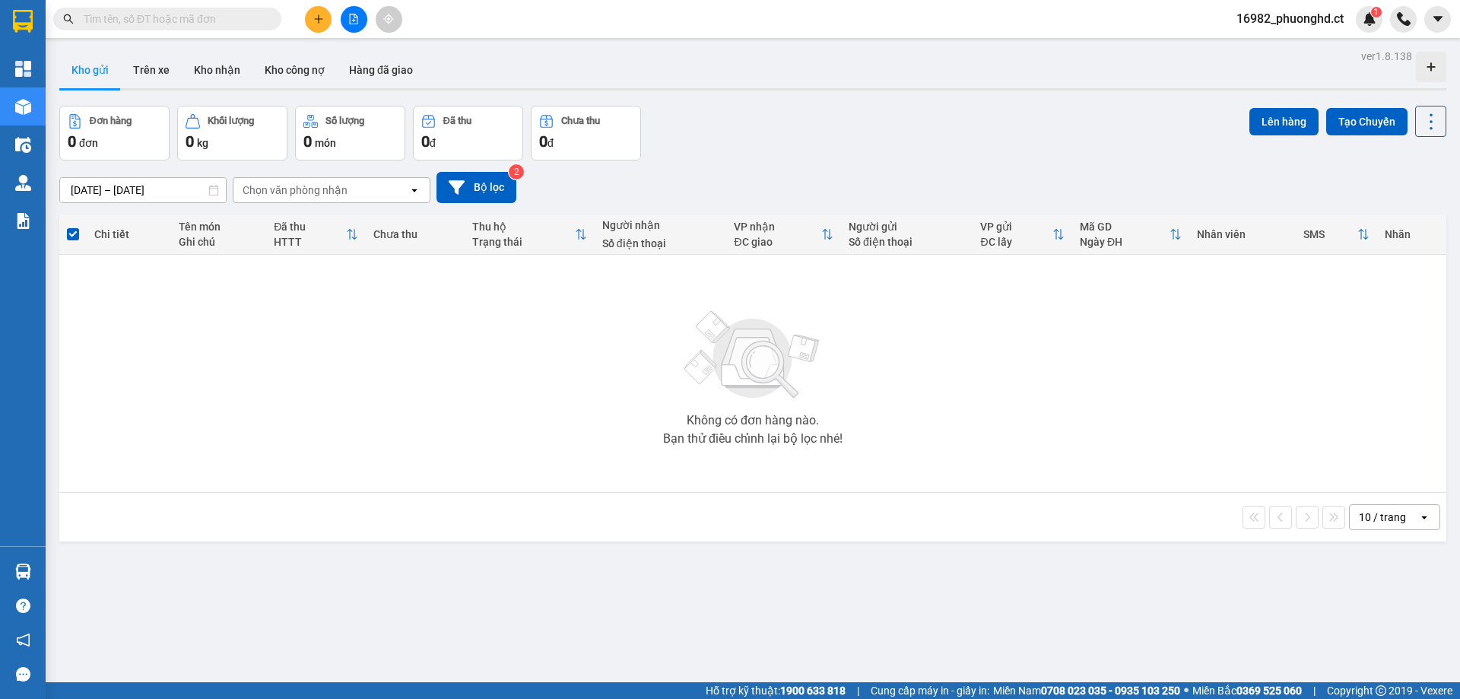
click at [320, 14] on button at bounding box center [318, 19] width 27 height 27
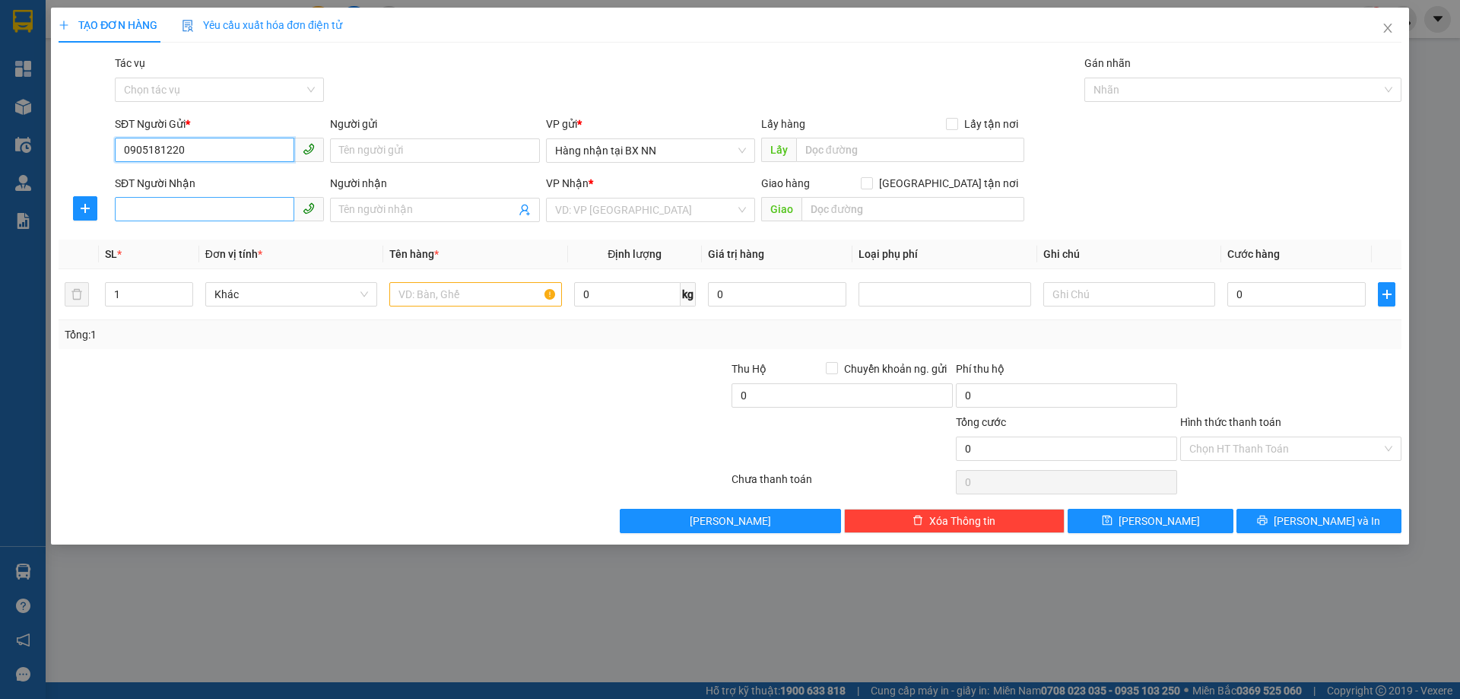
type input "0905181220"
click at [209, 211] on input "SĐT Người Nhận" at bounding box center [204, 209] width 179 height 24
type input "0949358066"
click at [653, 206] on input "search" at bounding box center [645, 209] width 180 height 23
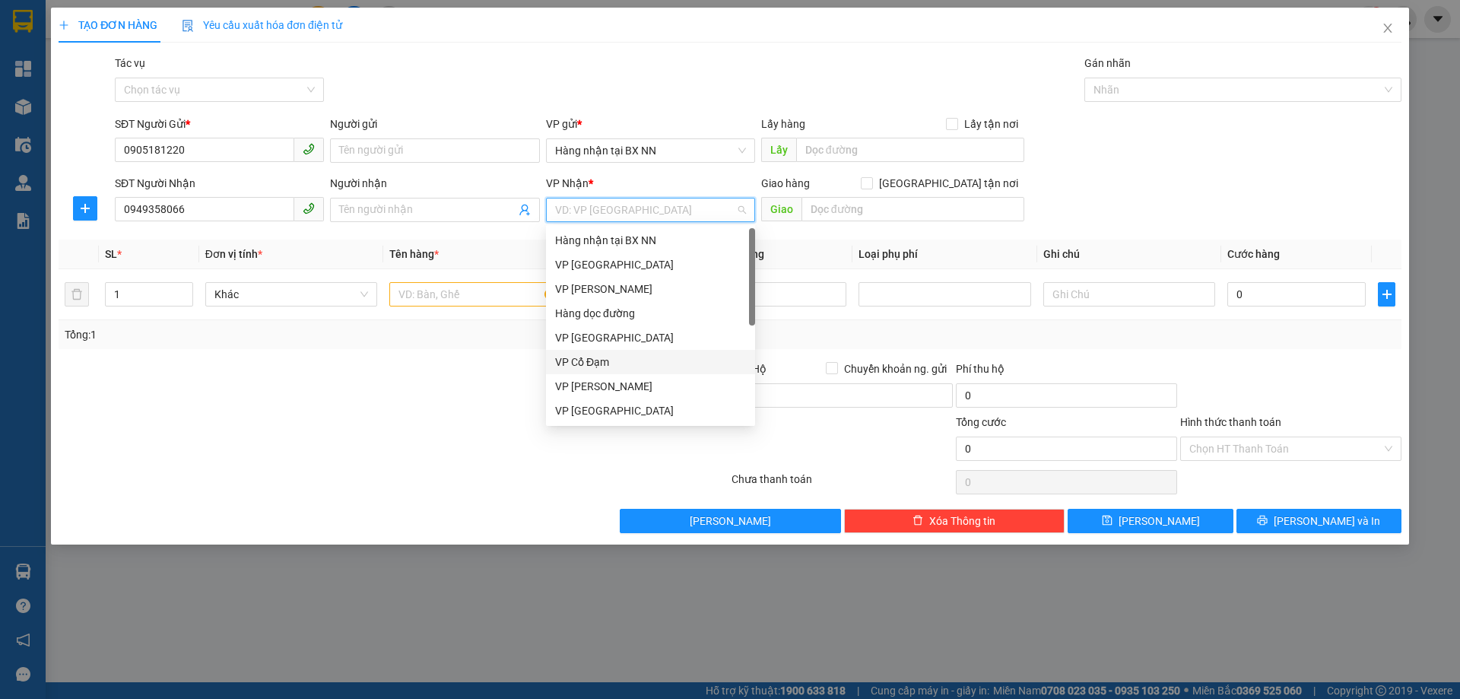
click at [626, 364] on div "VP Cổ Đạm" at bounding box center [650, 362] width 191 height 17
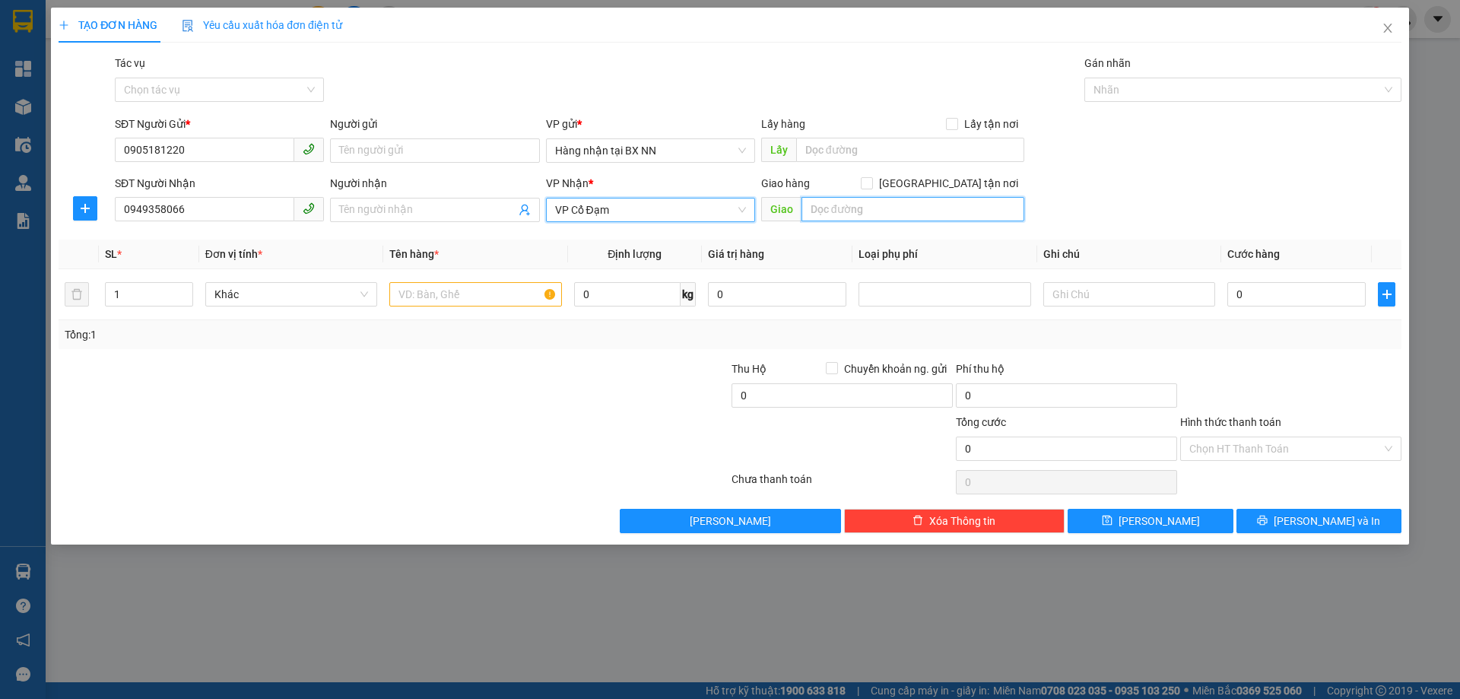
click at [891, 206] on input "text" at bounding box center [913, 209] width 223 height 24
type input "XUÂN GIANG"
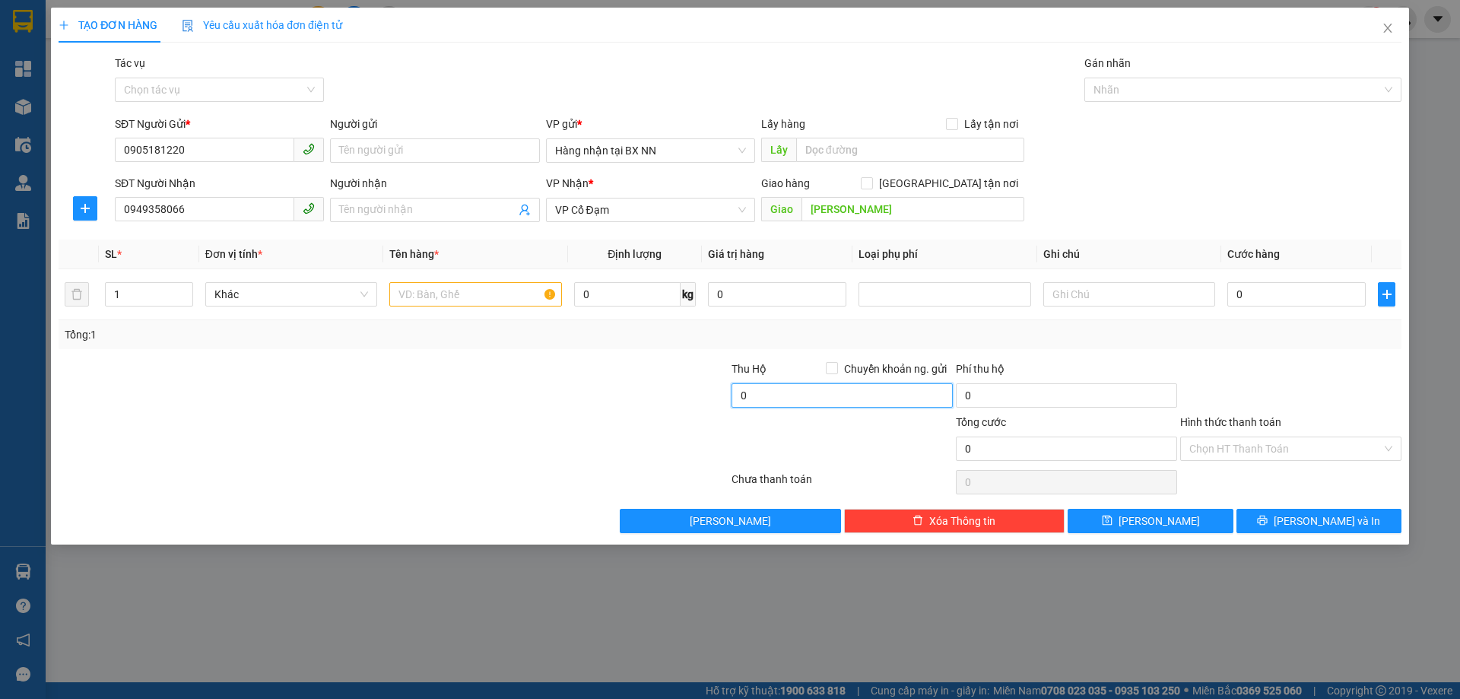
click at [849, 392] on input "0" at bounding box center [842, 395] width 221 height 24
type input "1.700.000"
click at [602, 419] on div at bounding box center [618, 440] width 224 height 53
click at [497, 297] on input "text" at bounding box center [475, 294] width 172 height 24
type input "1T GIẤY"
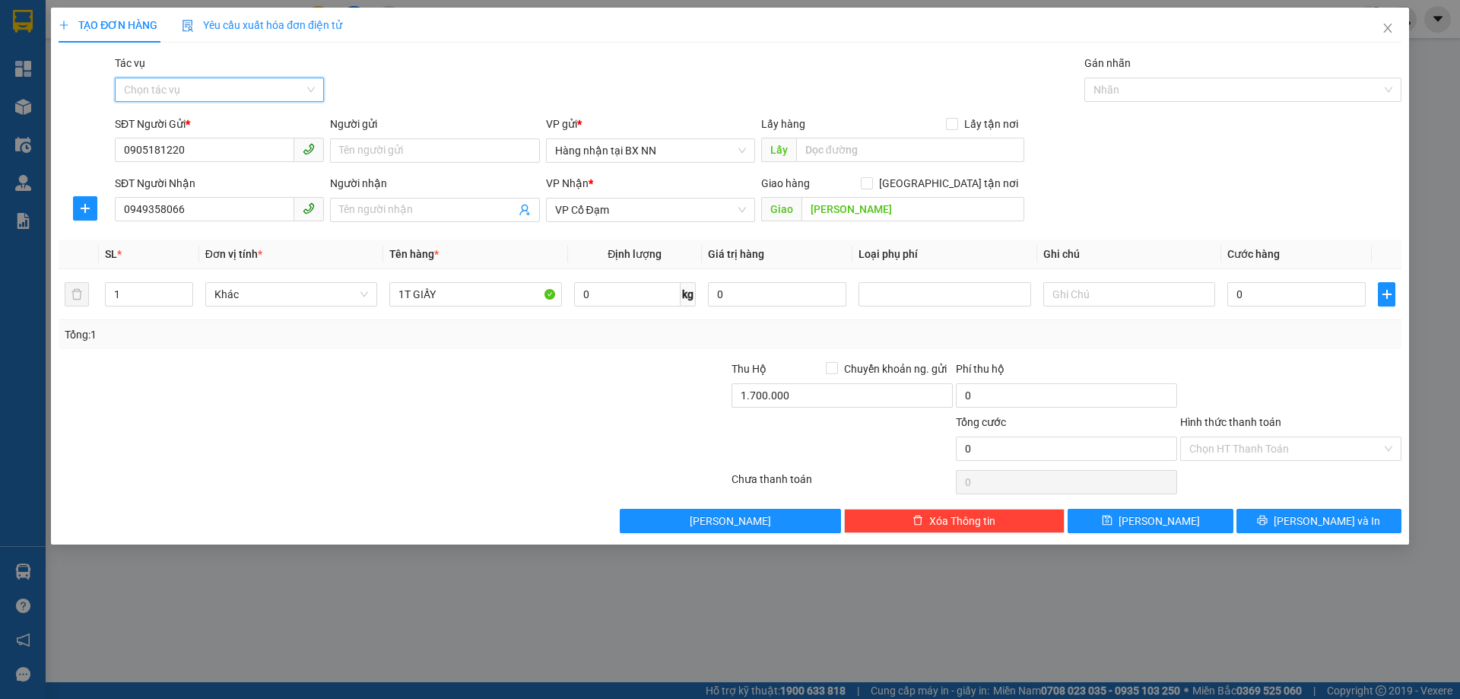
click at [217, 92] on input "Tác vụ" at bounding box center [214, 89] width 180 height 23
click at [184, 125] on div "Nhập hàng lên xe" at bounding box center [219, 120] width 191 height 17
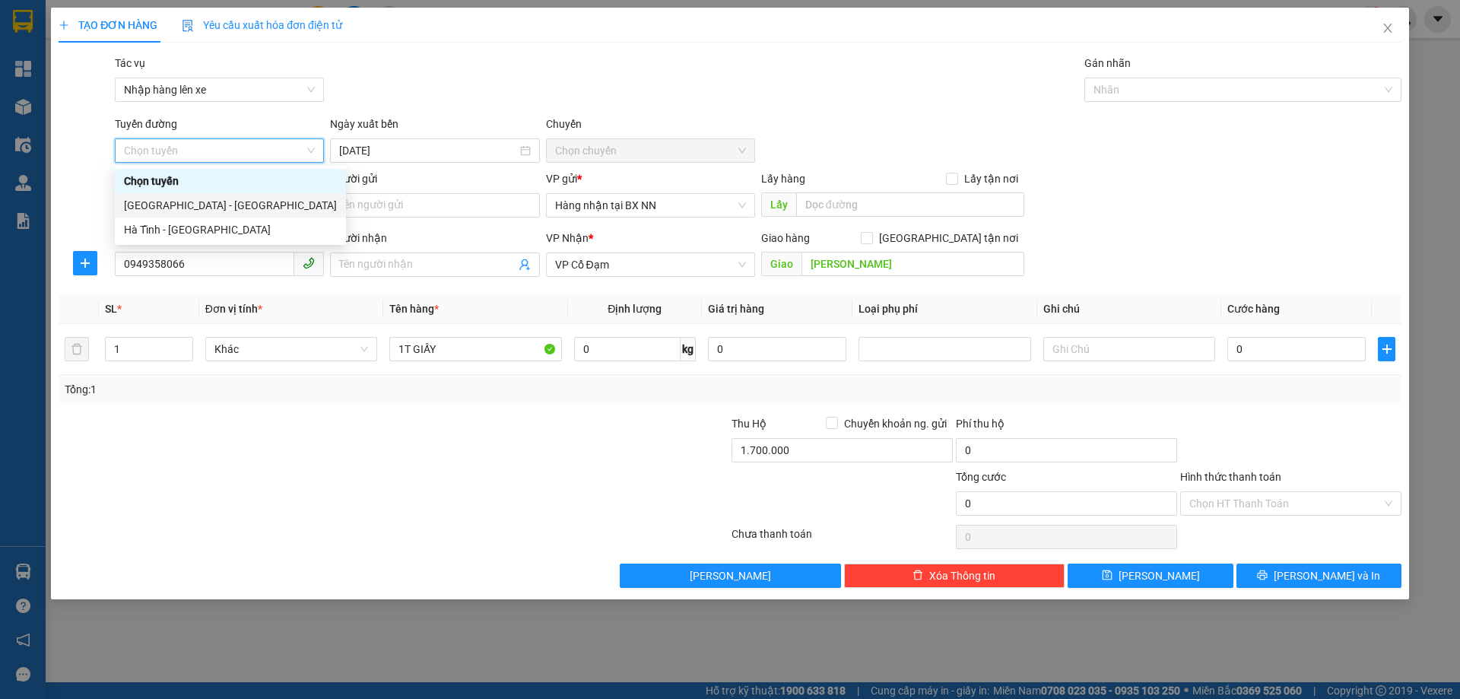
click at [157, 204] on div "Hà Nội - Hà Tĩnh" at bounding box center [230, 205] width 213 height 17
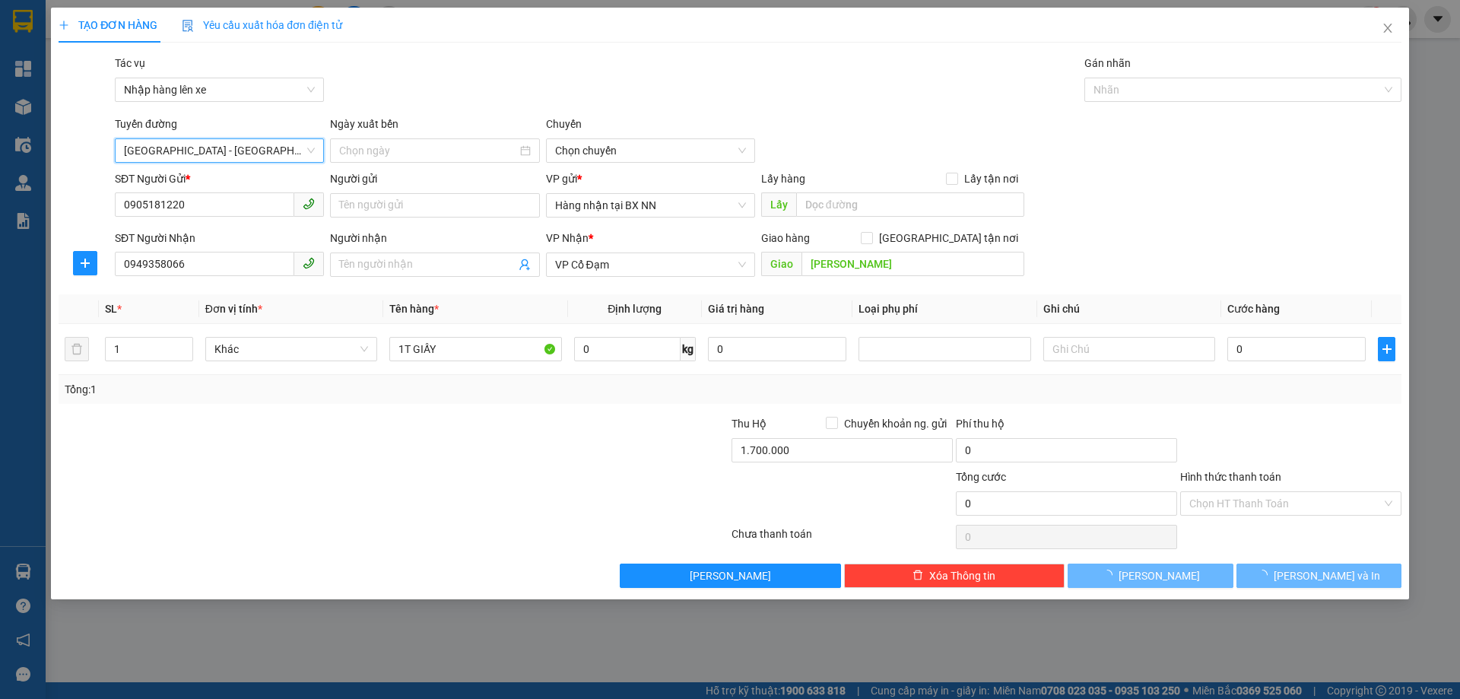
type input "14/08/2025"
click at [726, 148] on span "10:00 - 38F-006.99" at bounding box center [650, 150] width 191 height 23
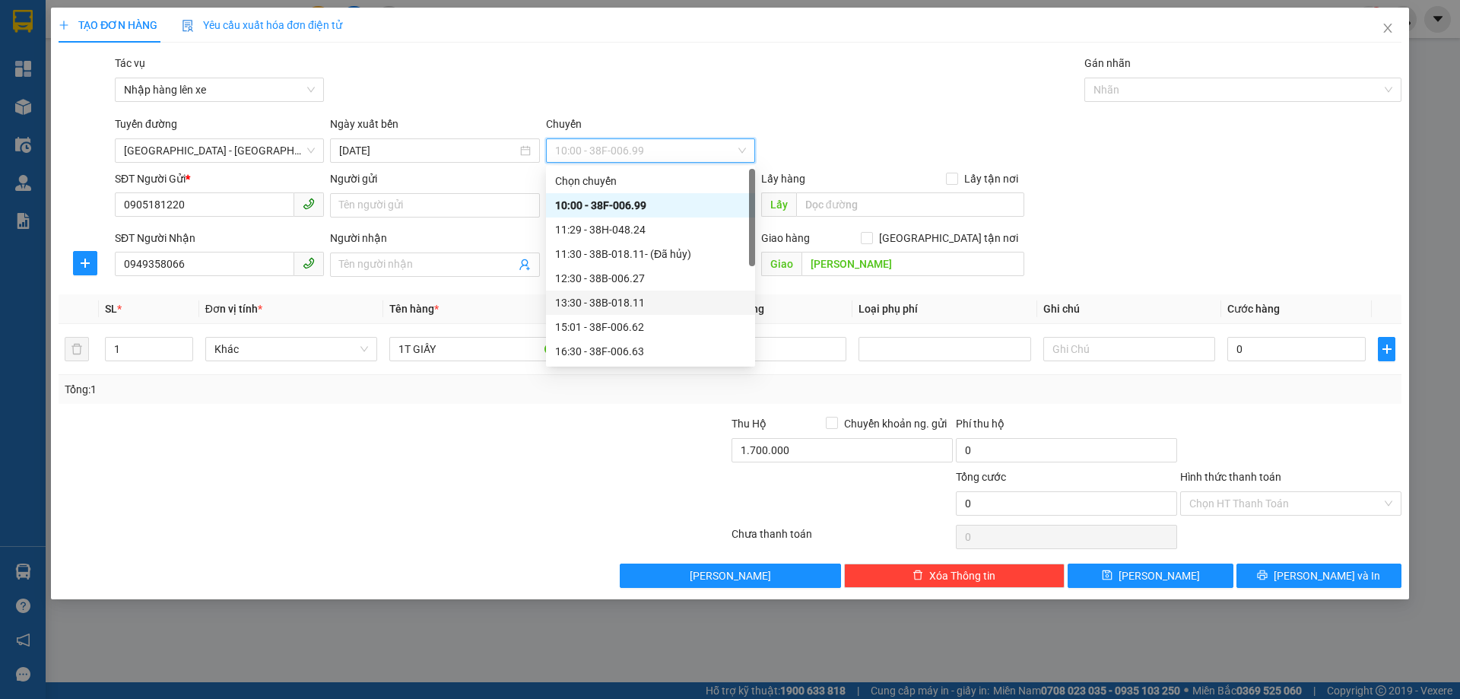
click at [674, 306] on div "13:30 - 38B-018.11" at bounding box center [650, 302] width 191 height 17
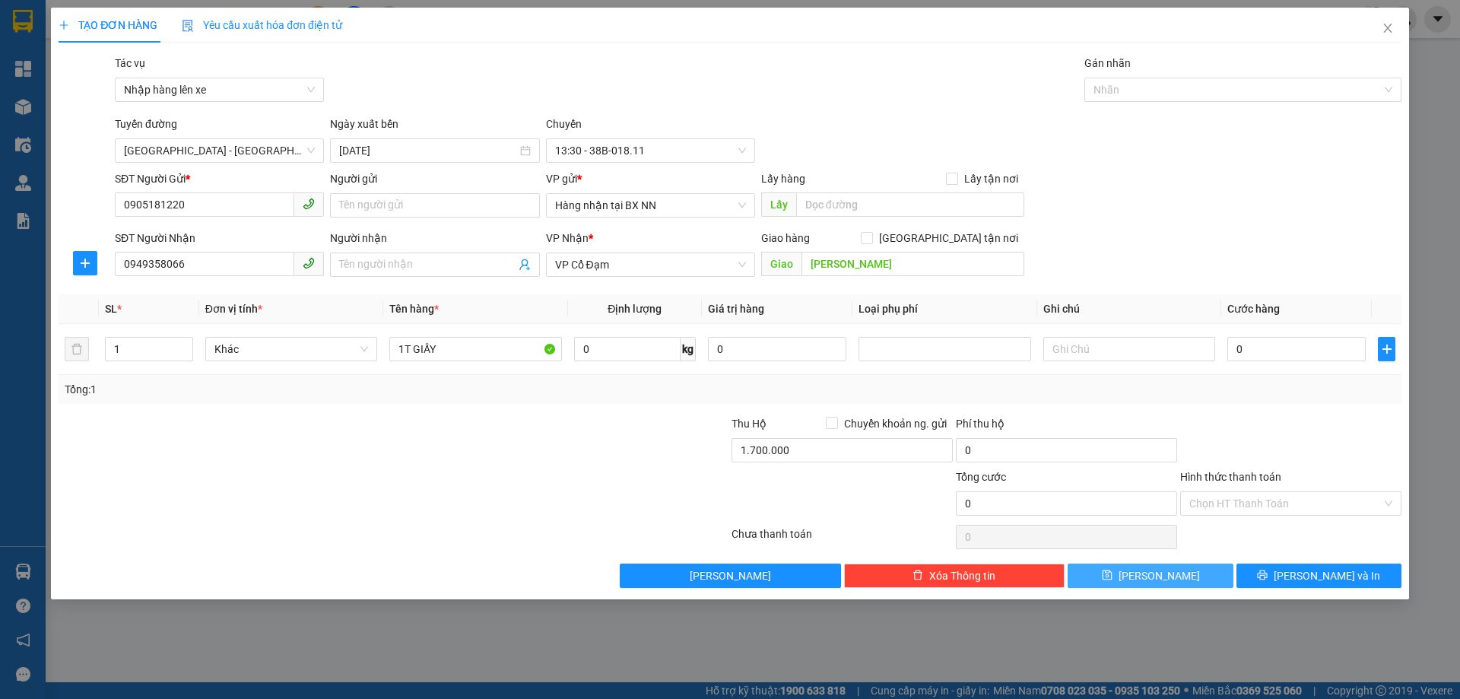
click at [1179, 580] on button "Lưu" at bounding box center [1150, 576] width 165 height 24
type input "0"
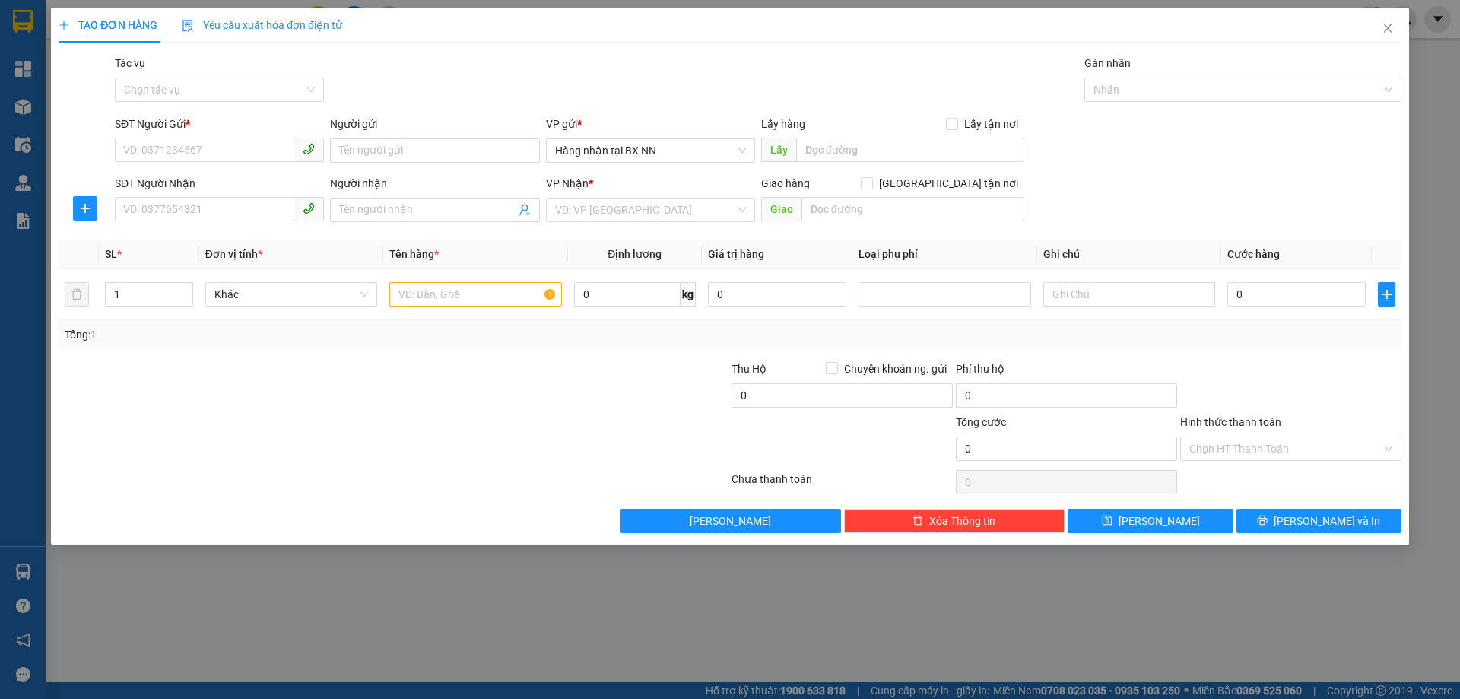
click at [258, 165] on div "SĐT Người Gửi * VD: 0371234567" at bounding box center [219, 142] width 209 height 53
click at [263, 157] on input "SĐT Người Gửi *" at bounding box center [204, 150] width 179 height 24
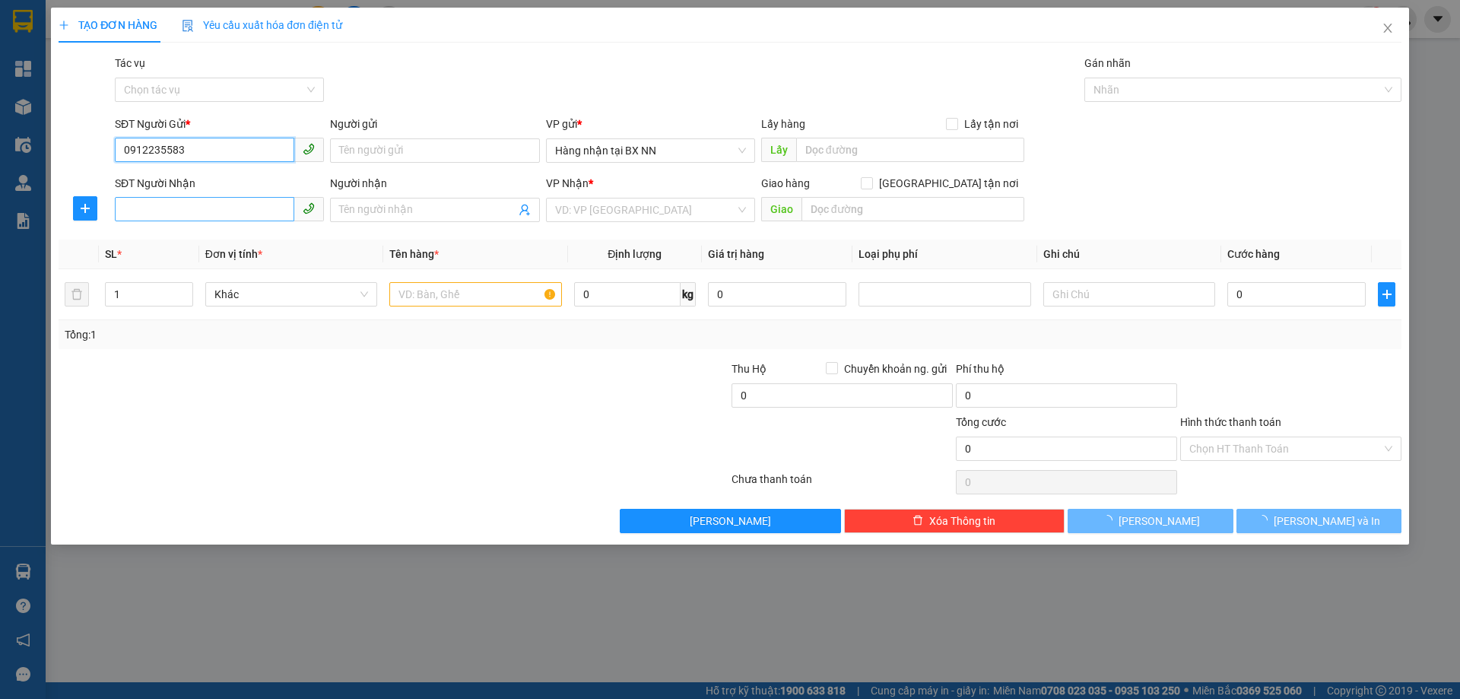
type input "0912235583"
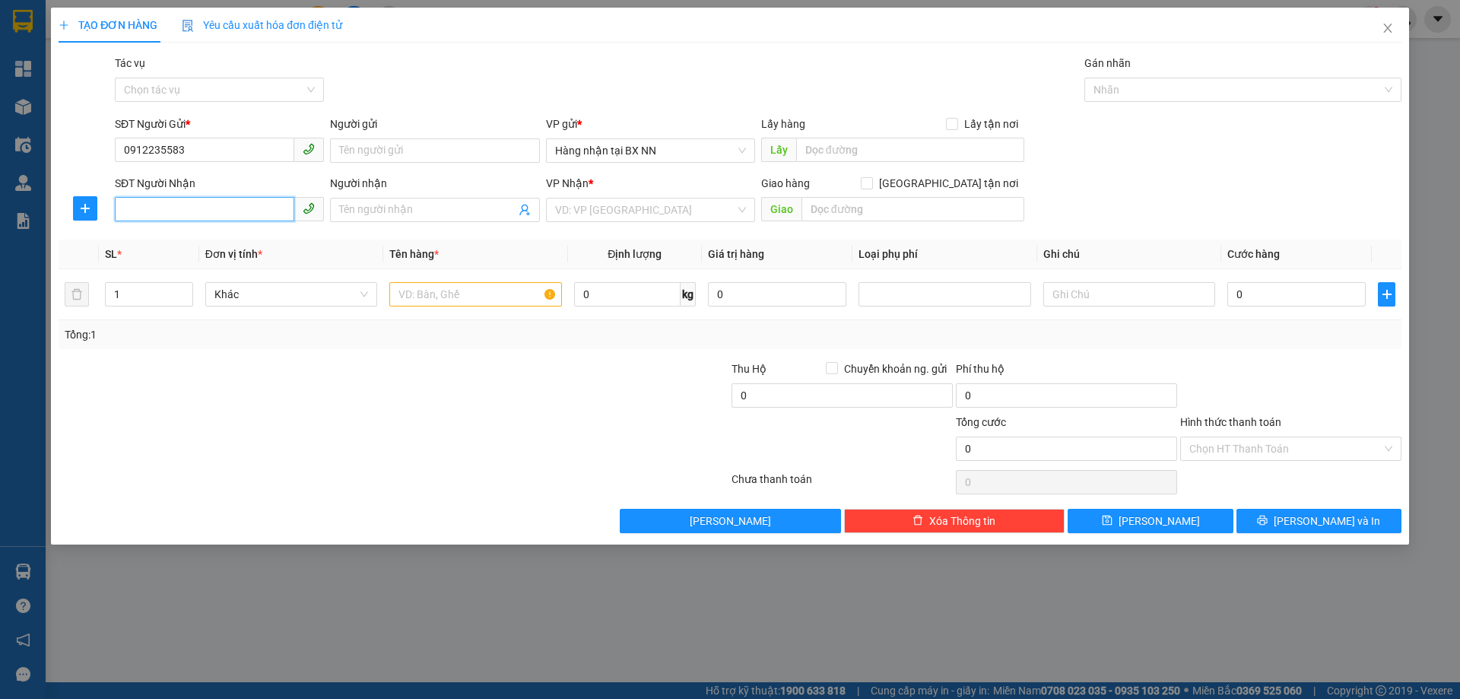
drag, startPoint x: 248, startPoint y: 212, endPoint x: 246, endPoint y: 195, distance: 17.6
click at [246, 195] on div "SĐT Người Nhận VD: 0377654321" at bounding box center [219, 201] width 209 height 53
type input "0915379111"
click at [268, 240] on div "0915379111 - 0985608345" at bounding box center [219, 240] width 191 height 17
type input "0985608345"
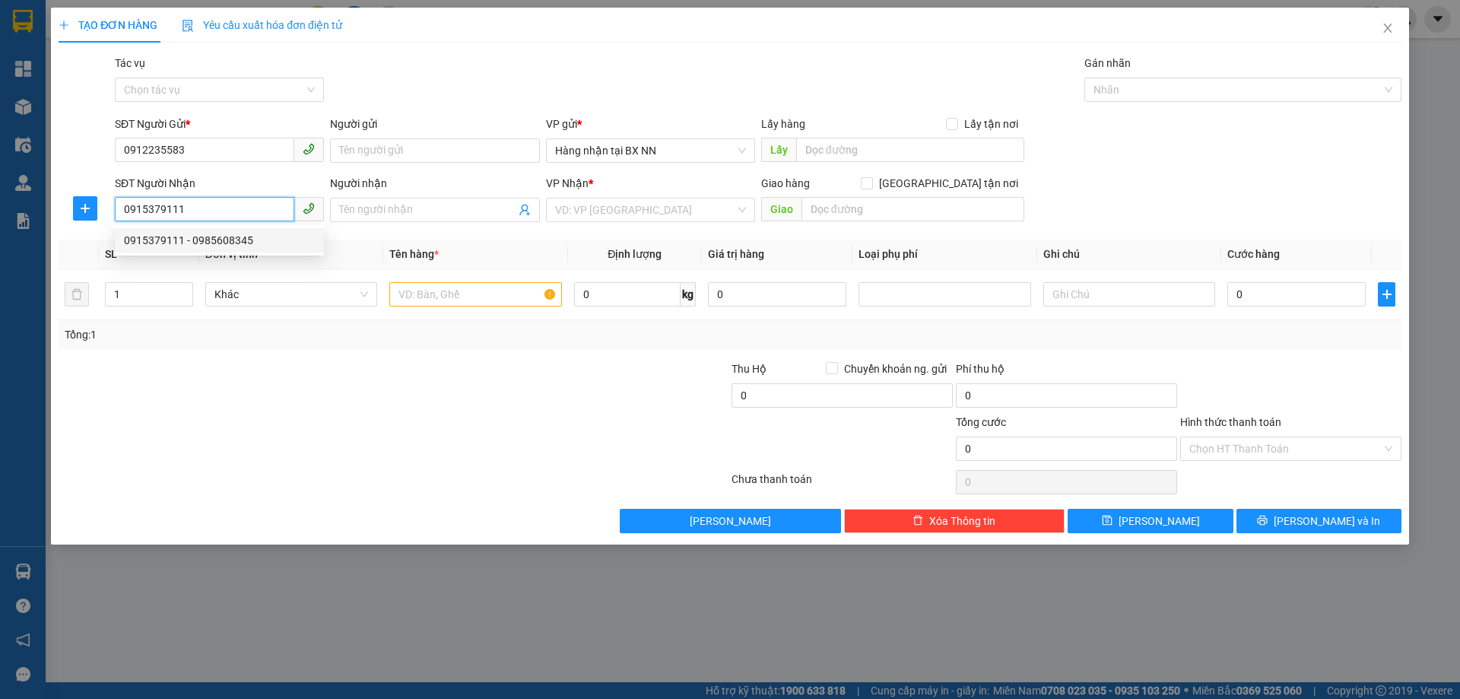
type input "CẦU TRÙ"
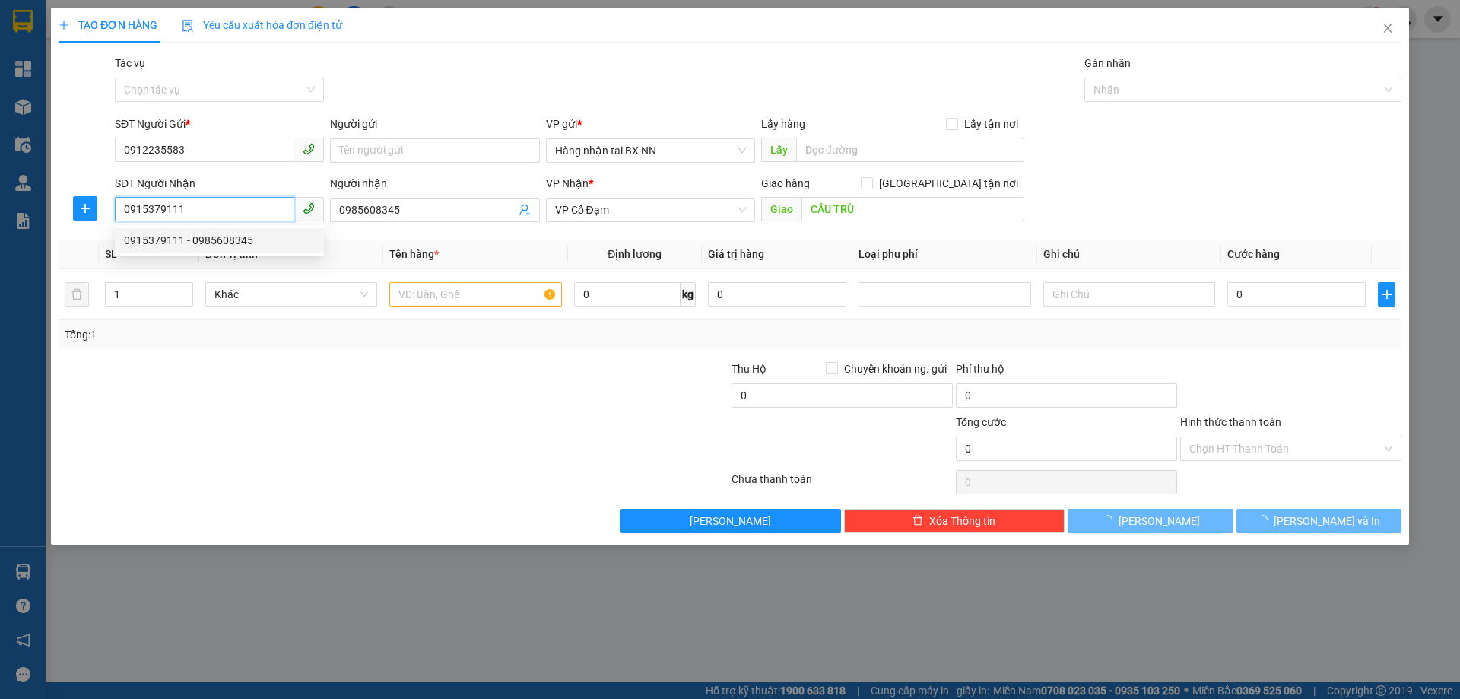
type input "70.000"
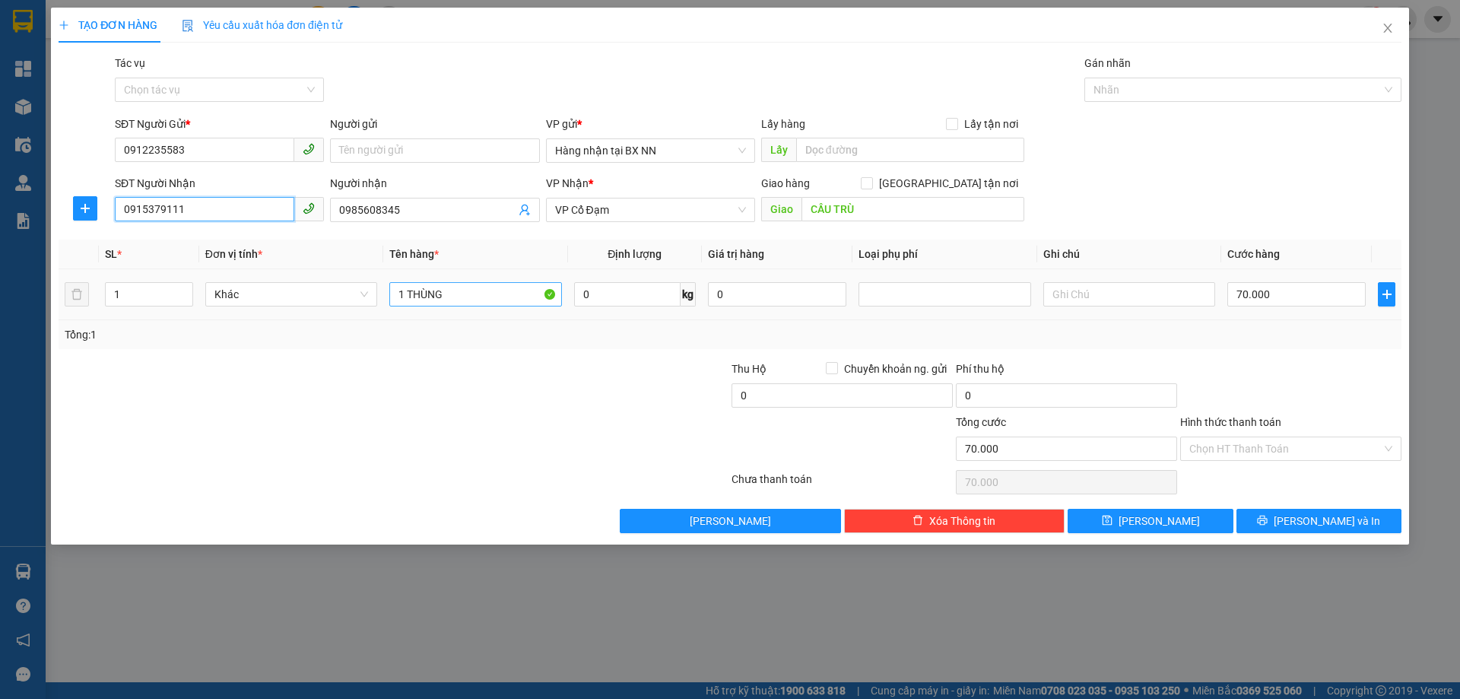
type input "0915379111"
click at [472, 292] on input "1 THÙNG" at bounding box center [475, 294] width 172 height 24
type input "1 THÙNG GIẤY"
click at [1303, 284] on input "70.000" at bounding box center [1296, 294] width 138 height 24
type input "0"
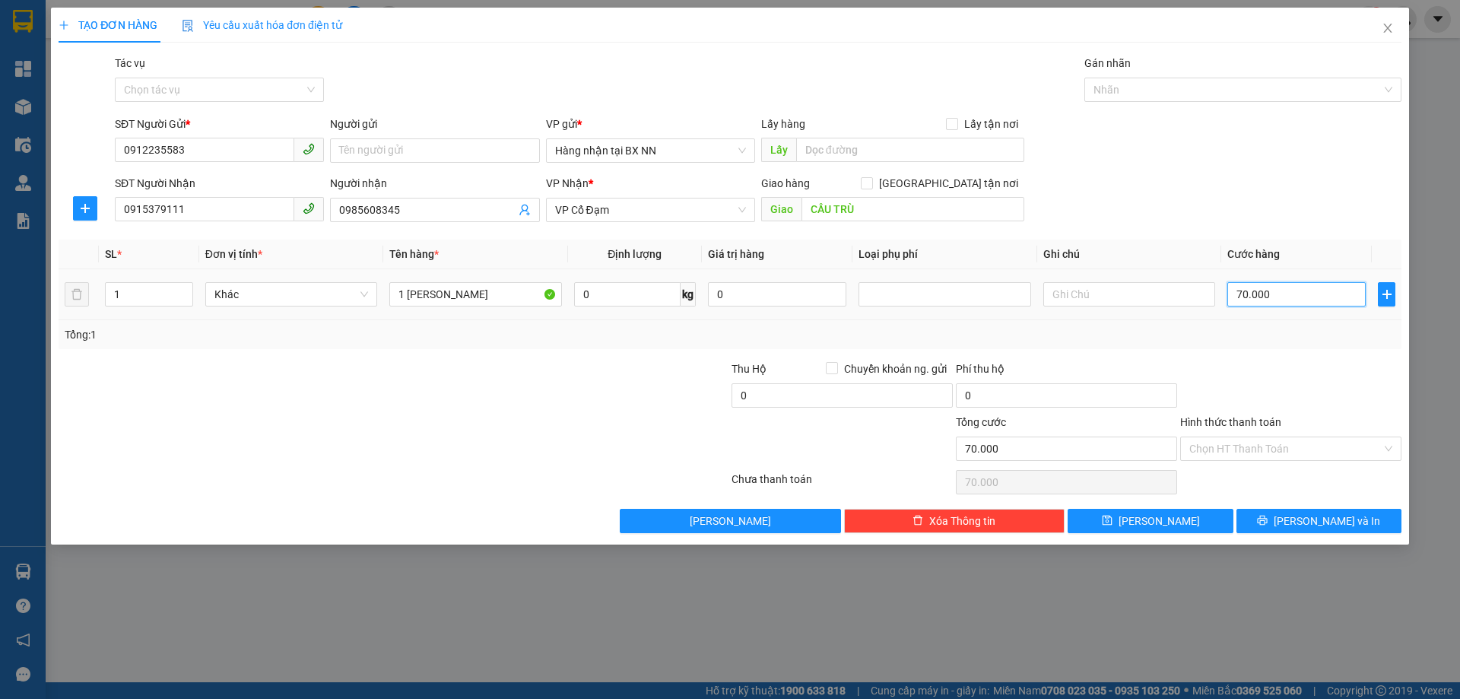
type input "0"
type input "6"
type input "06"
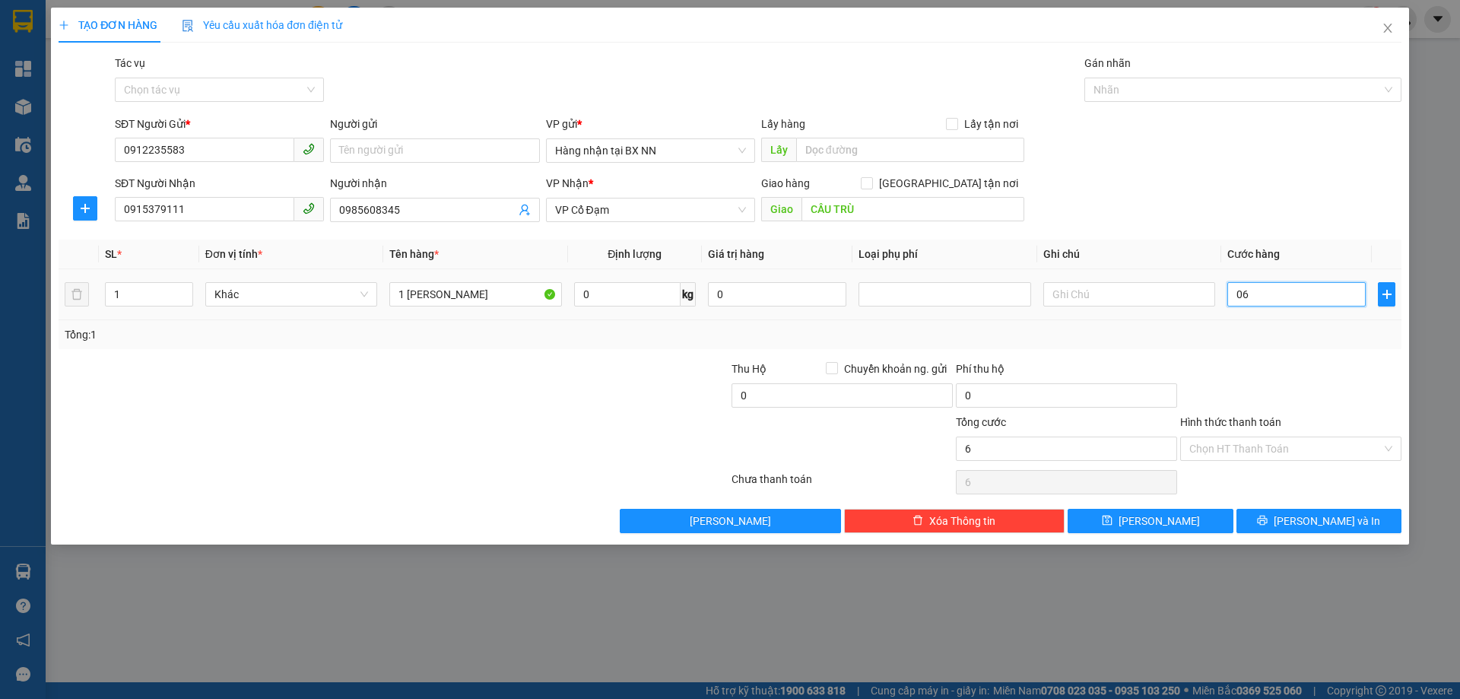
type input "60"
type input "060"
type input "60.000"
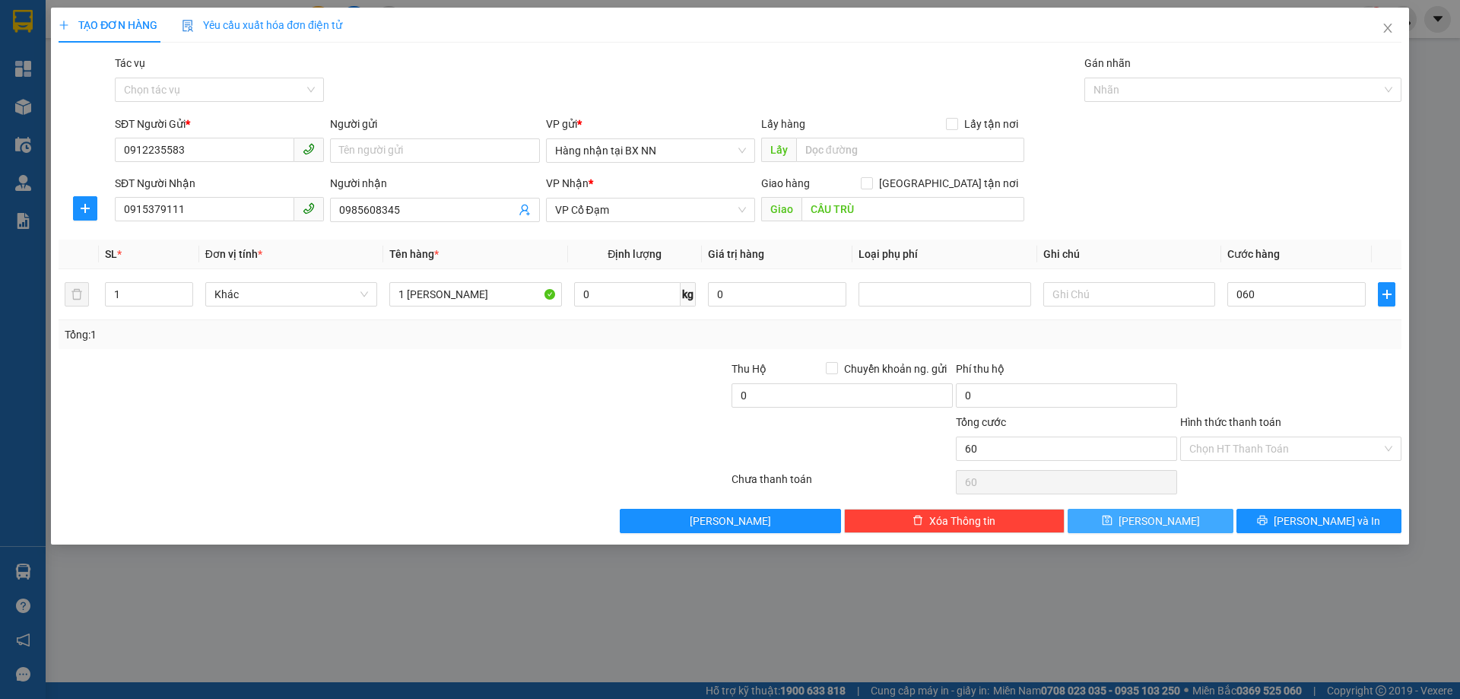
type input "60.000"
click at [1193, 516] on button "Lưu" at bounding box center [1150, 521] width 165 height 24
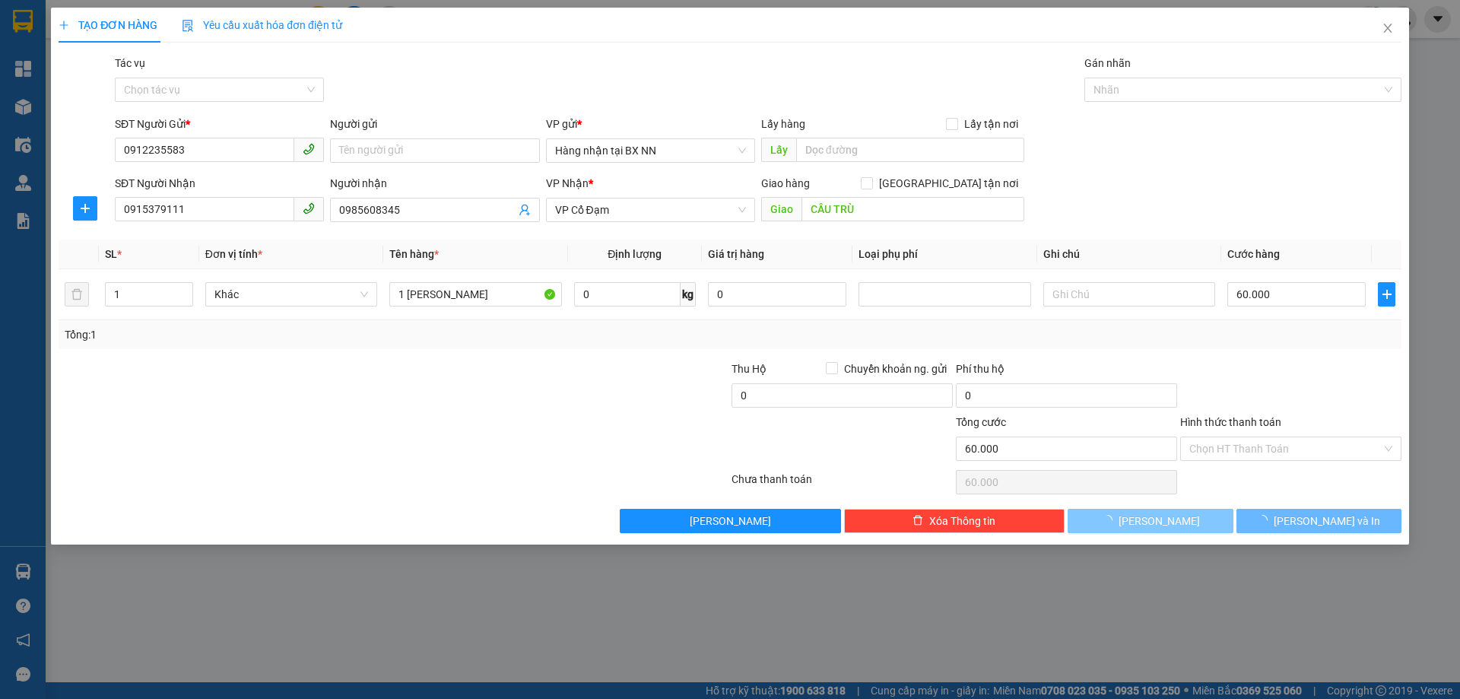
type input "0"
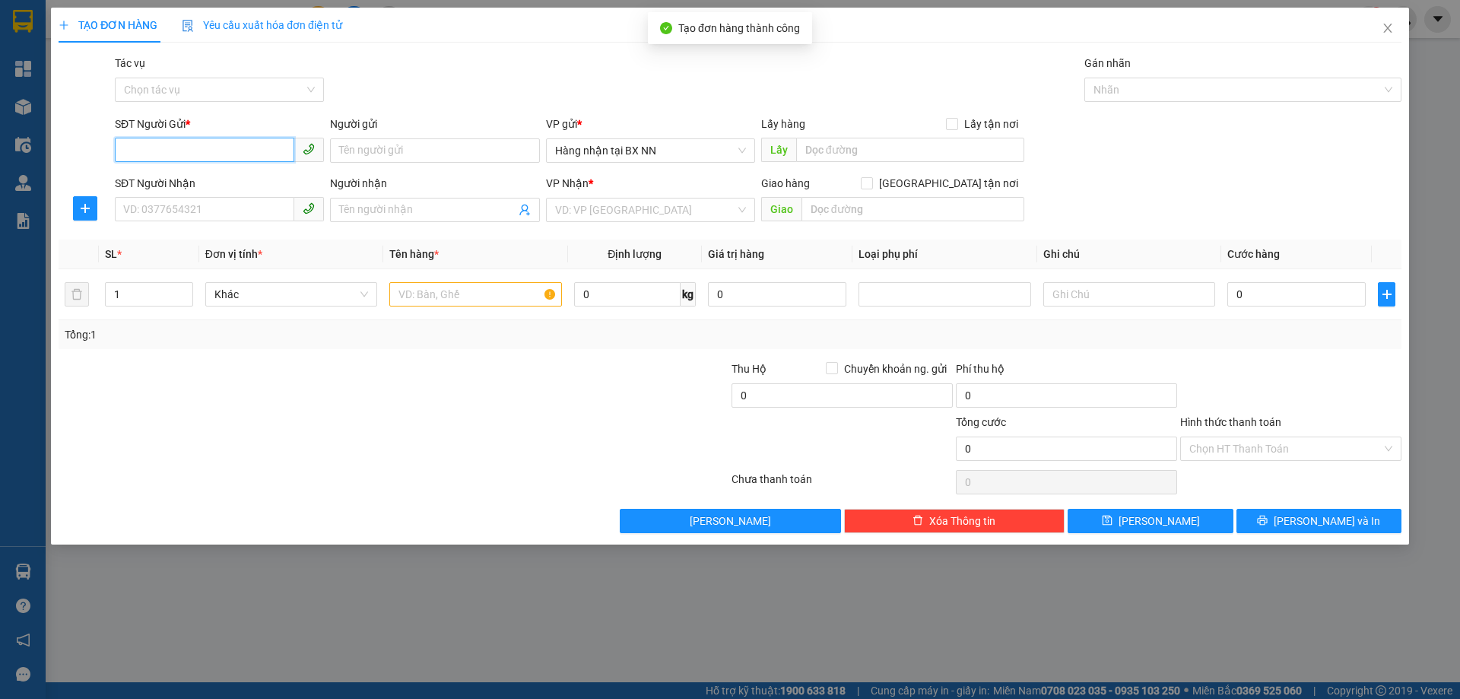
click at [202, 144] on input "SĐT Người Gửi *" at bounding box center [204, 150] width 179 height 24
type input "0845173456"
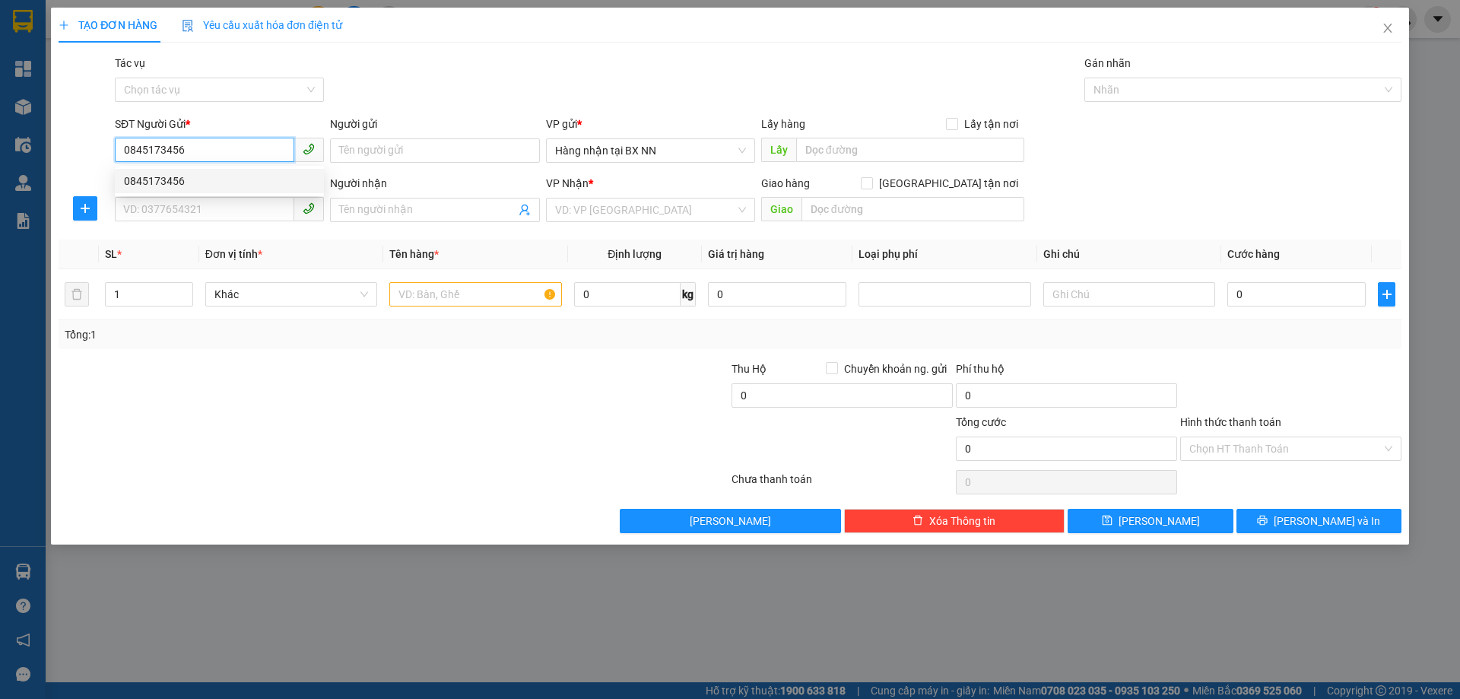
click at [183, 179] on div "0845173456" at bounding box center [219, 181] width 191 height 17
type input "0382680111"
type input "XUÂN YÊN"
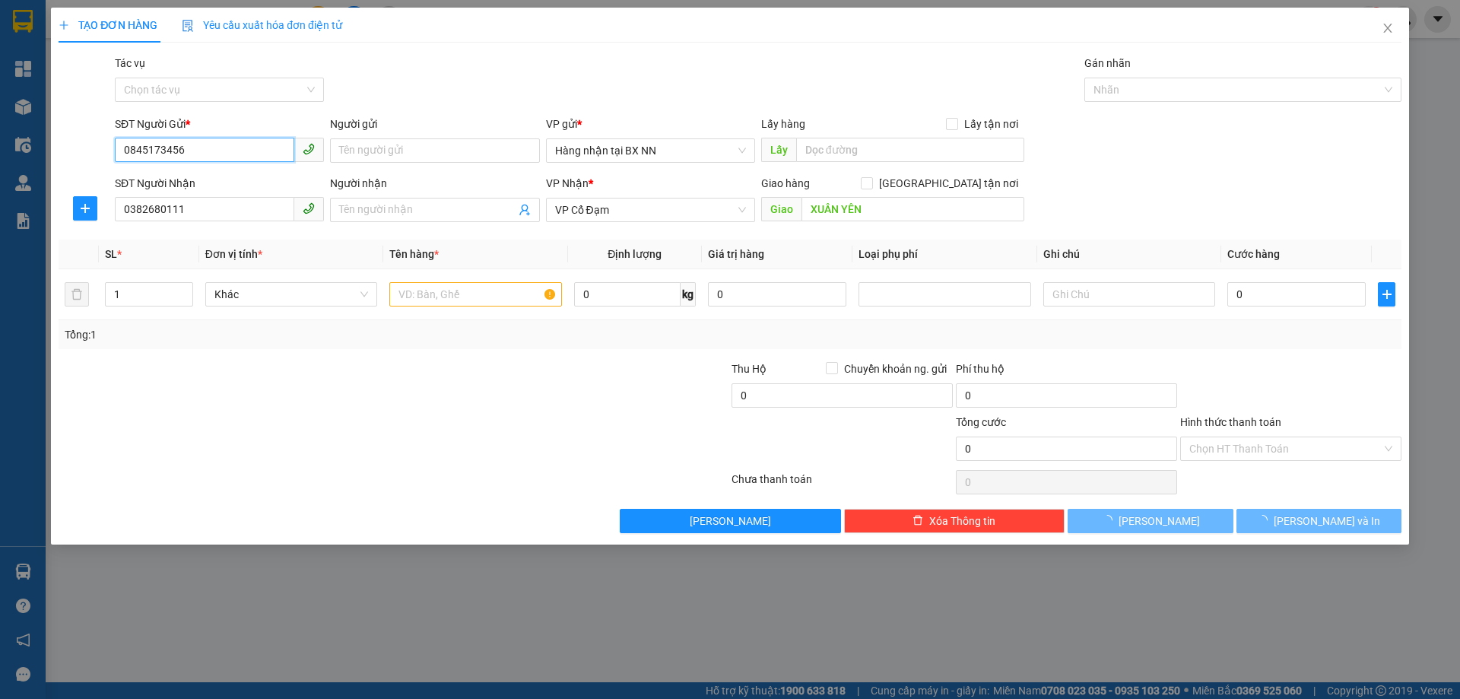
type input "30.000"
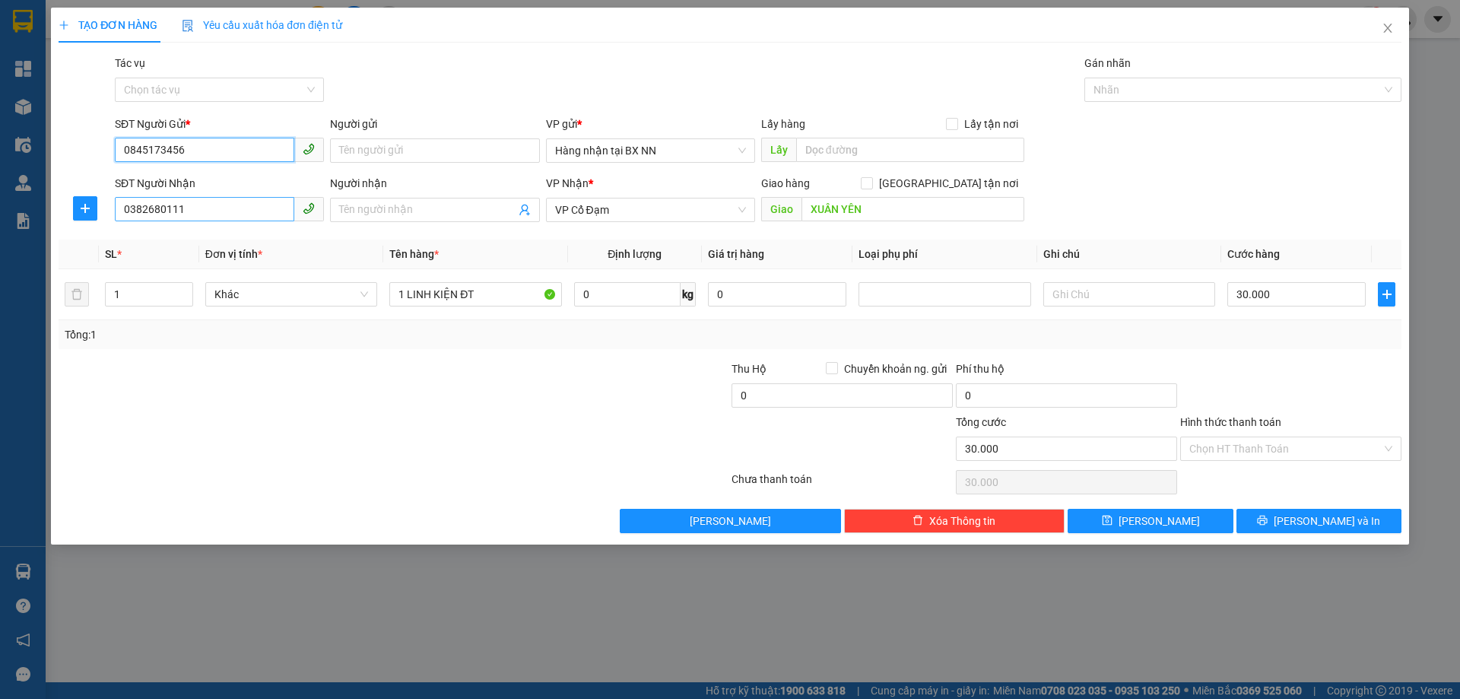
type input "0845173456"
drag, startPoint x: 201, startPoint y: 213, endPoint x: 77, endPoint y: 221, distance: 124.2
click at [77, 221] on div "SĐT Người Nhận 0382680111 Người nhận Tên người nhận VP Nhận * VP Cổ Đạm Giao hà…" at bounding box center [730, 201] width 1346 height 53
click at [681, 209] on span "VP Cổ Đạm" at bounding box center [650, 209] width 191 height 23
type input "0349518084"
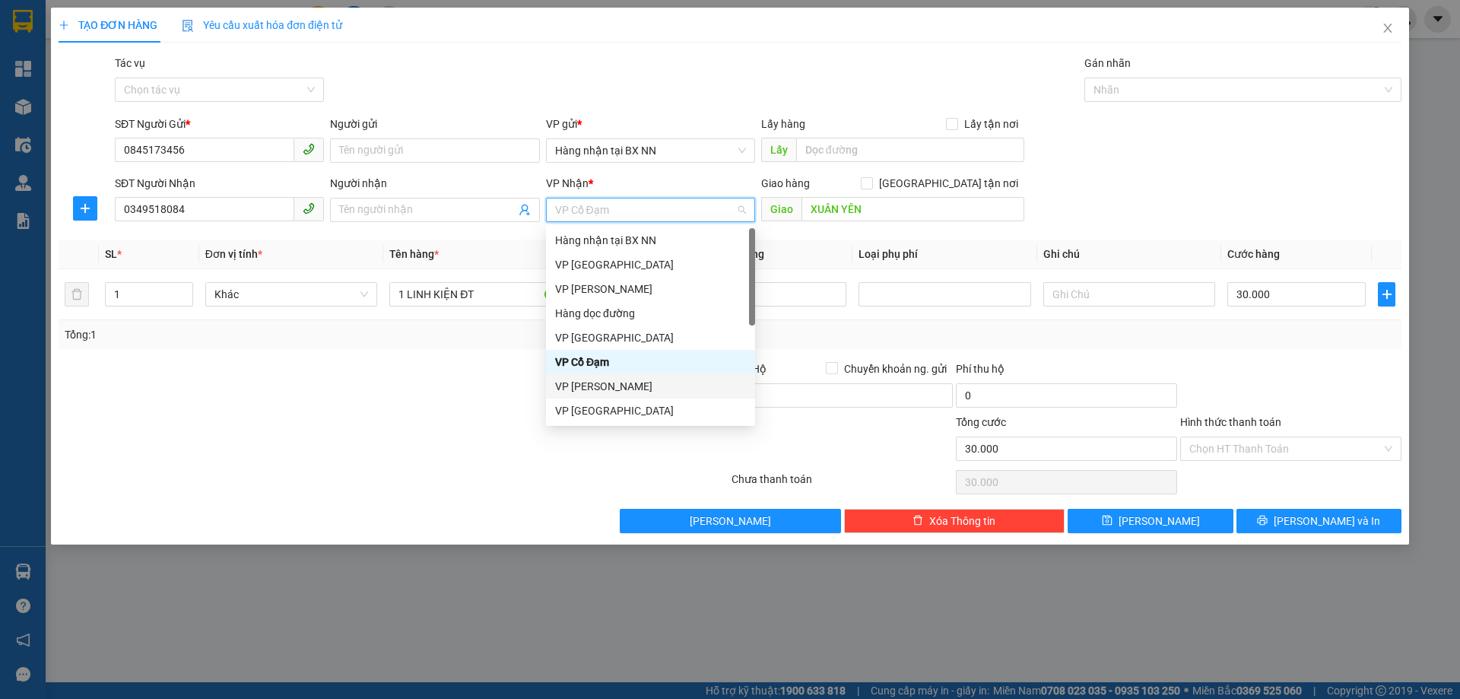
scroll to position [49, 0]
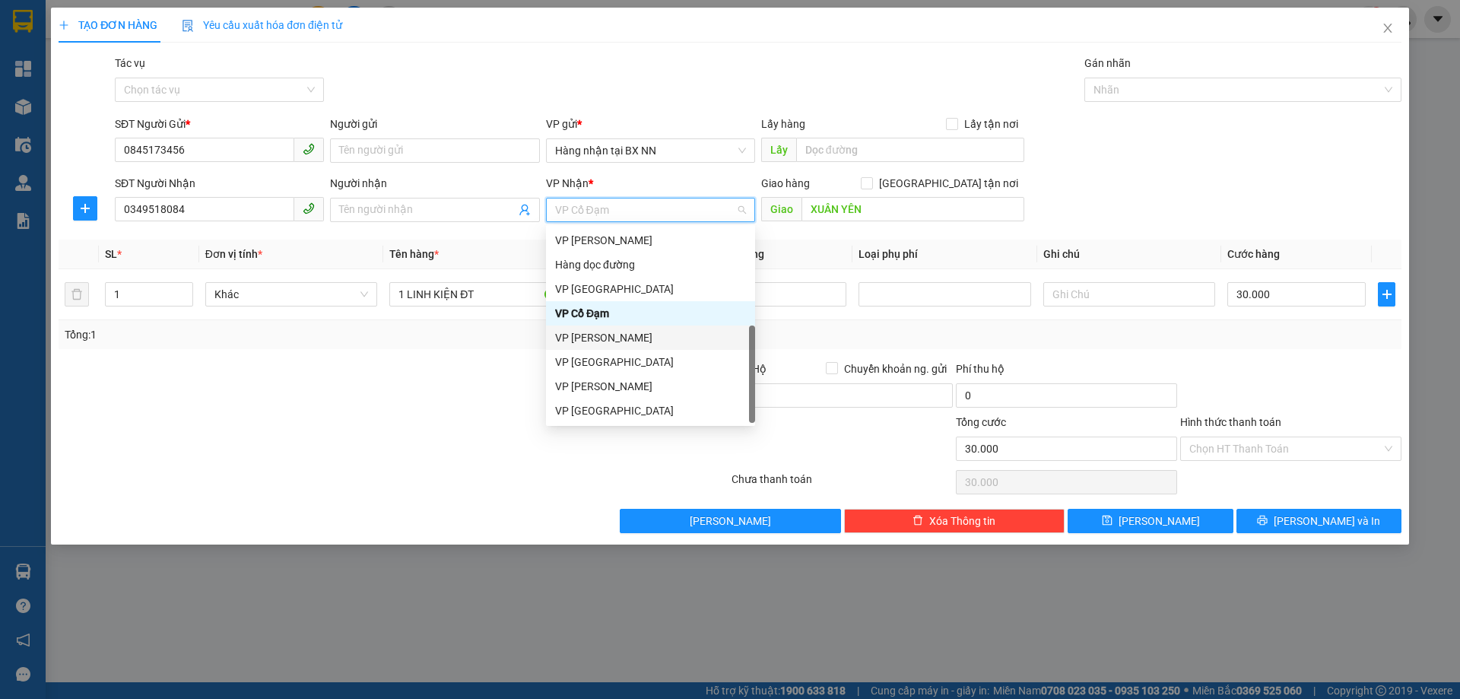
click at [580, 391] on div "VP [PERSON_NAME]" at bounding box center [650, 386] width 191 height 17
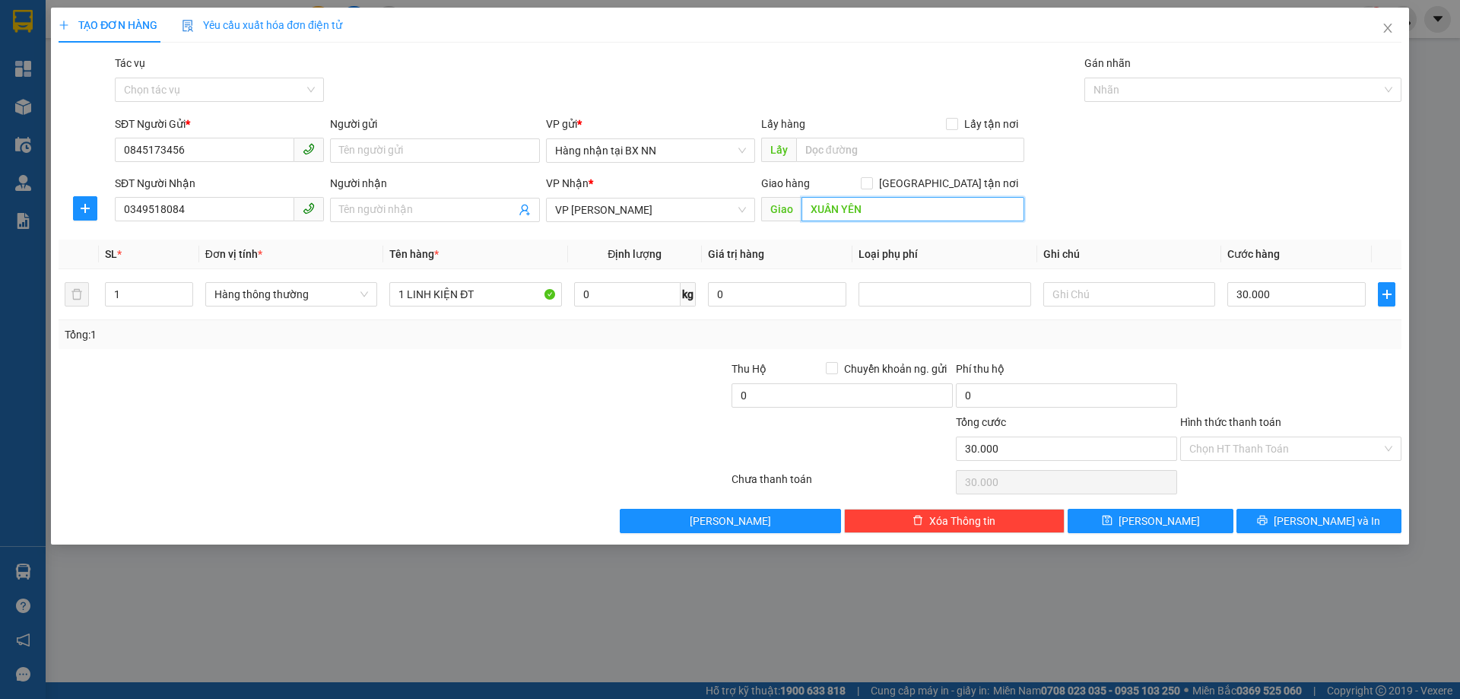
click at [926, 208] on input "XUÂN YÊN" at bounding box center [913, 209] width 223 height 24
type input "HỒNG LĨNH"
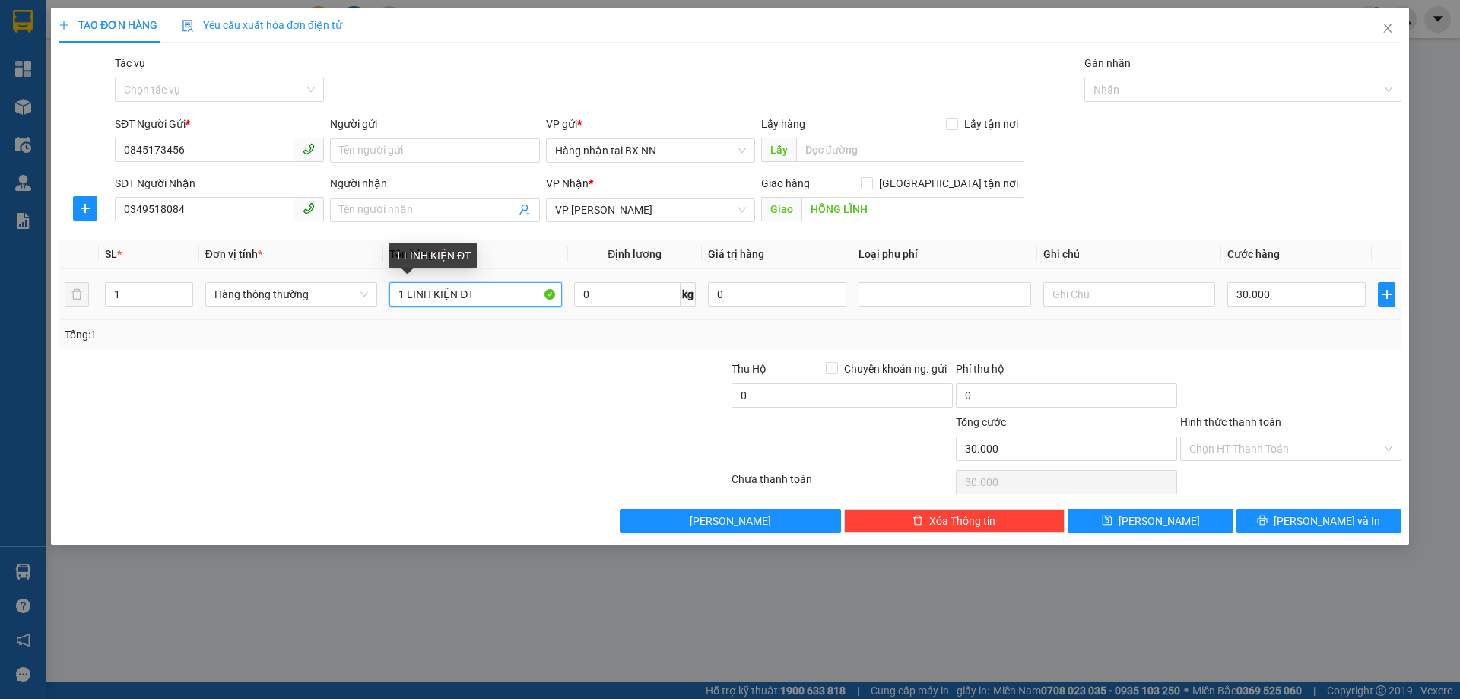
drag, startPoint x: 404, startPoint y: 291, endPoint x: 430, endPoint y: 299, distance: 27.7
click at [430, 299] on input "1 LINH KIỆN ĐT" at bounding box center [475, 294] width 172 height 24
drag, startPoint x: 475, startPoint y: 300, endPoint x: 432, endPoint y: 297, distance: 43.5
click at [432, 297] on input "1 KIỆN ĐT" at bounding box center [475, 294] width 172 height 24
type input "1 KIỆN NHỎ"
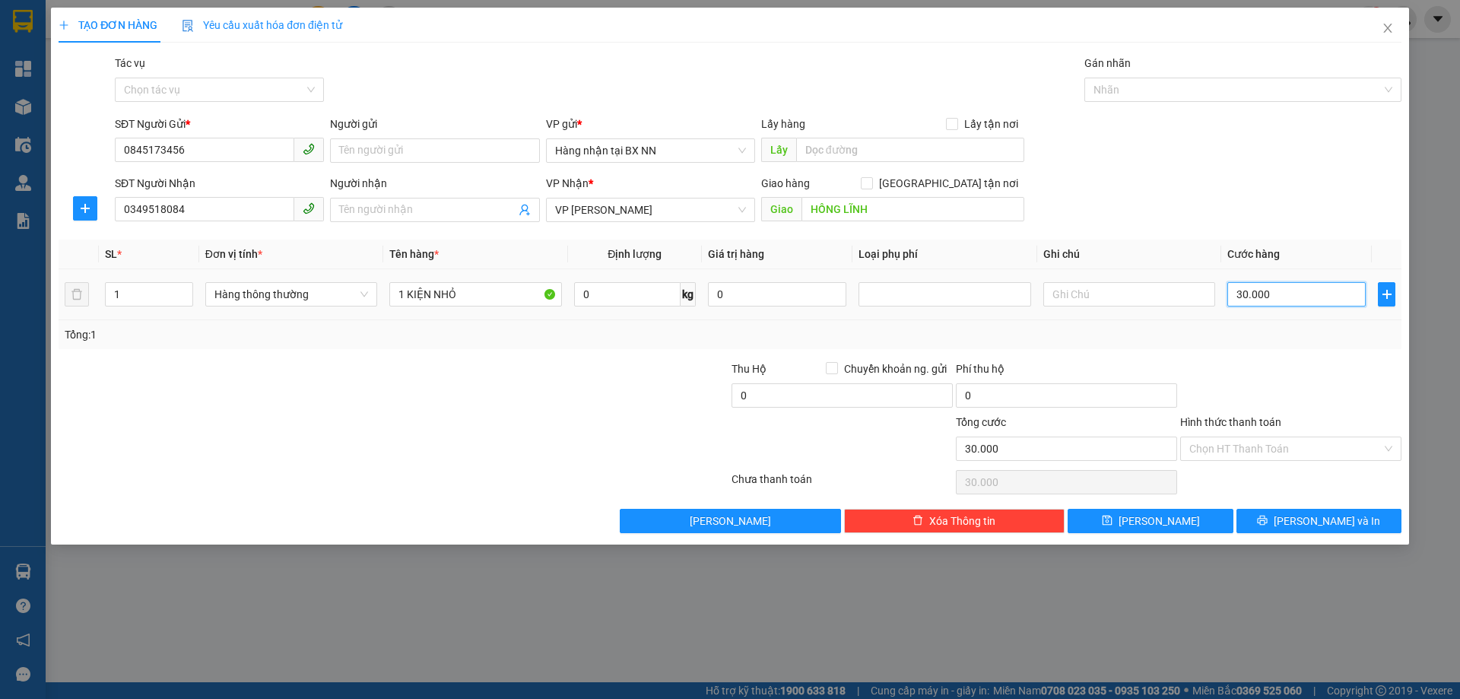
click at [1297, 301] on input "30.000" at bounding box center [1296, 294] width 138 height 24
type input "0"
type input "4"
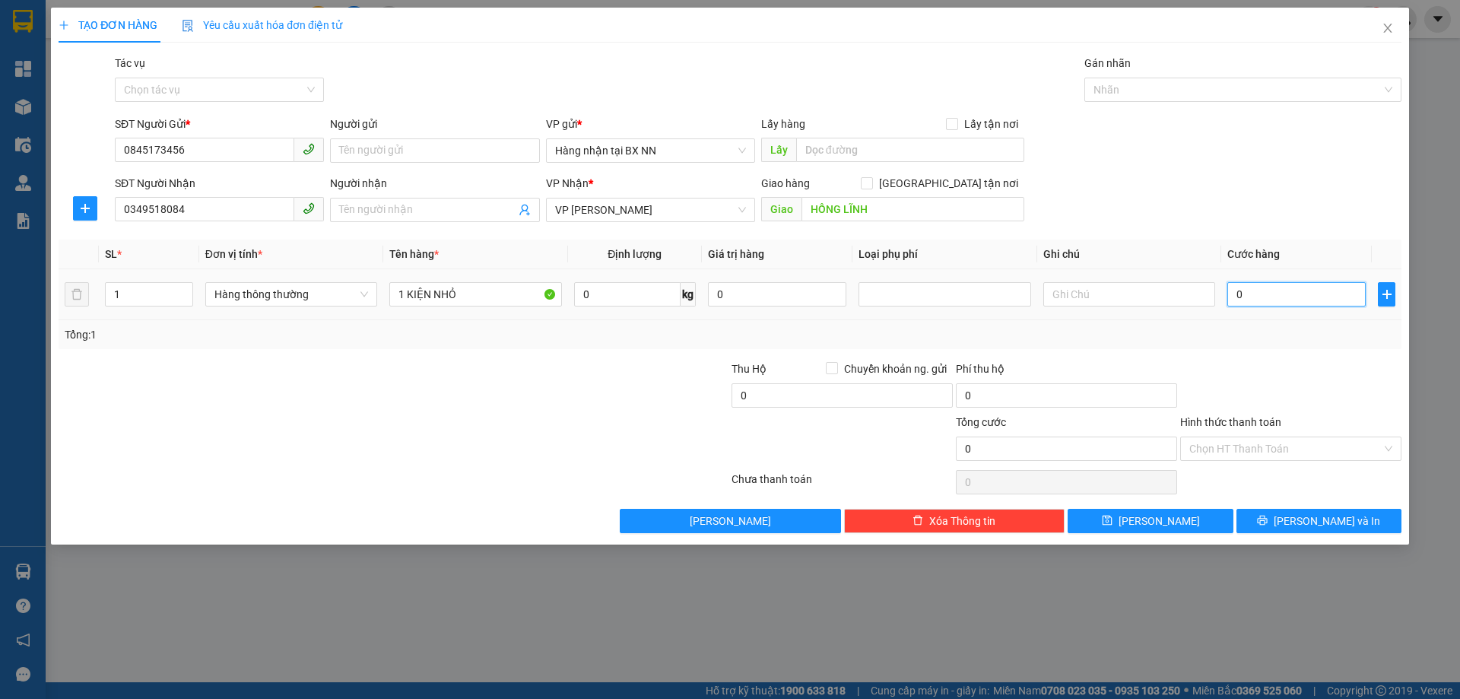
type input "4"
type input "04"
type input "40"
type input "040"
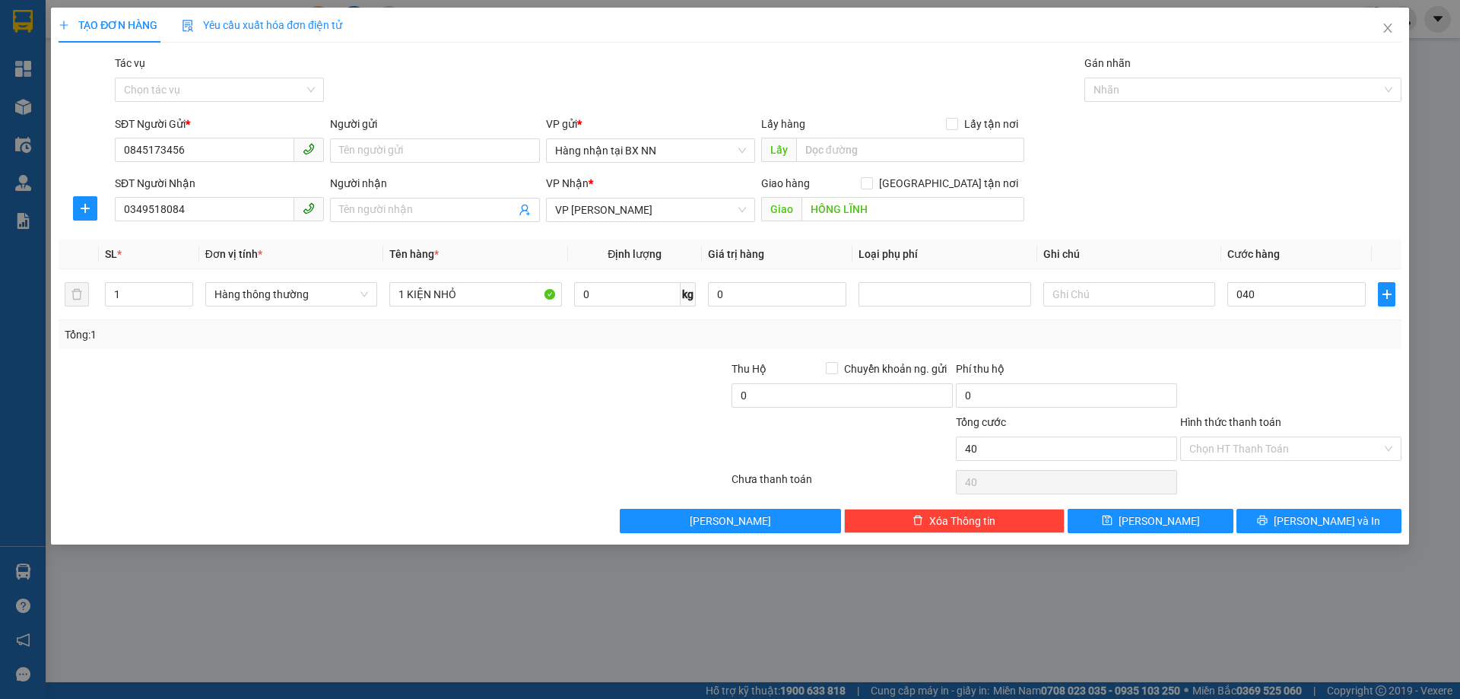
type input "40.000"
click at [1264, 154] on div "SĐT Người Gửi * 0845173456 Người gửi Tên người gửi VP gửi * Hàng nhận tại BX NN…" at bounding box center [758, 142] width 1293 height 53
click at [1173, 524] on button "Lưu" at bounding box center [1150, 521] width 165 height 24
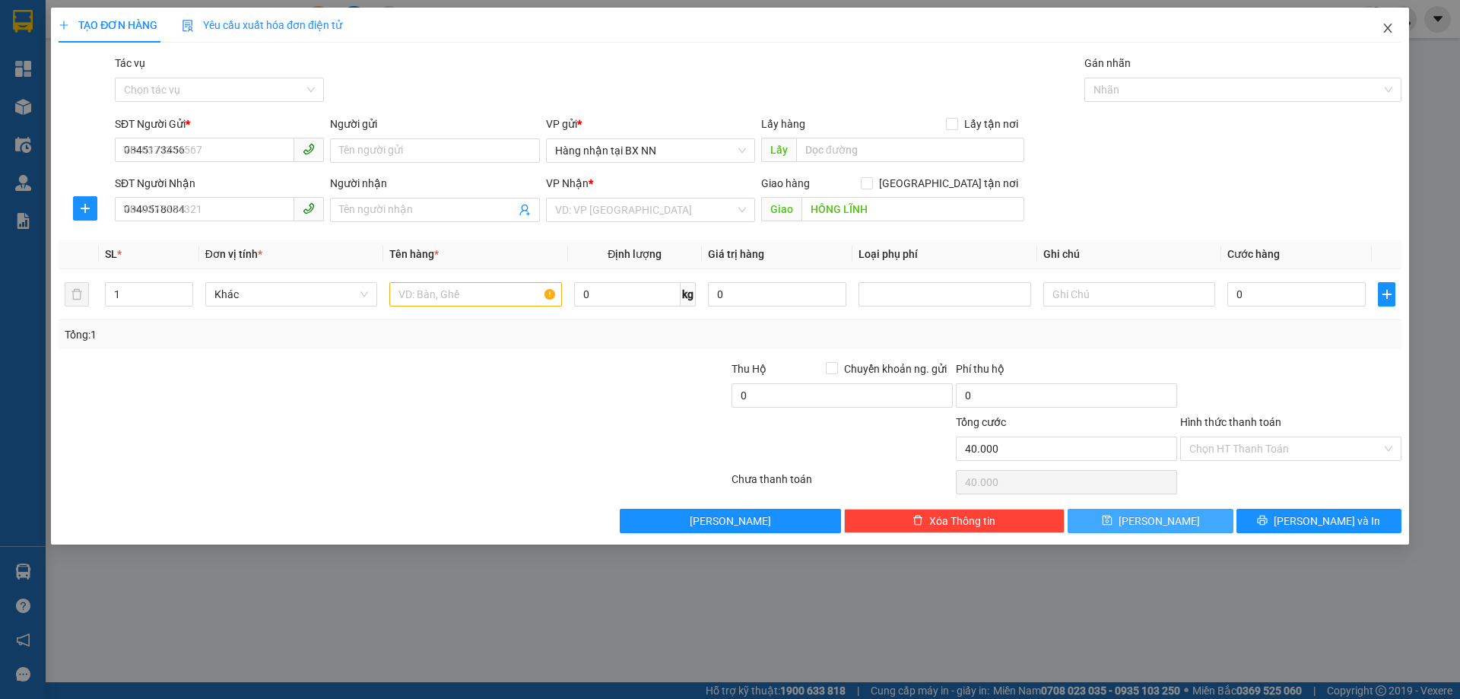
type input "0"
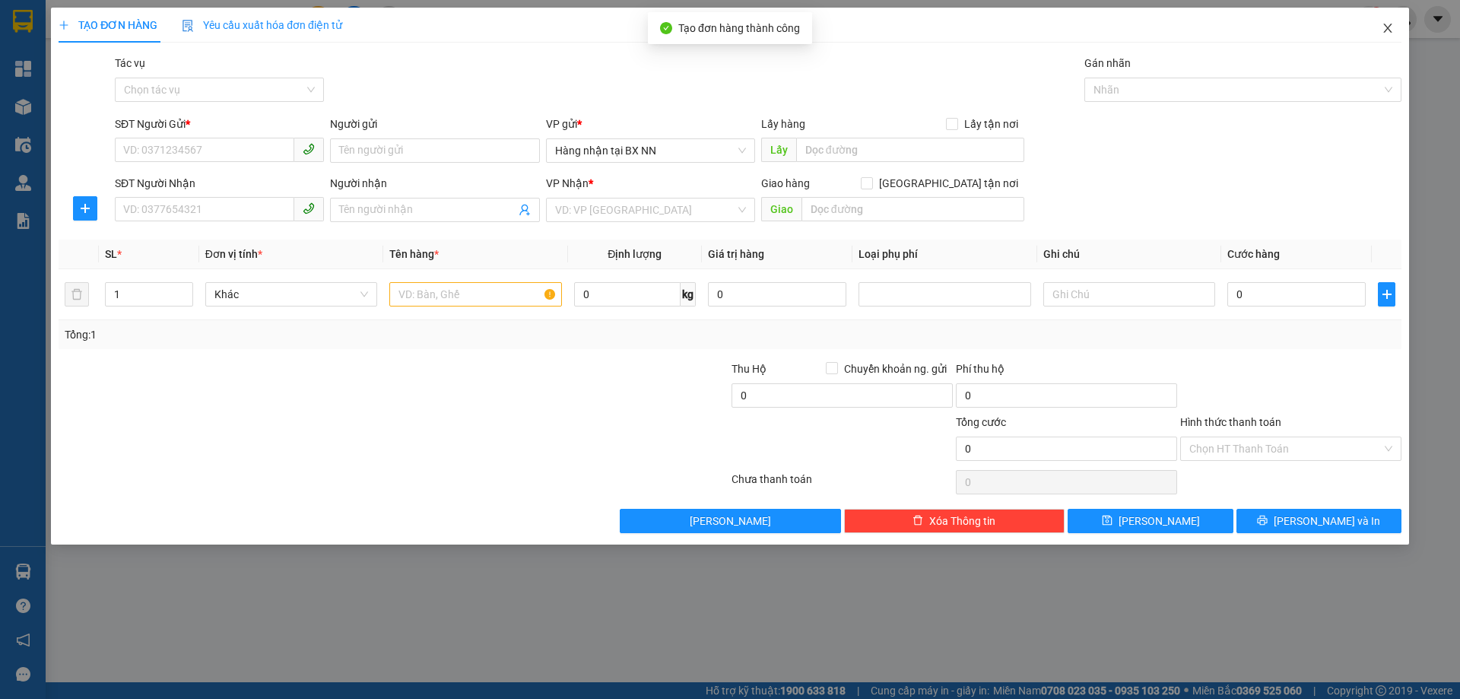
click at [1389, 27] on icon "close" at bounding box center [1387, 28] width 8 height 9
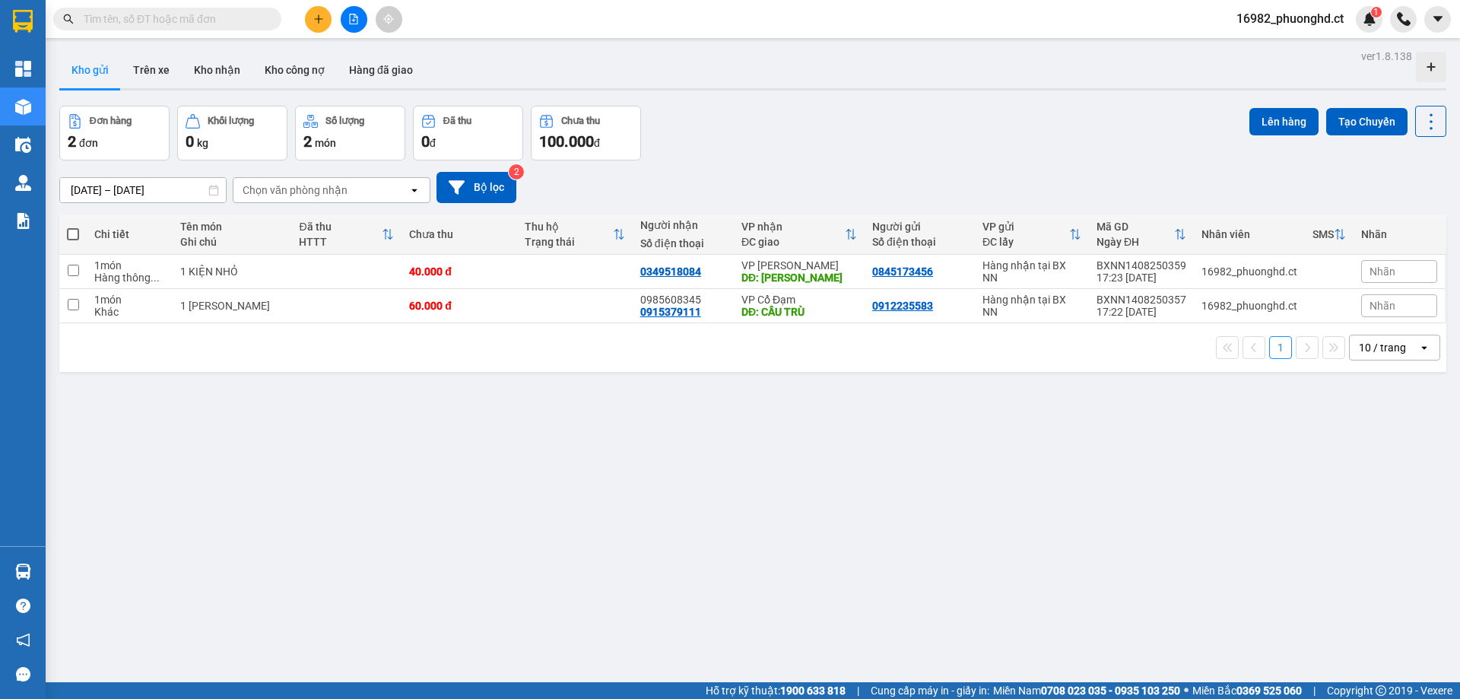
click at [75, 229] on span at bounding box center [73, 234] width 12 height 12
click at [73, 227] on input "checkbox" at bounding box center [73, 227] width 0 height 0
checkbox input "true"
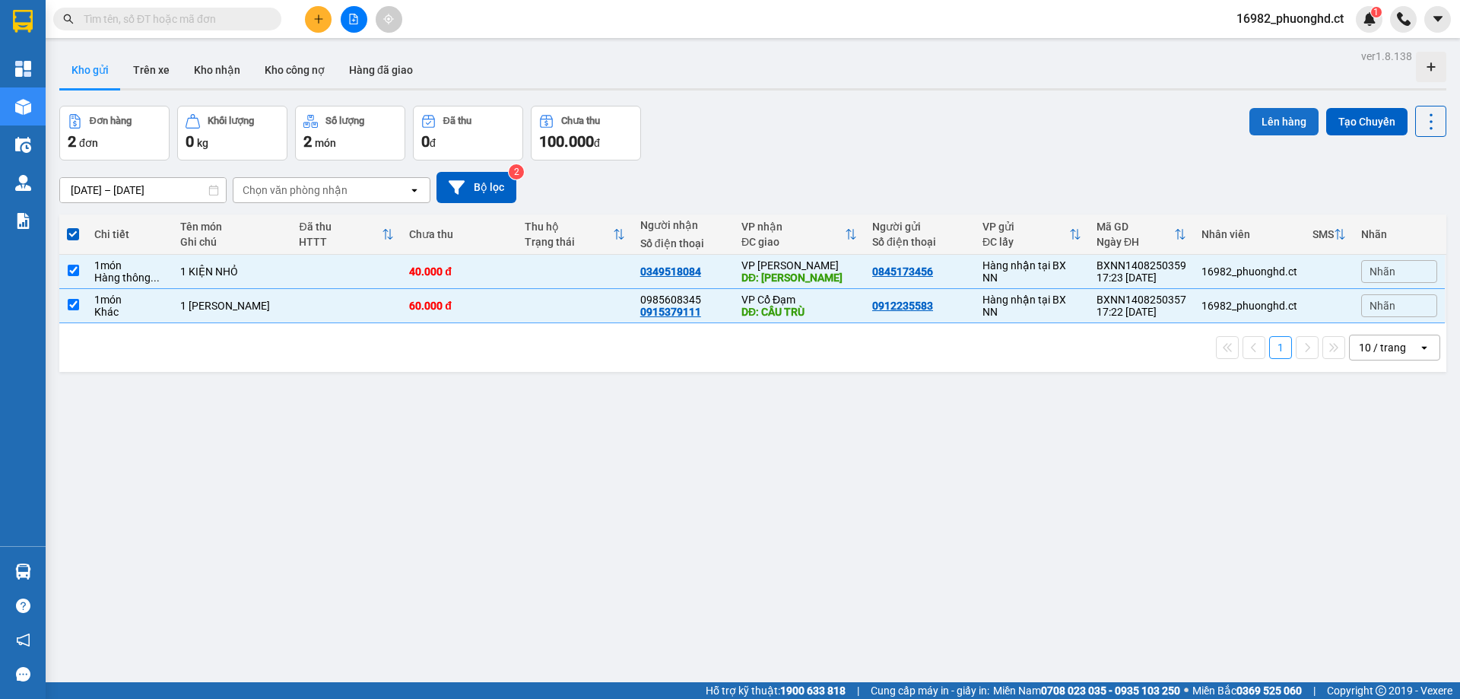
click at [1250, 117] on button "Lên hàng" at bounding box center [1284, 121] width 69 height 27
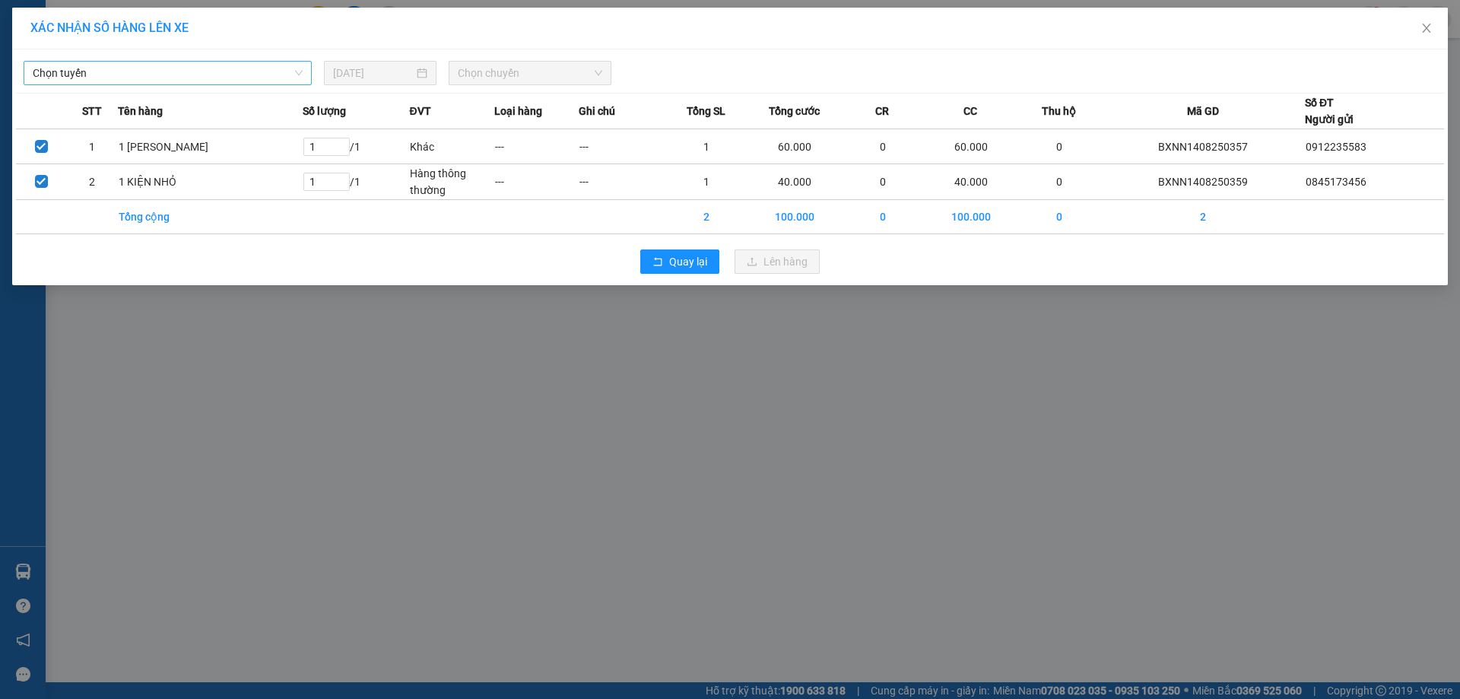
click at [150, 75] on span "Chọn tuyến" at bounding box center [168, 73] width 270 height 23
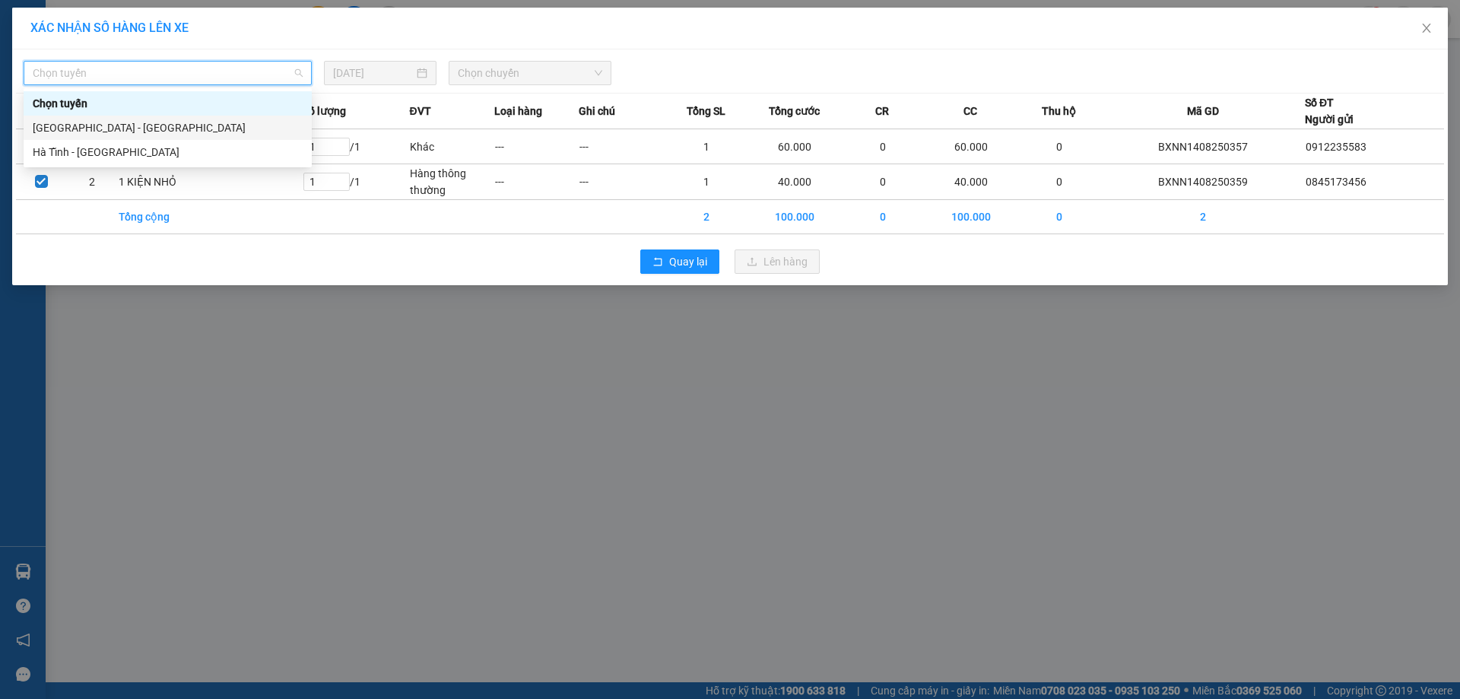
click at [121, 129] on div "Hà Nội - Hà Tĩnh" at bounding box center [168, 127] width 270 height 17
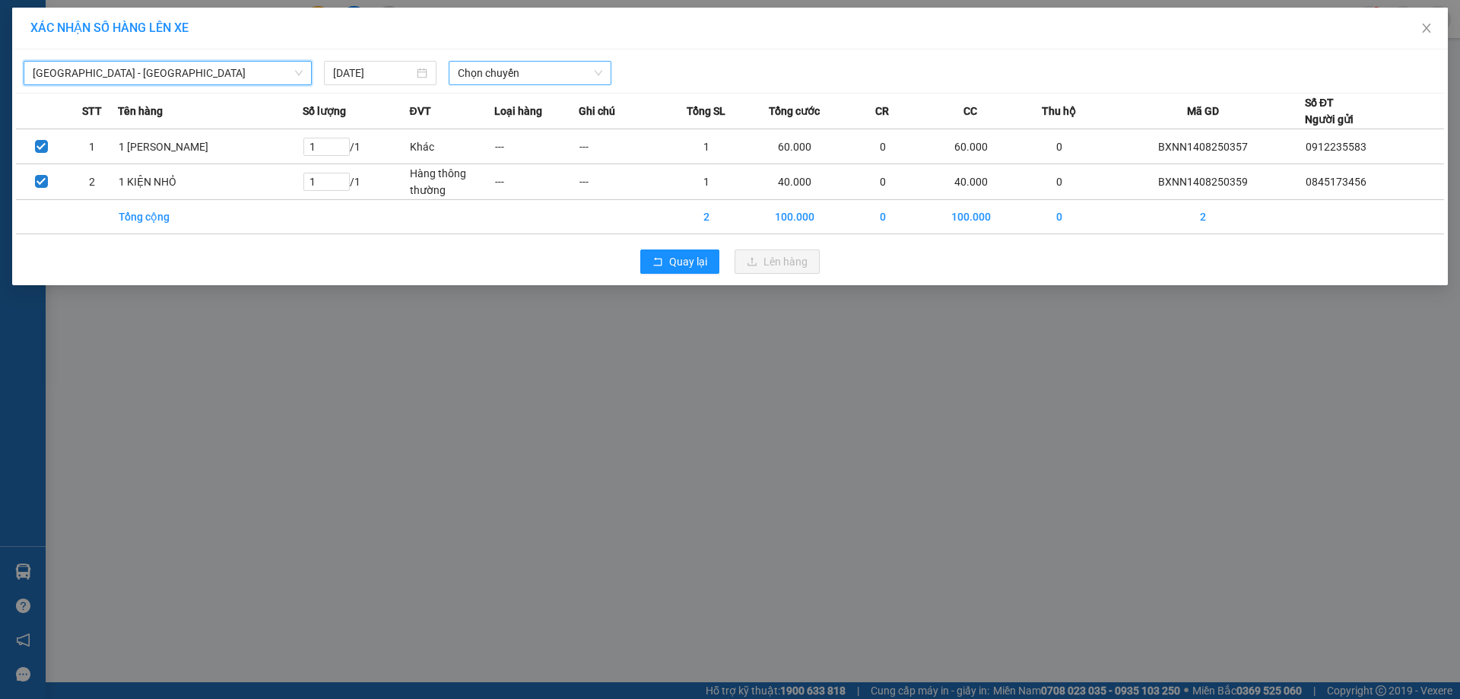
click at [515, 75] on span "Chọn chuyến" at bounding box center [530, 73] width 144 height 23
click at [817, 368] on div "XÁC NHẬN SỐ HÀNG LÊN XE Hà Nội - Hà Tĩnh 14/08/2025 Chọn chuyến STT Tên hàng Số…" at bounding box center [730, 349] width 1460 height 699
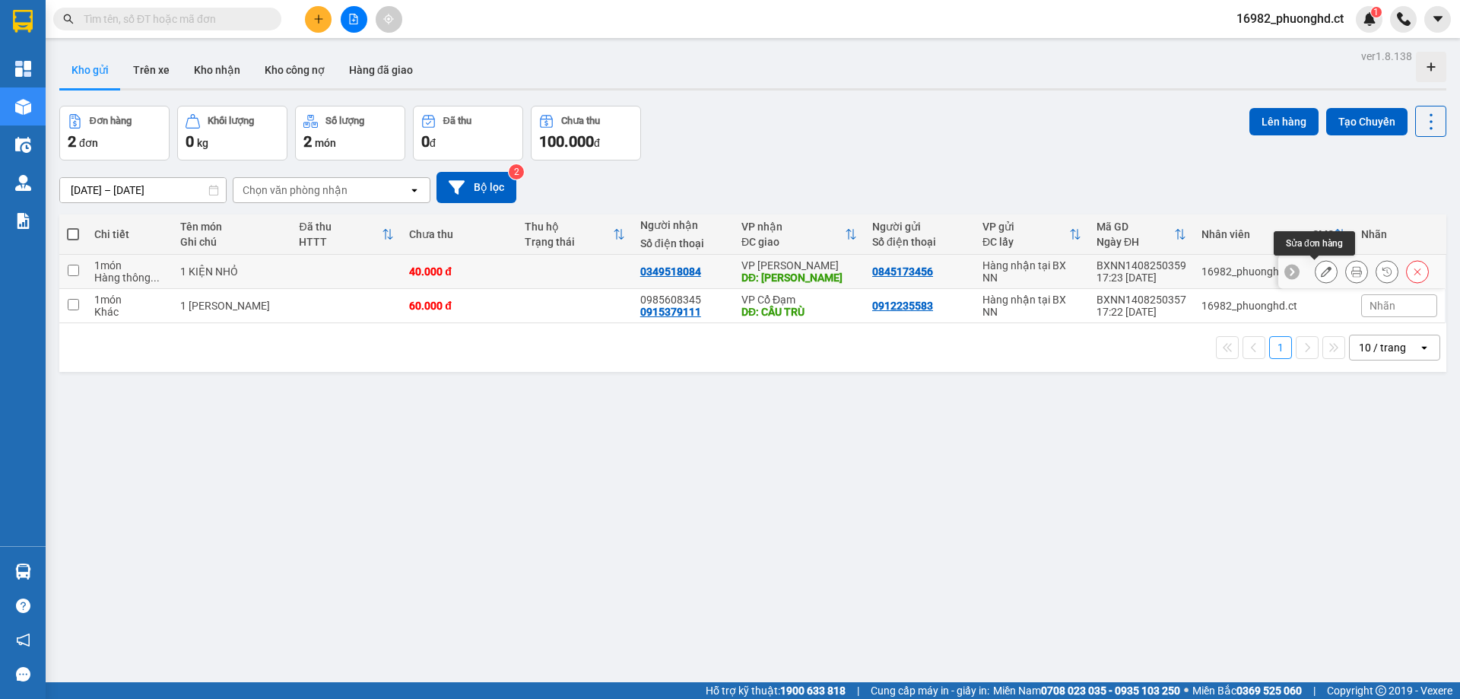
click at [1321, 272] on icon at bounding box center [1326, 271] width 11 height 11
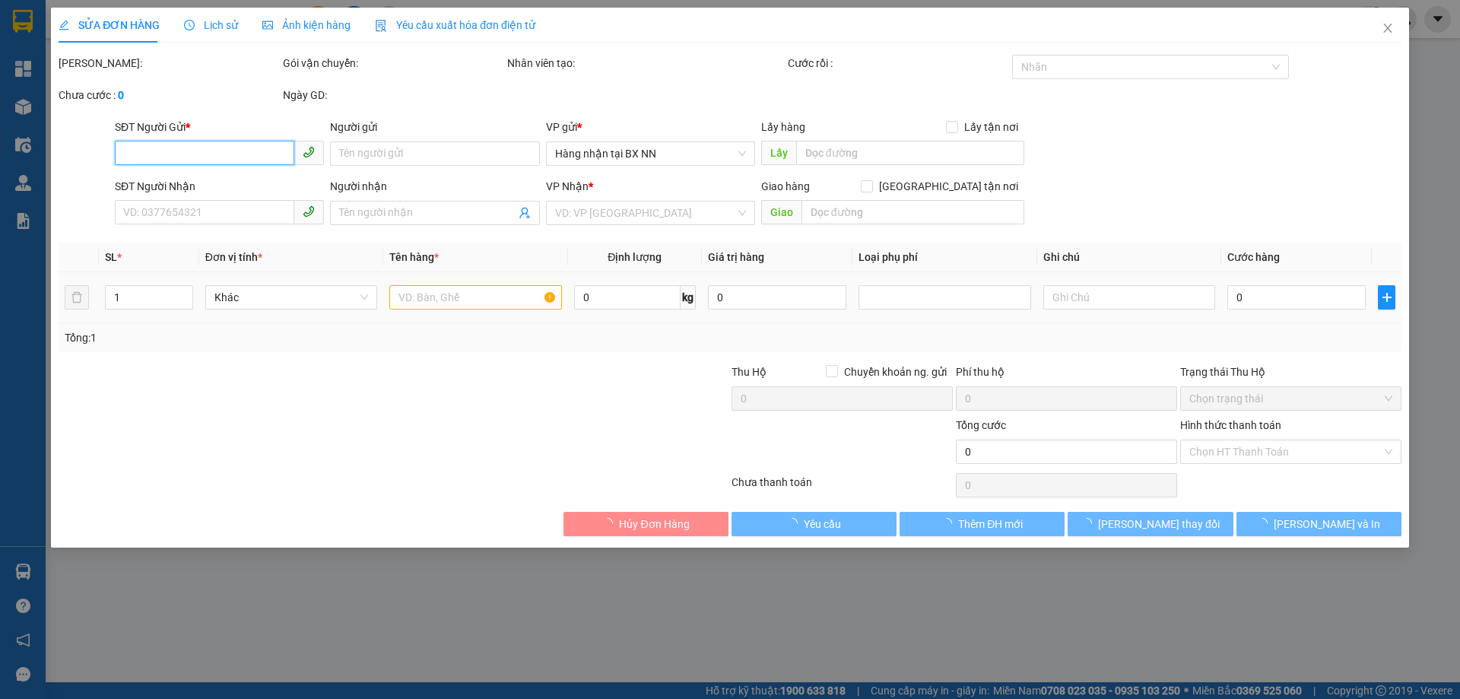
type input "0845173456"
type input "0349518084"
type input "HỒNG LĨNH"
type input "40.000"
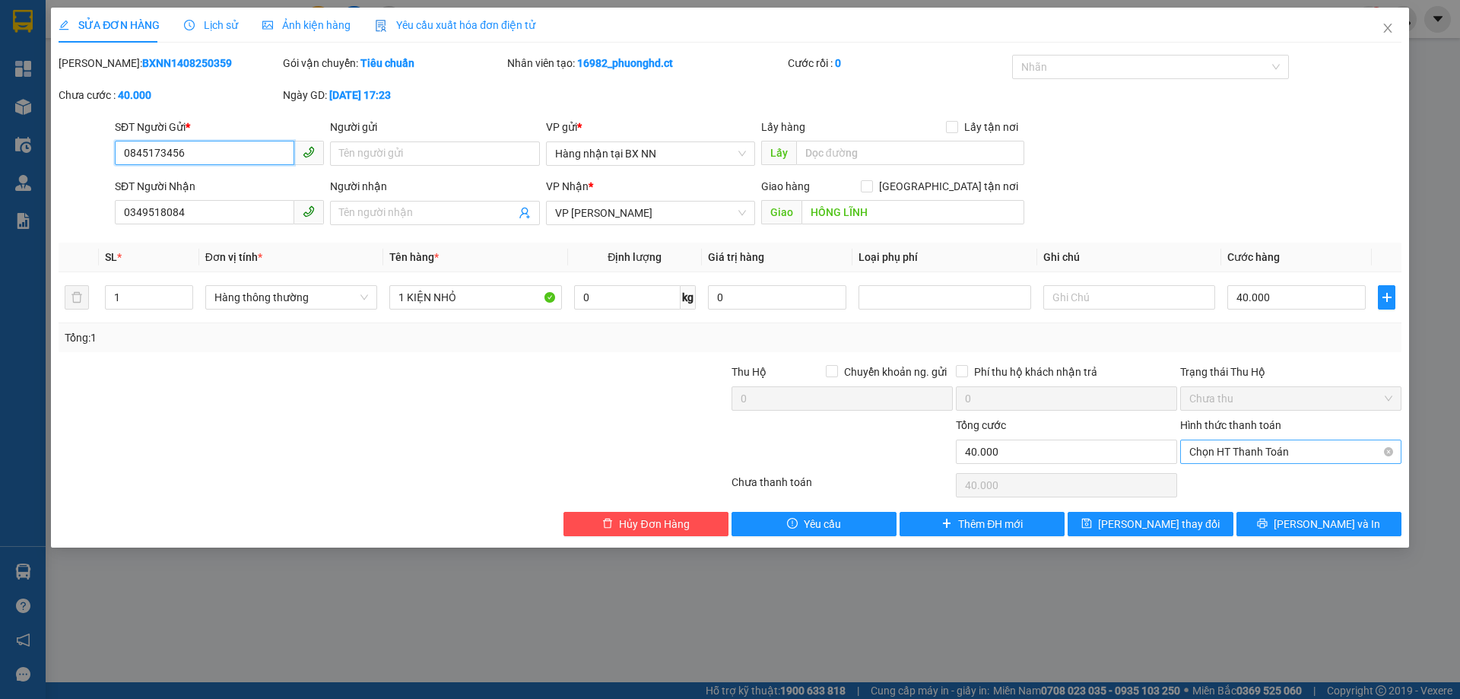
click at [1279, 462] on span "Chọn HT Thanh Toán" at bounding box center [1290, 451] width 203 height 23
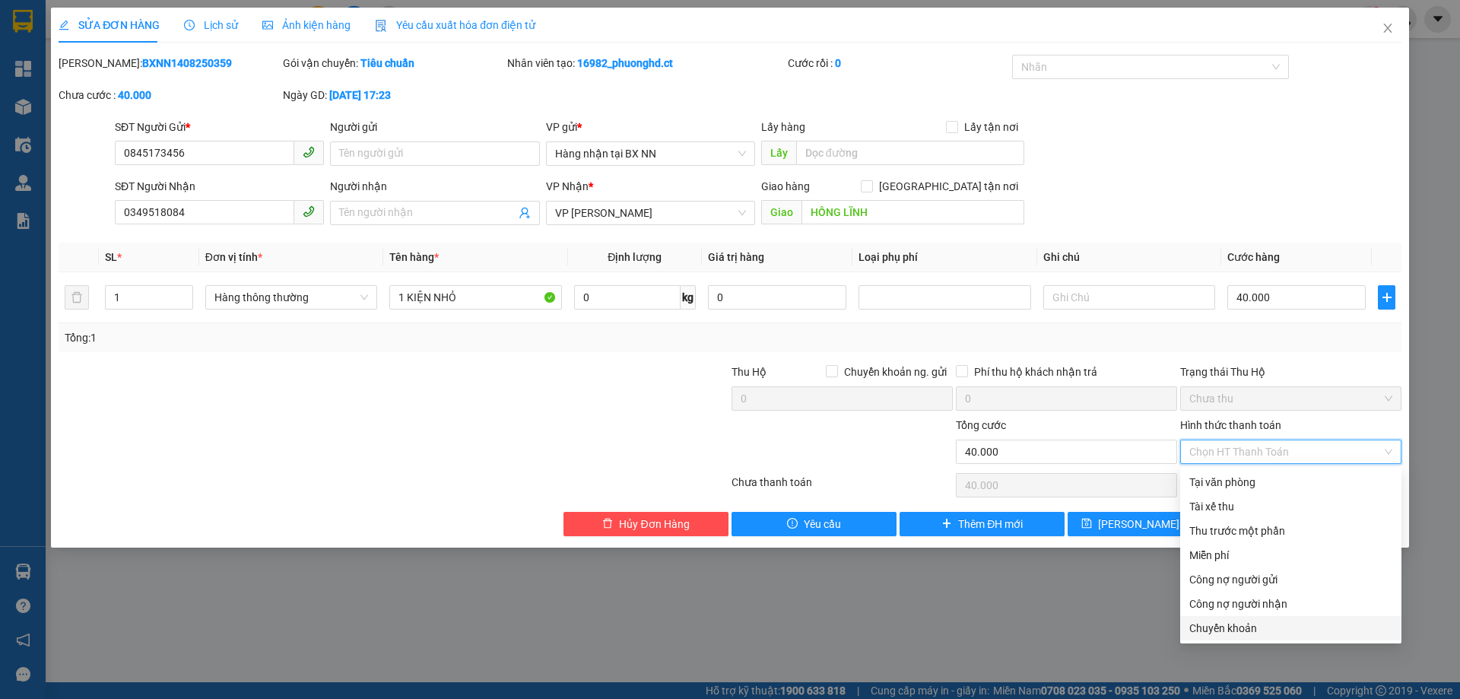
click at [1240, 625] on div "Chuyển khoản" at bounding box center [1290, 628] width 203 height 17
type input "0"
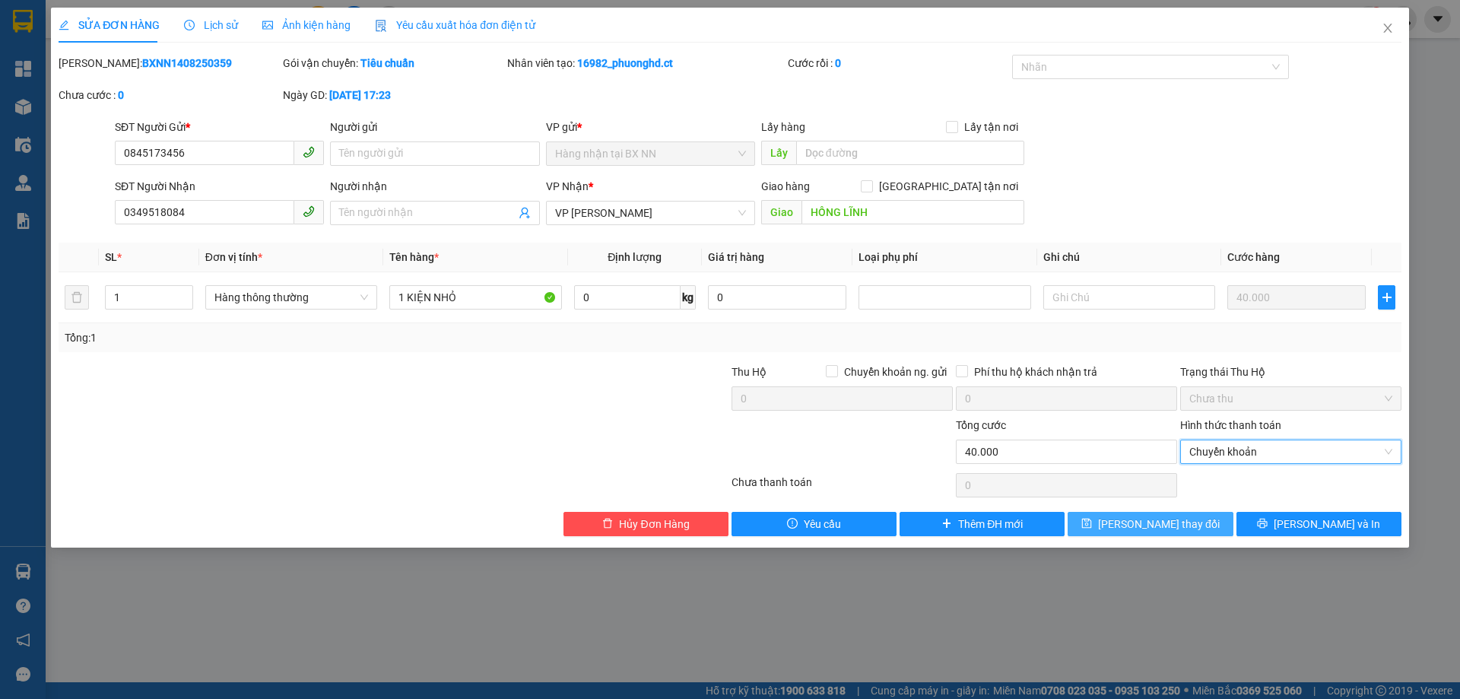
click at [1107, 527] on button "Lưu thay đổi" at bounding box center [1150, 524] width 165 height 24
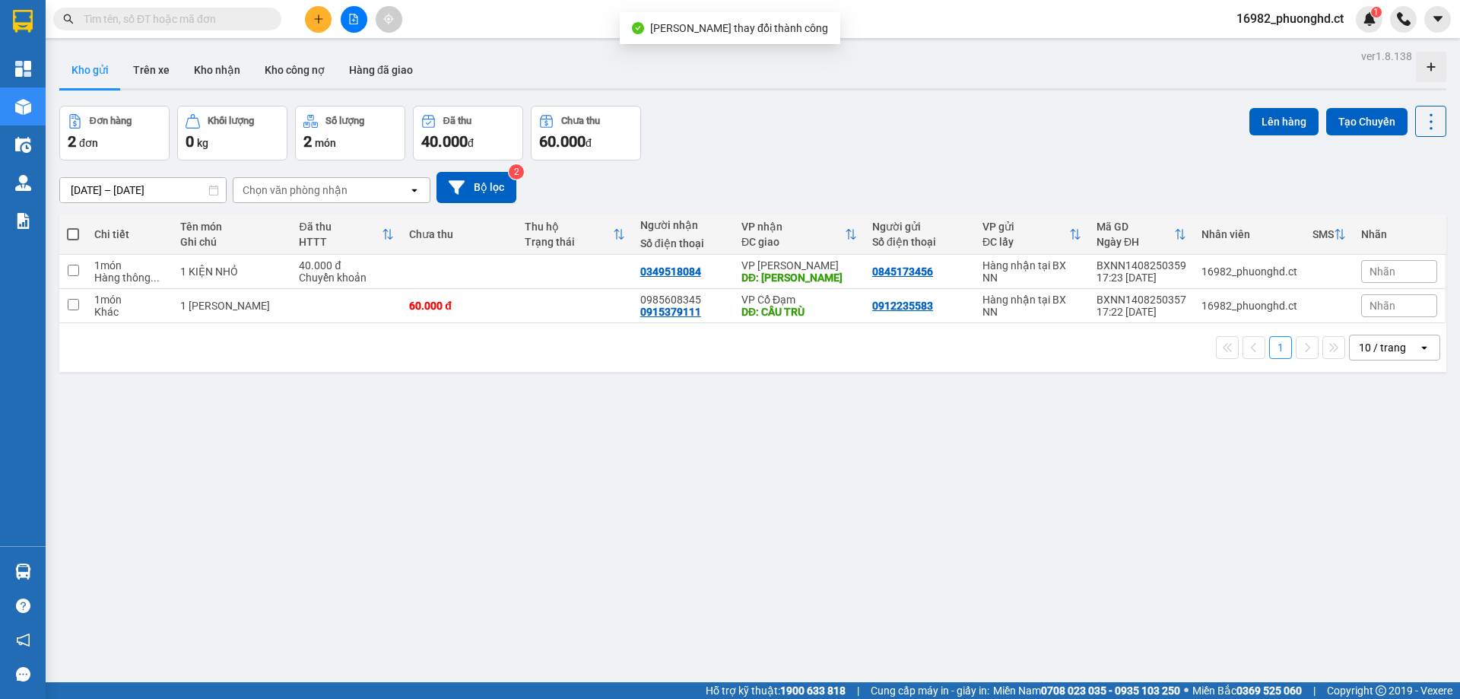
click at [69, 233] on span at bounding box center [73, 234] width 12 height 12
click at [73, 227] on input "checkbox" at bounding box center [73, 227] width 0 height 0
checkbox input "true"
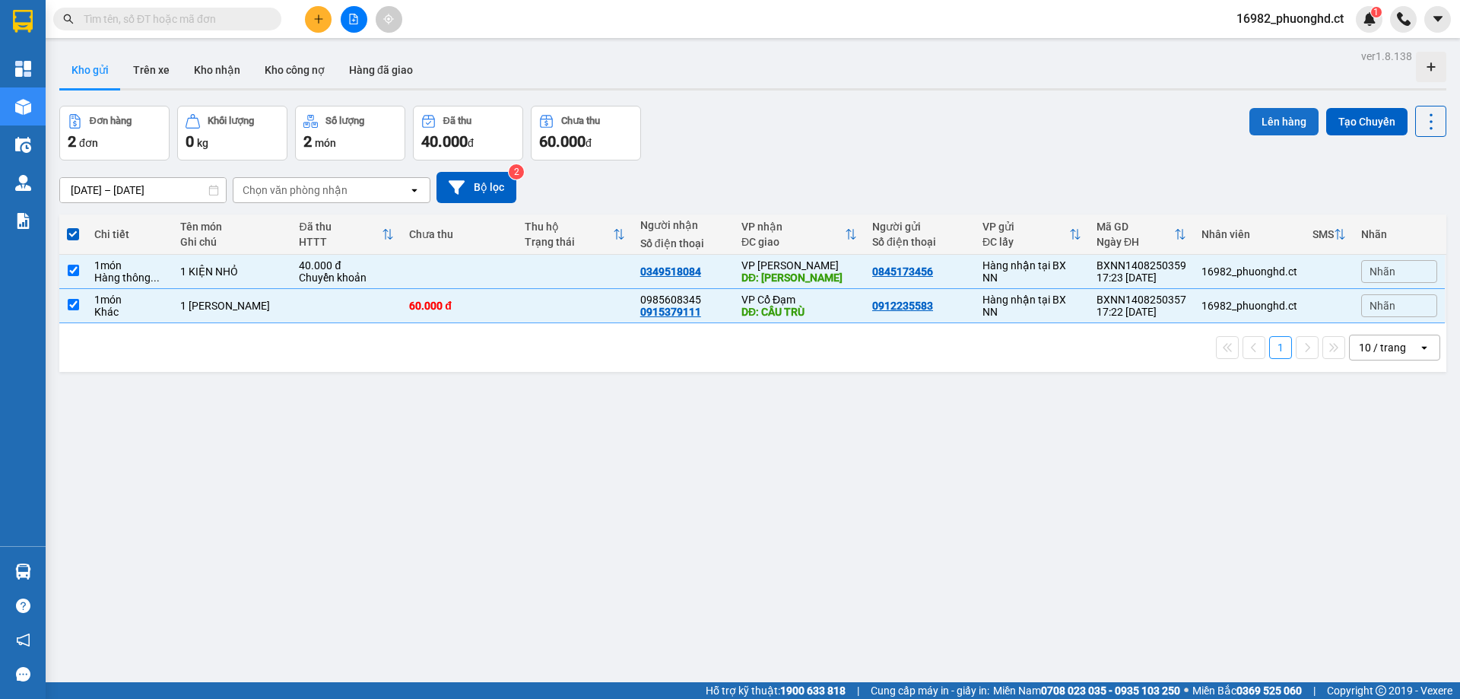
click at [1285, 123] on button "Lên hàng" at bounding box center [1284, 121] width 69 height 27
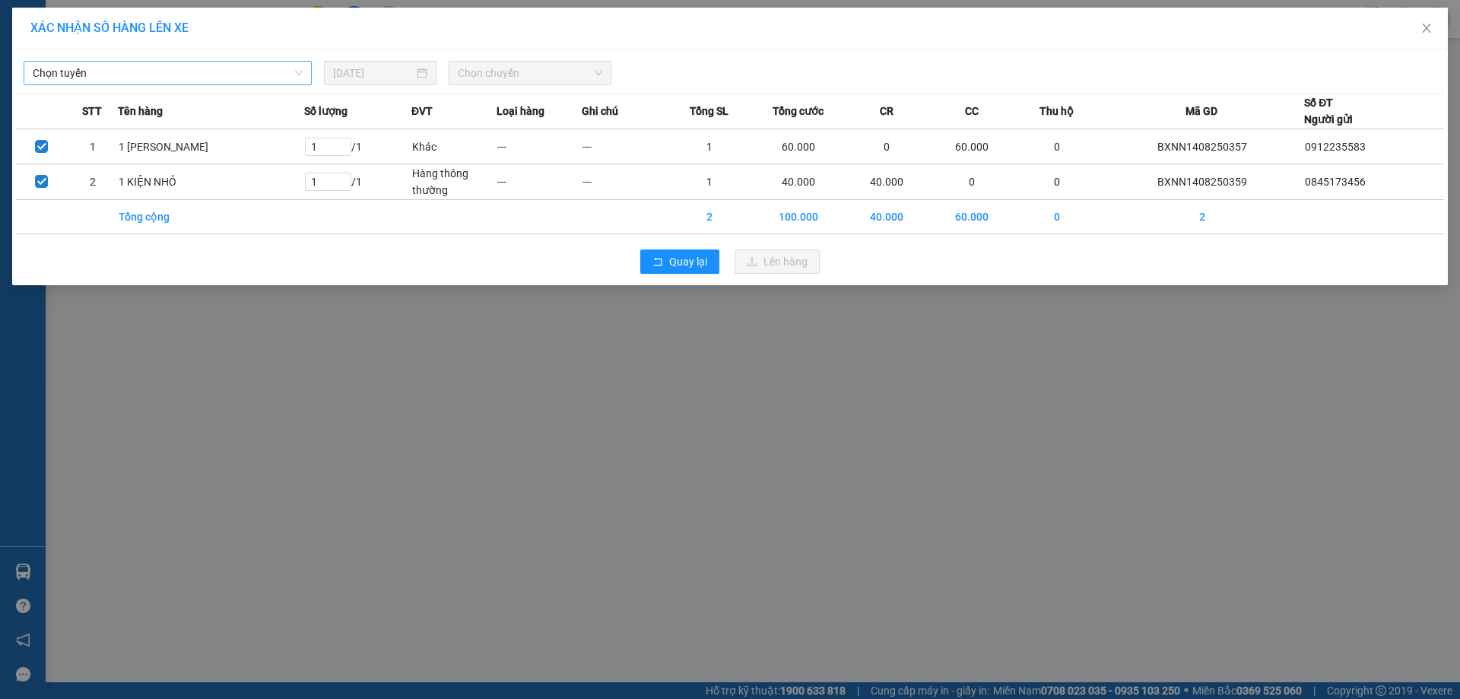
click at [140, 75] on span "Chọn tuyến" at bounding box center [168, 73] width 270 height 23
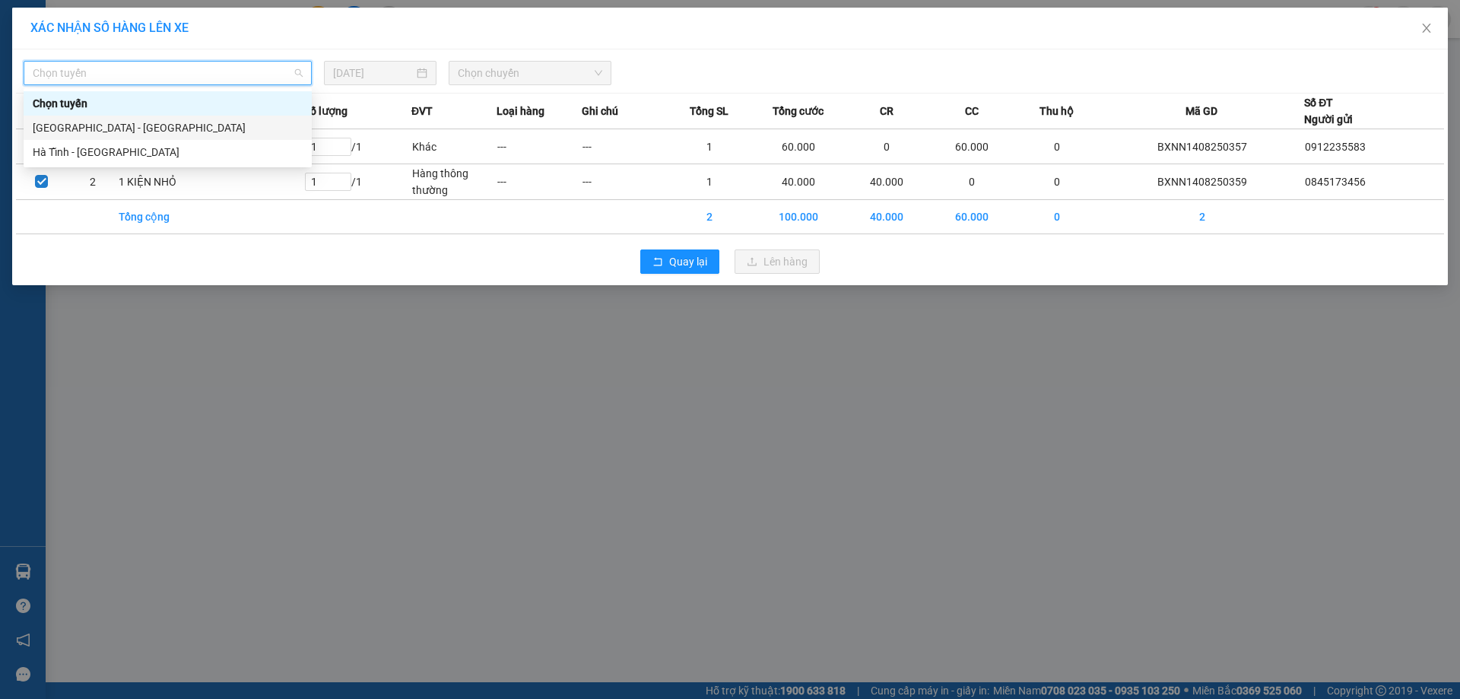
click at [121, 128] on div "Hà Nội - Hà Tĩnh" at bounding box center [168, 127] width 270 height 17
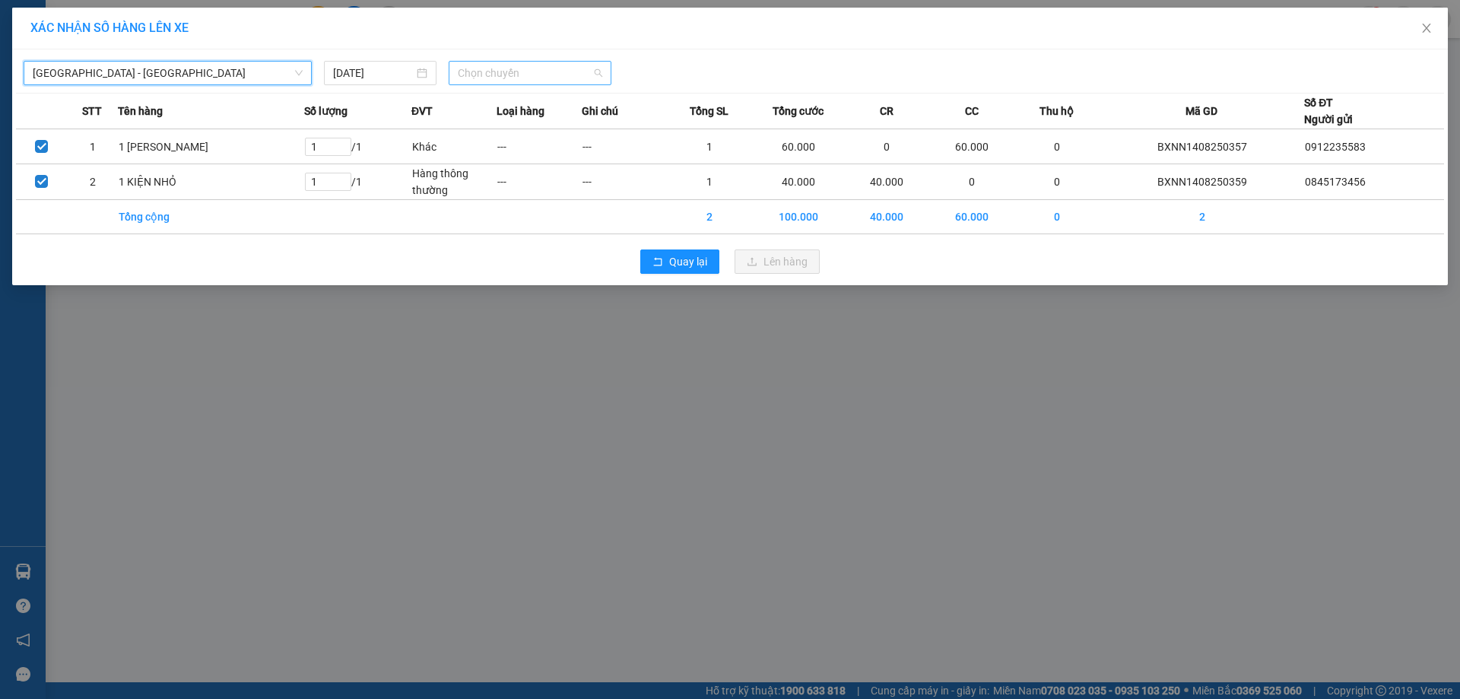
click at [520, 78] on span "Chọn chuyến" at bounding box center [530, 73] width 144 height 23
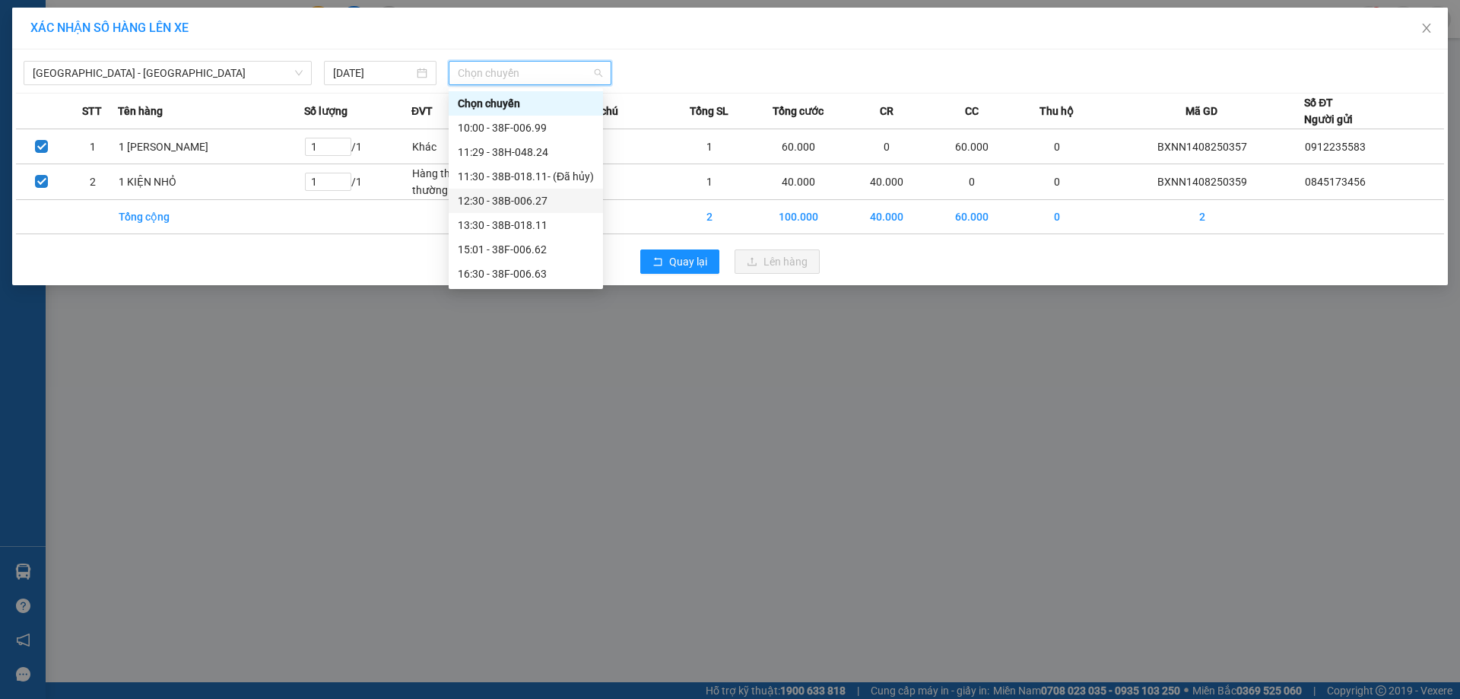
scroll to position [97, 0]
click at [558, 178] on div "16:30 - 38F-006.63" at bounding box center [526, 176] width 136 height 17
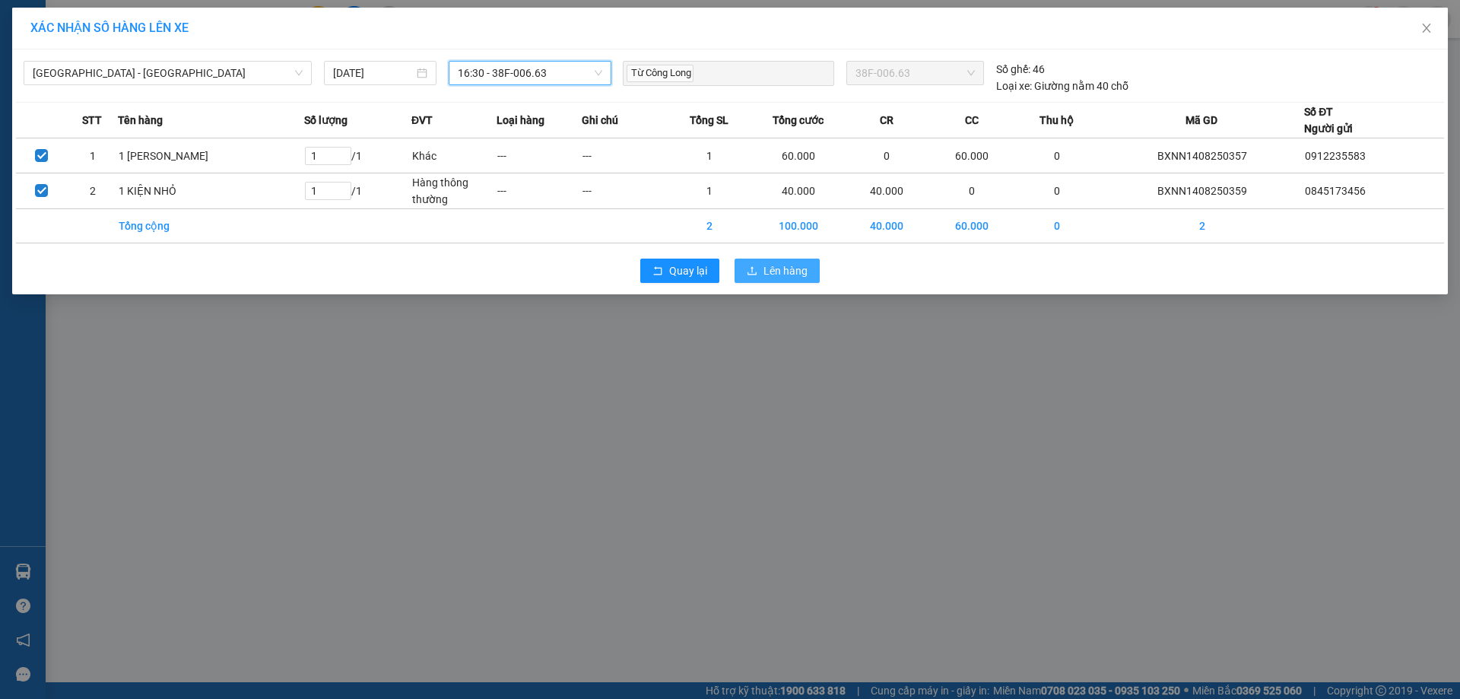
click at [789, 266] on span "Lên hàng" at bounding box center [786, 270] width 44 height 17
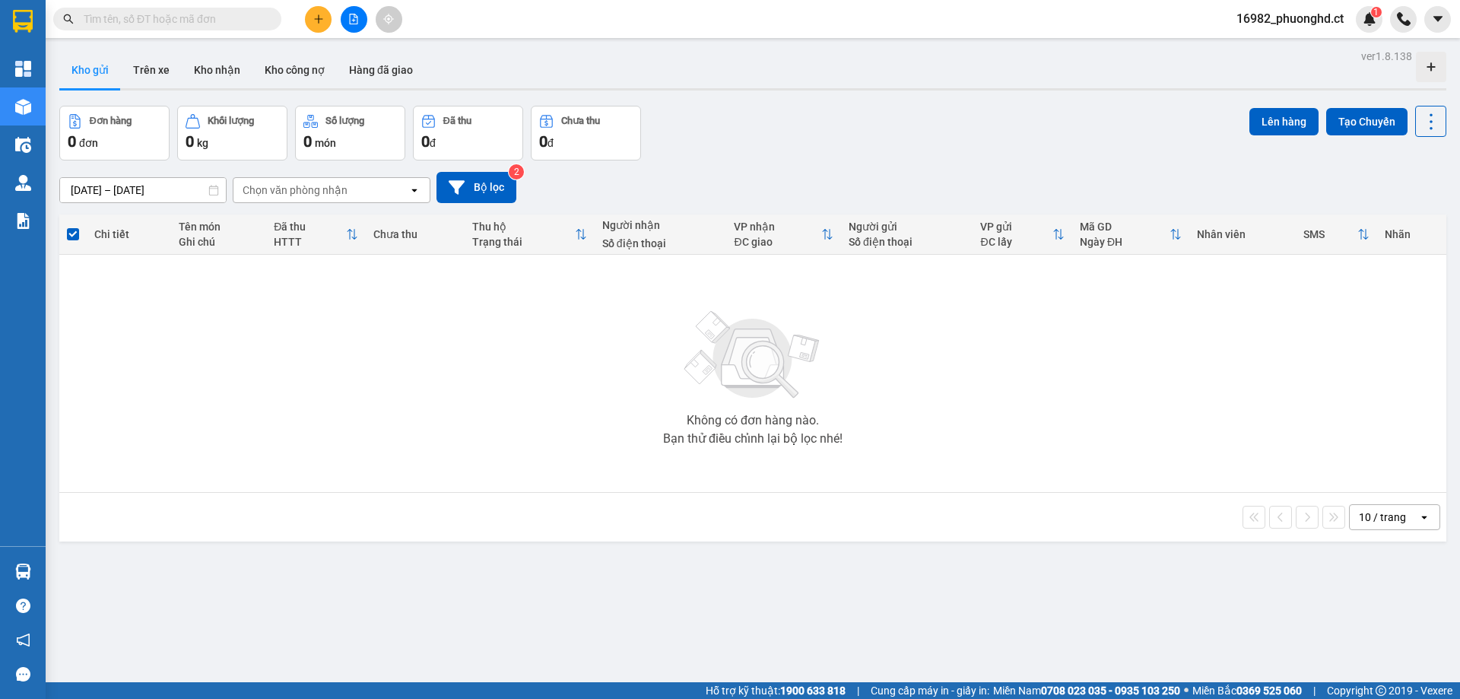
click at [1265, 32] on div "16982_phuonghd.ct 1" at bounding box center [1303, 19] width 158 height 27
click at [1269, 27] on span "16982_phuonghd.ct" at bounding box center [1290, 18] width 132 height 19
click at [1257, 49] on span "Đăng xuất" at bounding box center [1296, 47] width 100 height 17
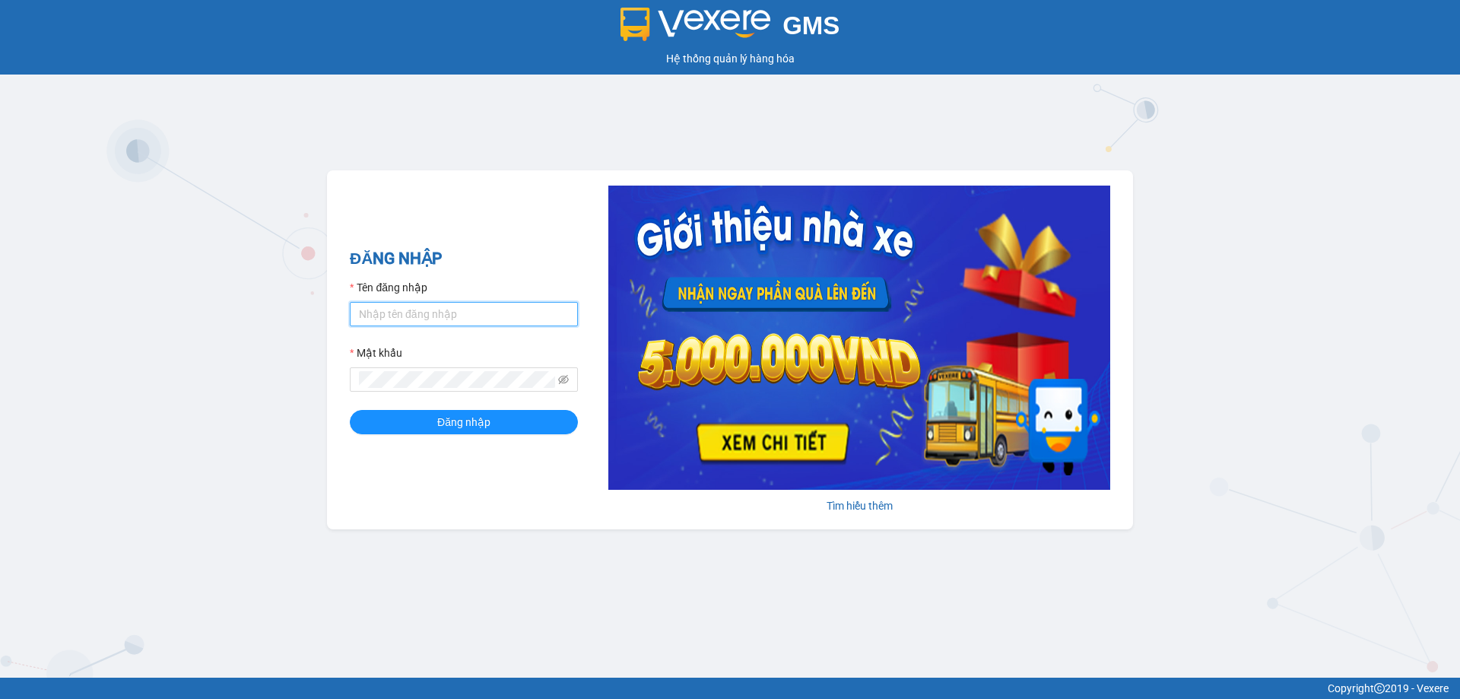
type input "phuonghd.ct"
click at [506, 395] on form "Tên đăng nhập phuonghd.ct Mật khẩu Đăng nhập" at bounding box center [464, 356] width 228 height 155
click at [384, 418] on button "Đăng nhập" at bounding box center [464, 422] width 228 height 24
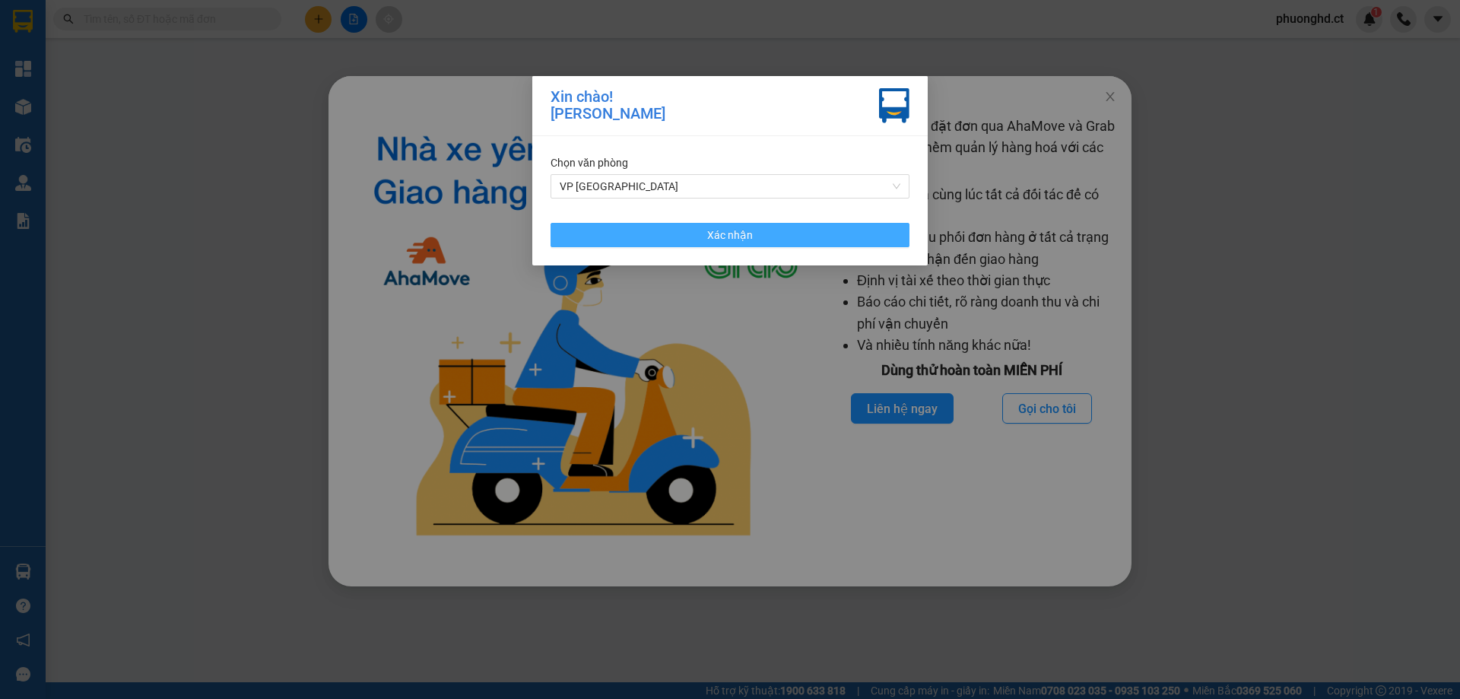
click at [829, 226] on button "Xác nhận" at bounding box center [730, 235] width 359 height 24
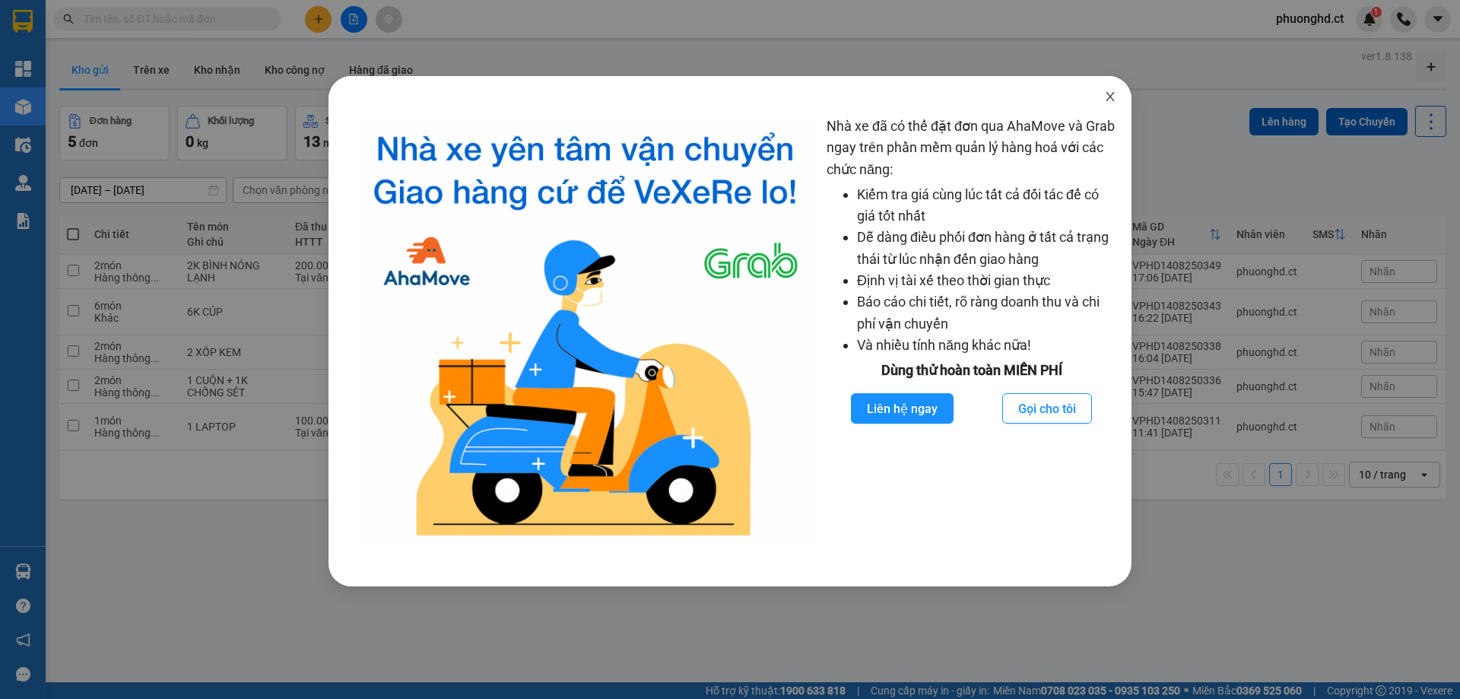
click at [1102, 100] on span "Close" at bounding box center [1110, 97] width 43 height 43
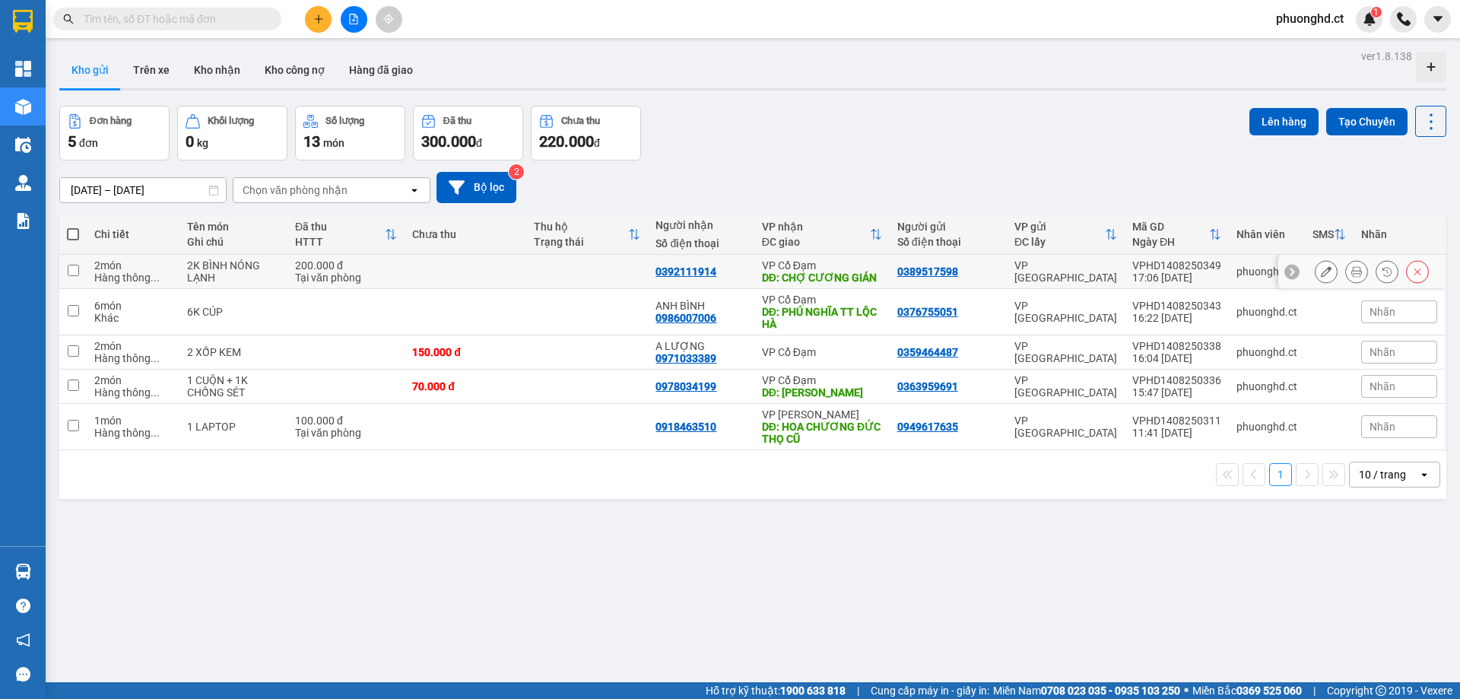
click at [1346, 276] on button at bounding box center [1356, 272] width 21 height 27
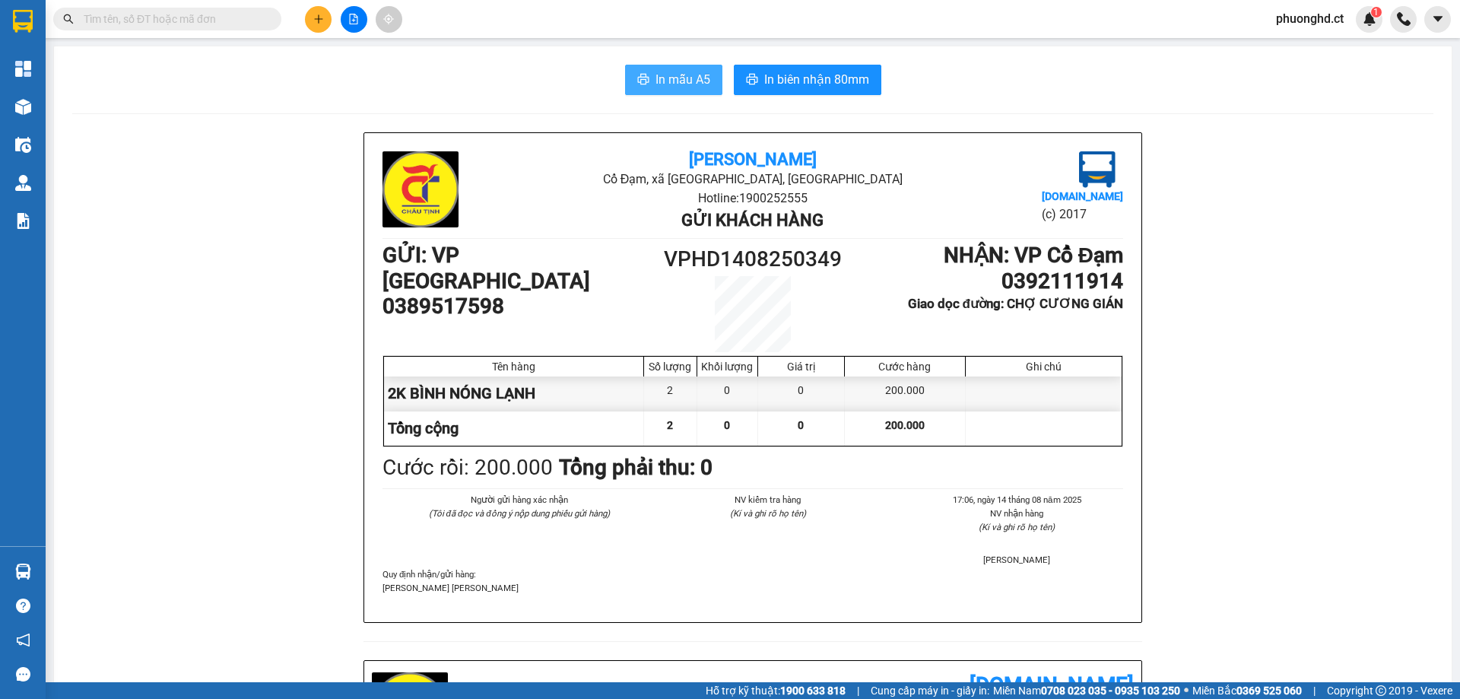
click at [656, 77] on span "In mẫu A5" at bounding box center [683, 79] width 55 height 19
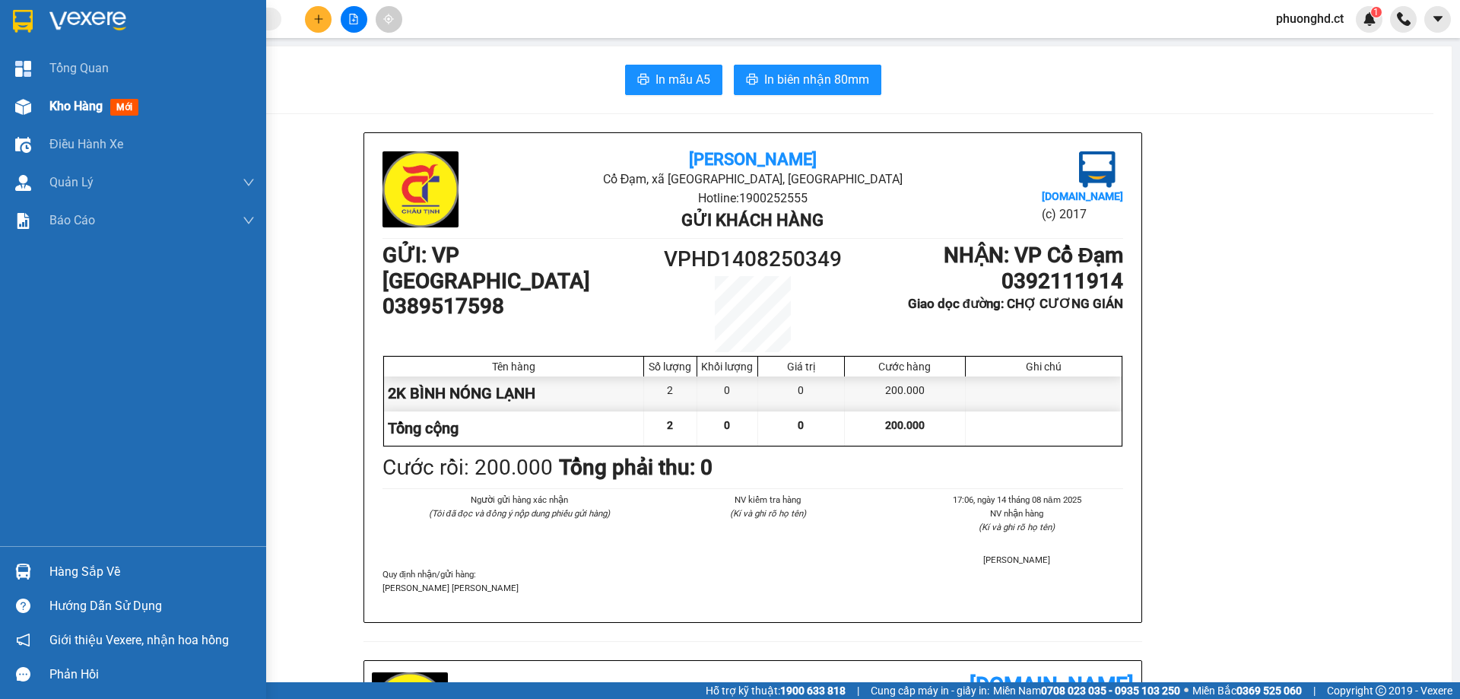
click at [28, 100] on img at bounding box center [23, 107] width 16 height 16
